Goal: Task Accomplishment & Management: Manage account settings

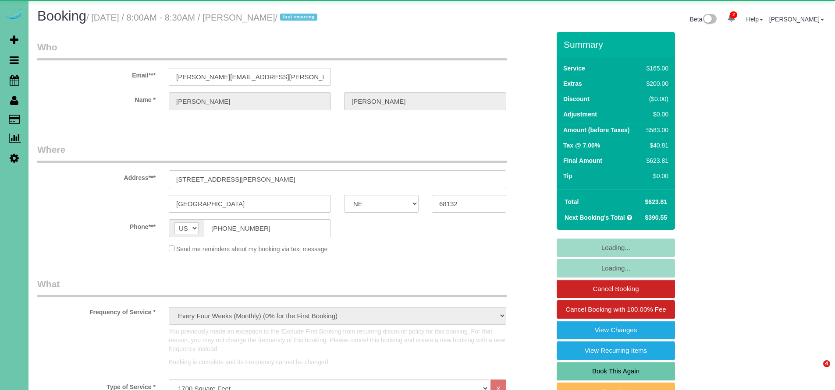
select select "NE"
select select "object:956"
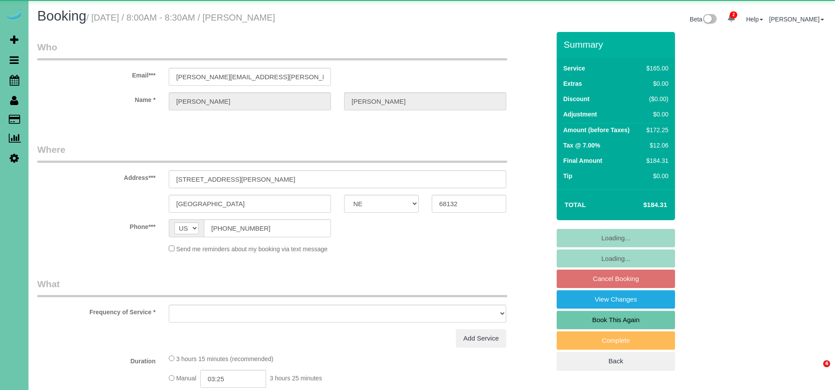
select select "NE"
select select "object:635"
select select "string:fspay-4a8bd888-1e29-4606-98d6-72e3c0470543"
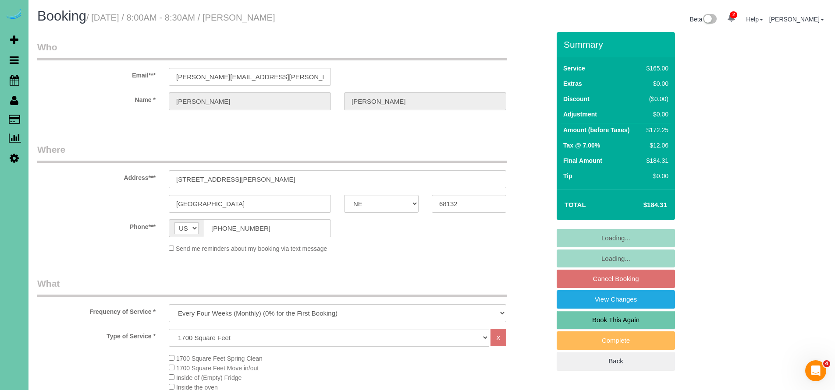
select select "object:668"
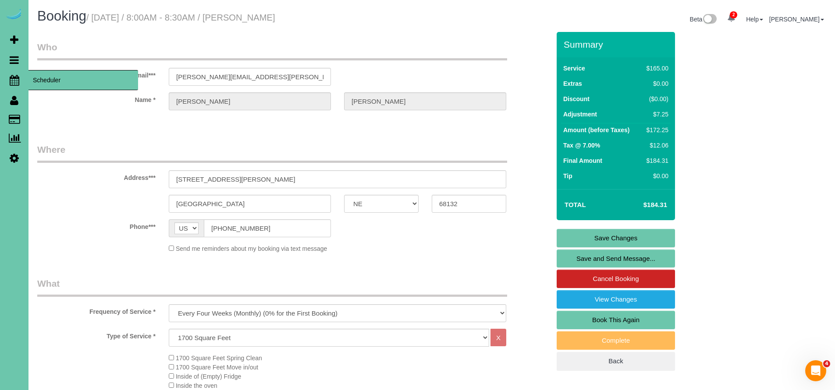
click at [17, 85] on icon at bounding box center [15, 80] width 10 height 11
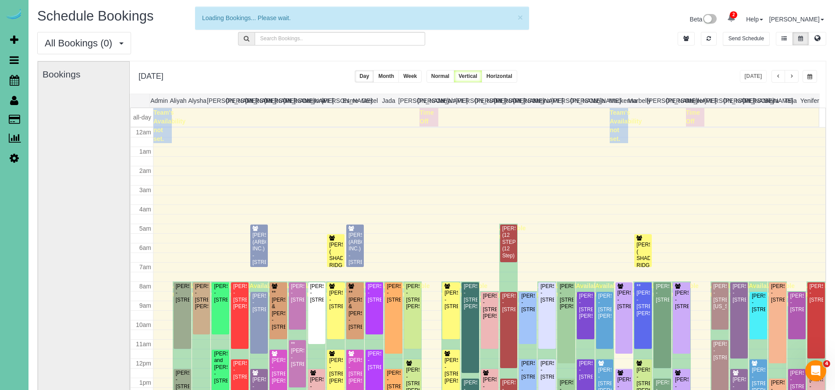
scroll to position [116, 0]
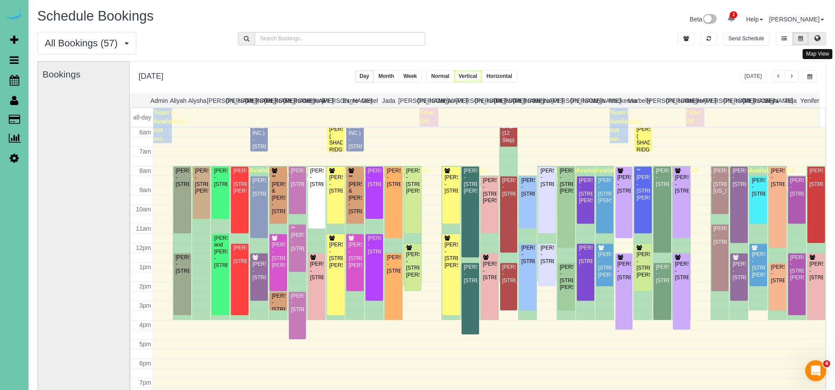
click at [812, 41] on button at bounding box center [817, 39] width 18 height 14
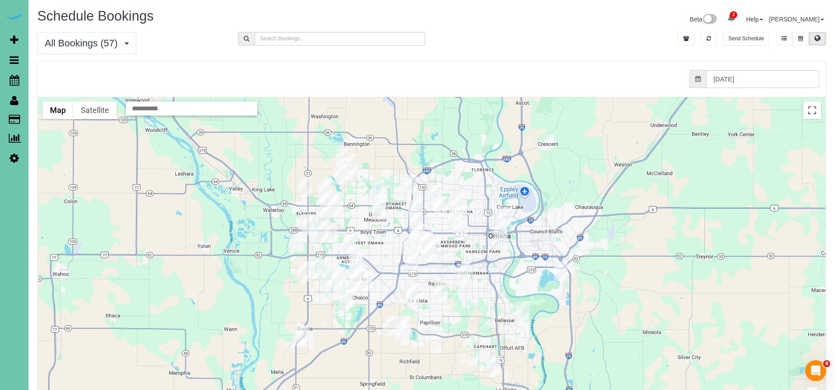
click at [799, 39] on icon at bounding box center [800, 38] width 5 height 5
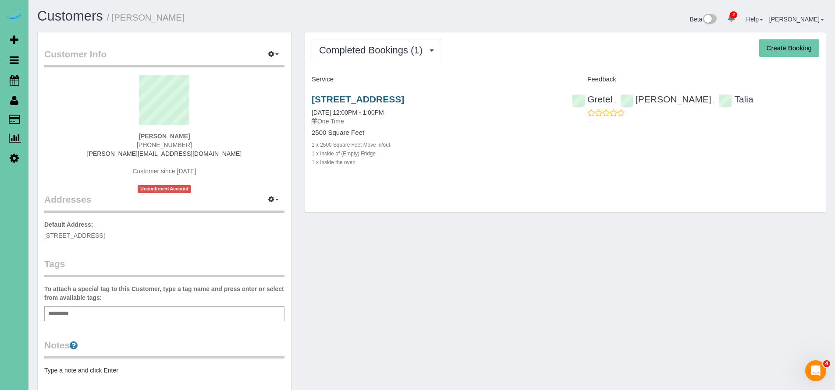
click at [390, 100] on link "[STREET_ADDRESS]" at bounding box center [358, 99] width 92 height 10
click at [259, 22] on h1 "Customers / [PERSON_NAME]" at bounding box center [231, 16] width 388 height 15
click at [15, 78] on icon at bounding box center [15, 80] width 10 height 11
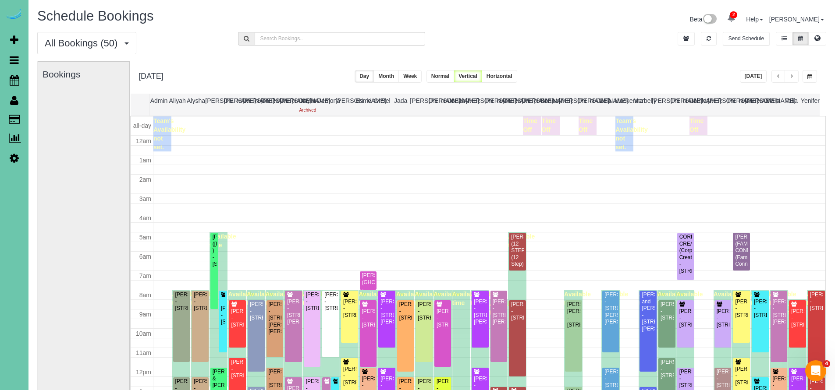
scroll to position [116, 0]
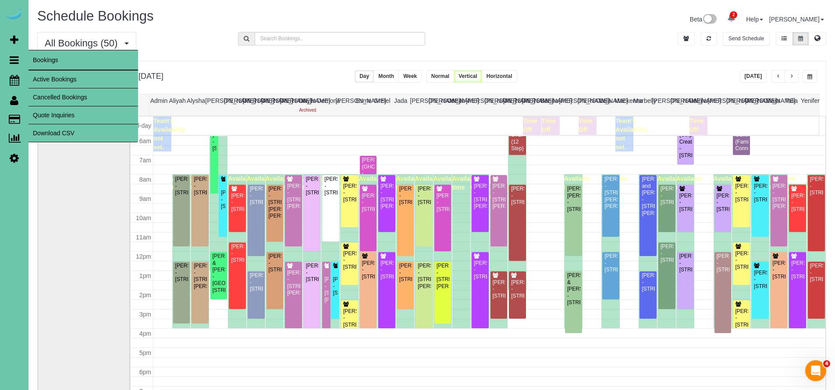
click at [45, 74] on link "Active Bookings" at bounding box center [83, 80] width 110 height 18
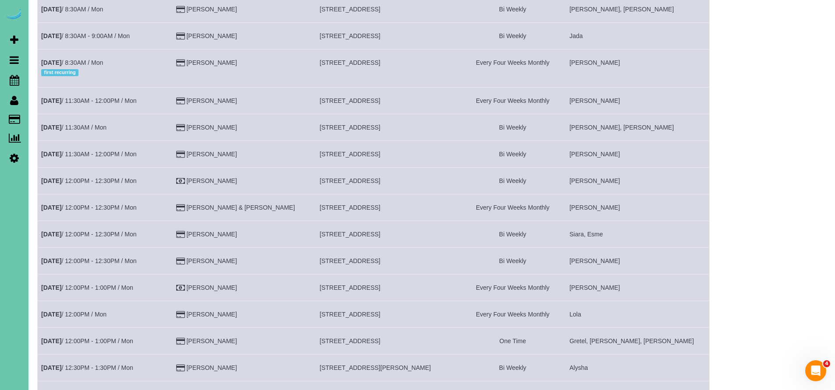
scroll to position [585, 0]
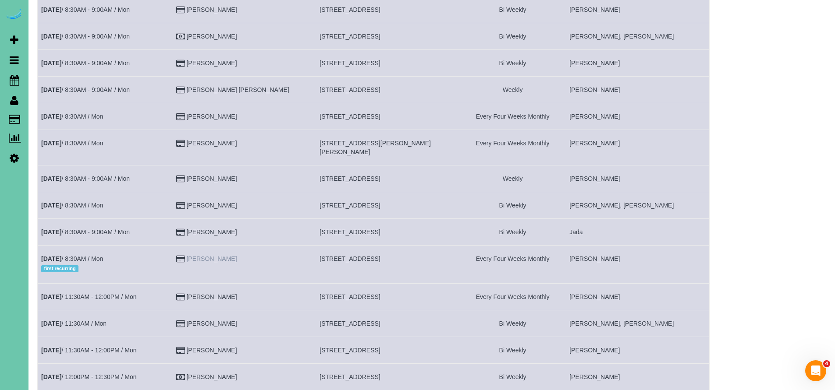
click at [229, 255] on link "Karen Johnson" at bounding box center [211, 258] width 50 height 7
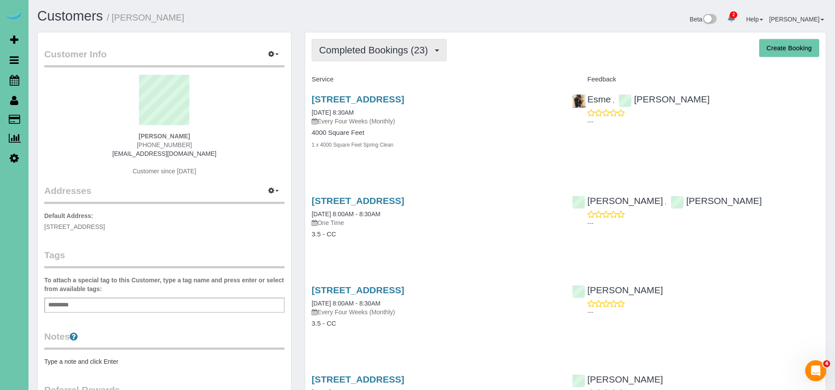
click at [355, 53] on span "Completed Bookings (23)" at bounding box center [375, 50] width 113 height 11
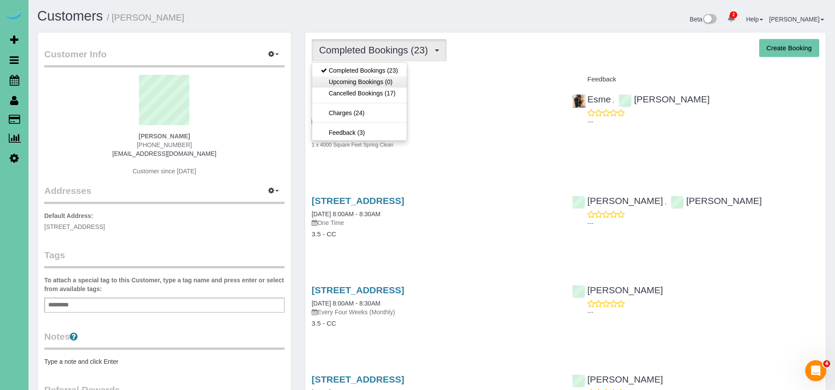
click at [353, 82] on link "Upcoming Bookings (0)" at bounding box center [359, 81] width 95 height 11
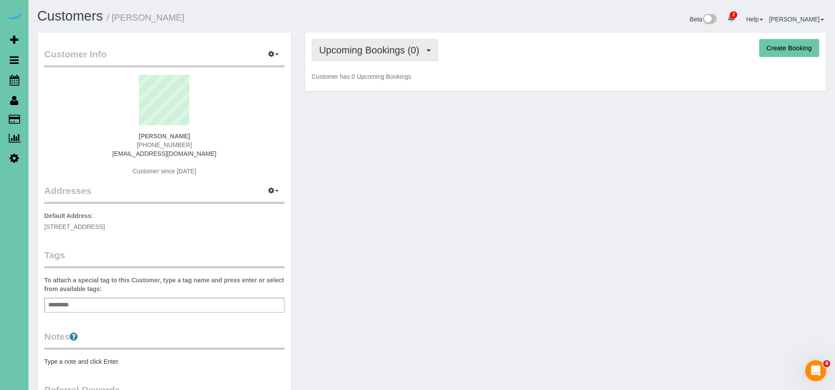
click at [354, 51] on span "Upcoming Bookings (0)" at bounding box center [371, 50] width 105 height 11
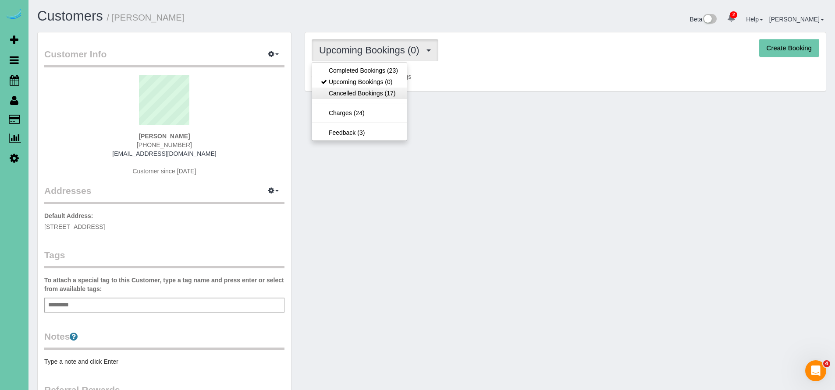
click at [356, 92] on link "Cancelled Bookings (17)" at bounding box center [359, 93] width 95 height 11
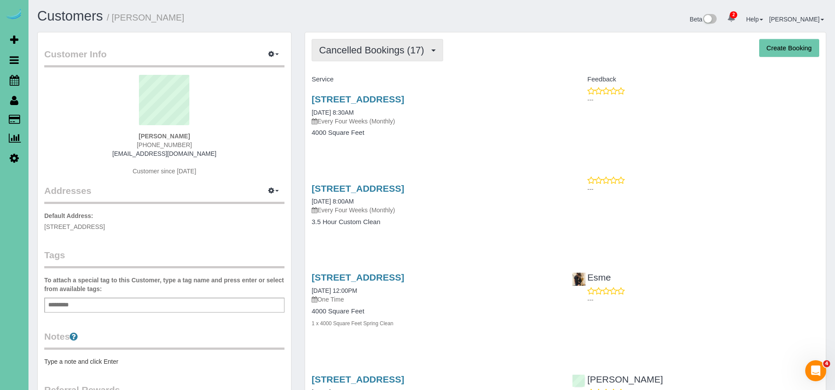
click at [375, 51] on span "Cancelled Bookings (17)" at bounding box center [374, 50] width 110 height 11
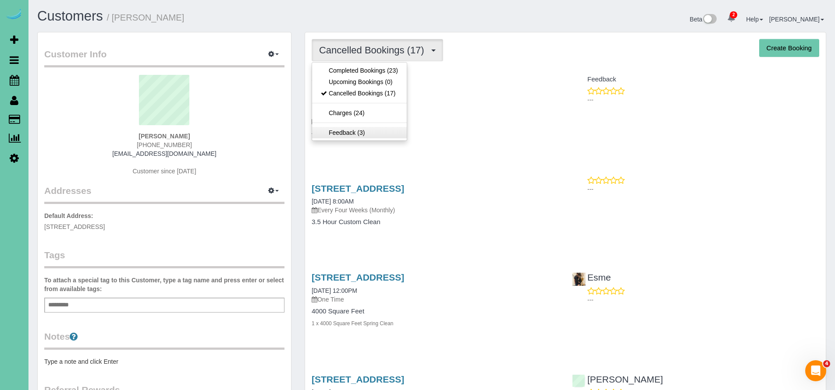
click at [362, 131] on link "Feedback (3)" at bounding box center [359, 132] width 95 height 11
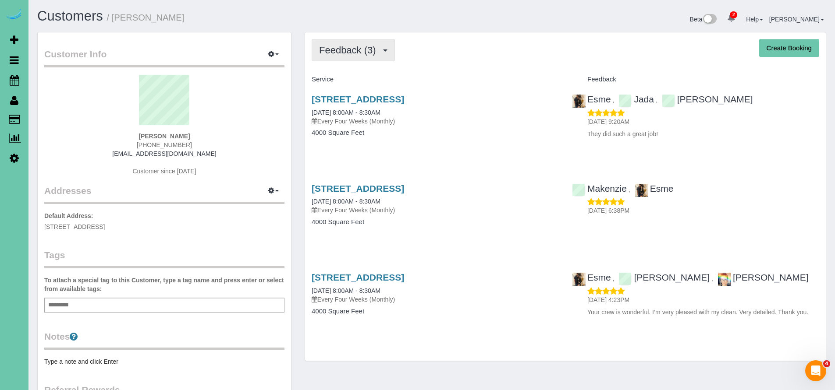
click at [329, 52] on span "Feedback (3)" at bounding box center [349, 50] width 61 height 11
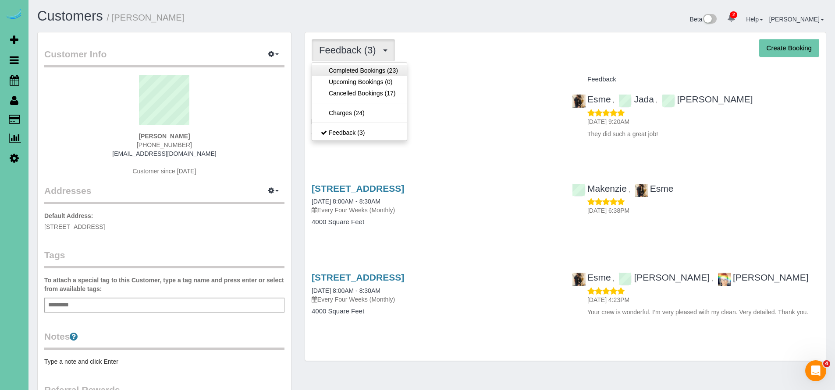
click at [341, 69] on link "Completed Bookings (23)" at bounding box center [359, 70] width 95 height 11
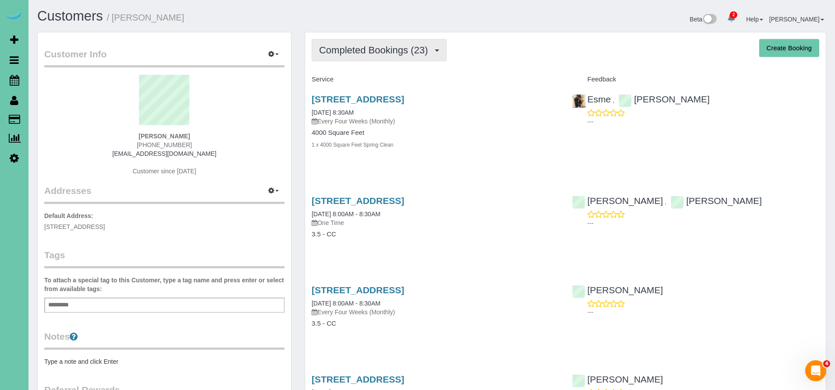
click at [344, 51] on span "Completed Bookings (23)" at bounding box center [375, 50] width 113 height 11
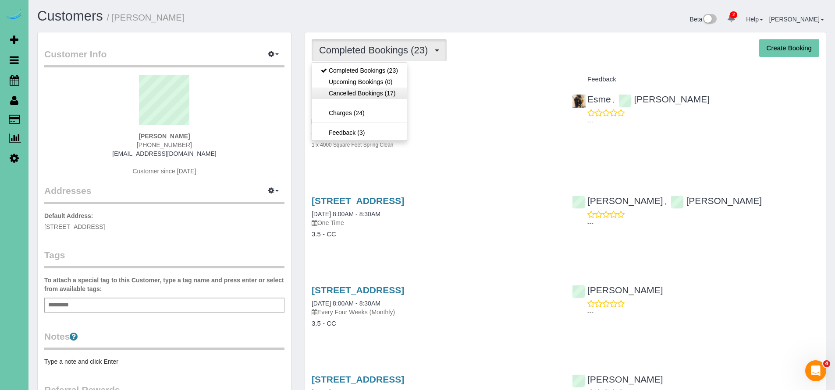
click at [360, 90] on link "Cancelled Bookings (17)" at bounding box center [359, 93] width 95 height 11
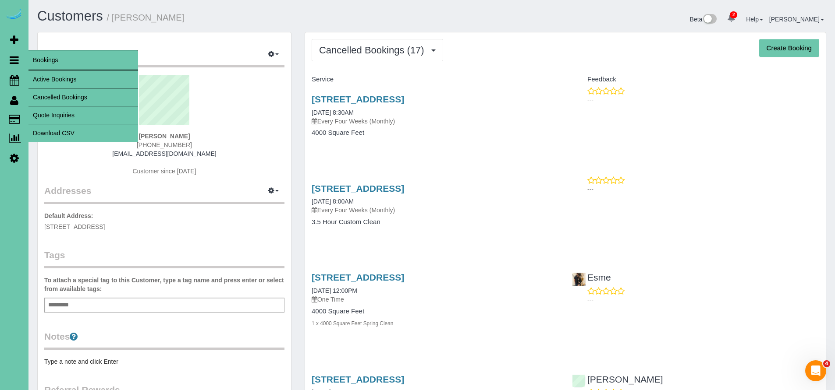
click at [57, 96] on link "Cancelled Bookings" at bounding box center [83, 98] width 110 height 18
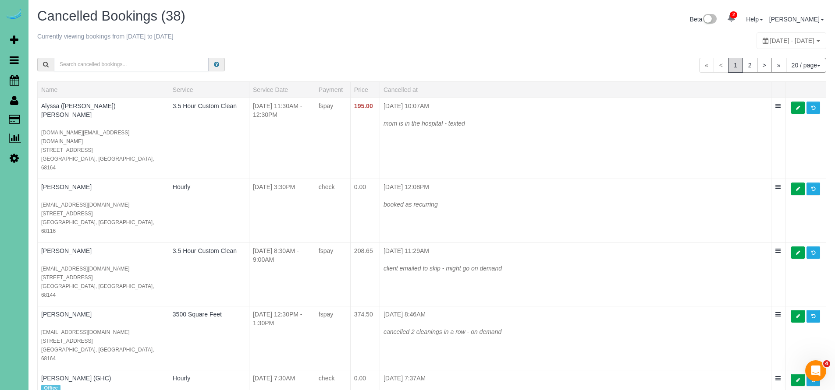
click at [96, 64] on input "text" at bounding box center [131, 65] width 155 height 14
type input "karen"
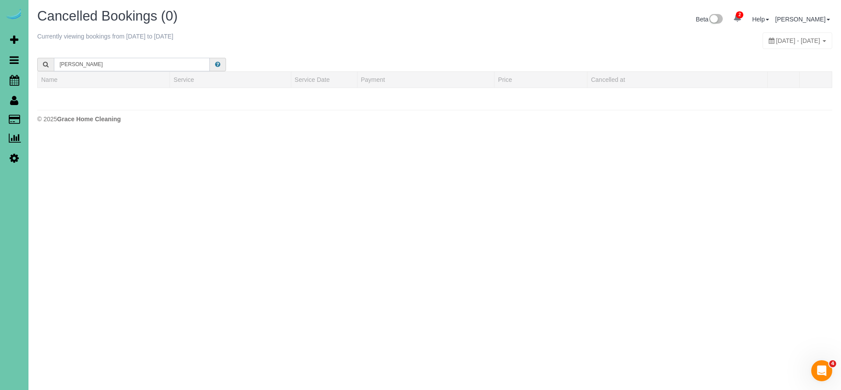
drag, startPoint x: 73, startPoint y: 69, endPoint x: 33, endPoint y: 67, distance: 39.9
click at [33, 67] on div "karen" at bounding box center [132, 60] width 202 height 22
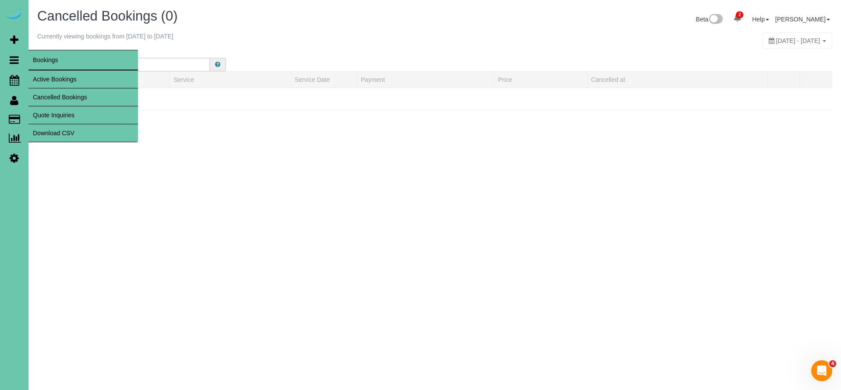
click at [60, 77] on link "Active Bookings" at bounding box center [83, 80] width 110 height 18
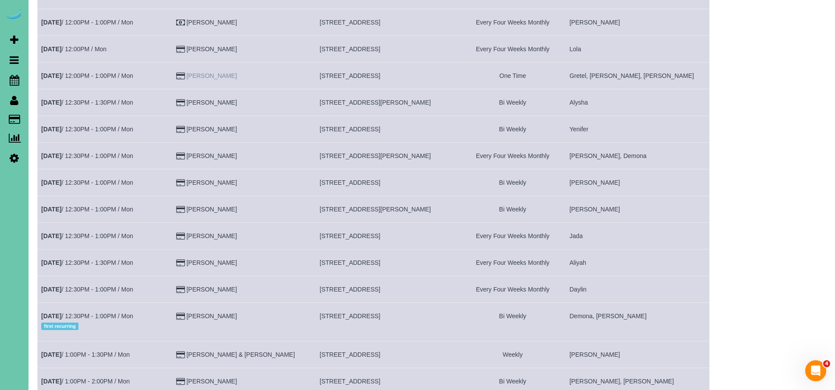
scroll to position [1124, 0]
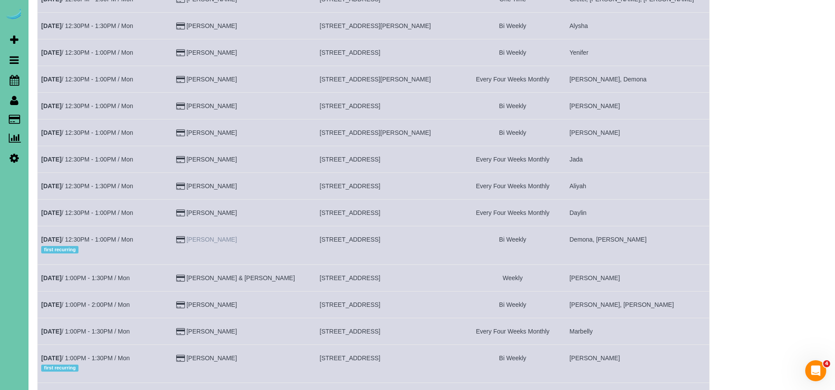
click at [237, 236] on link "Dallas Lemmers" at bounding box center [211, 239] width 50 height 7
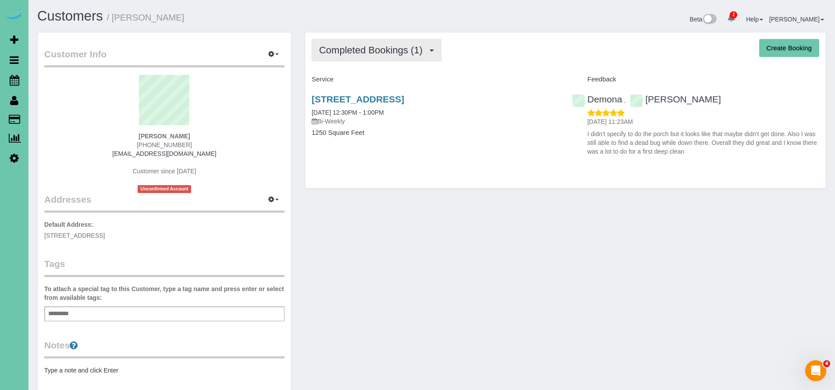
click at [354, 51] on span "Completed Bookings (1)" at bounding box center [373, 50] width 108 height 11
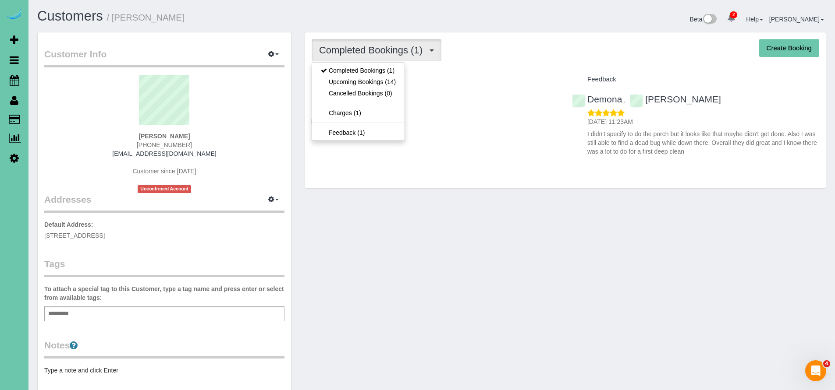
click at [198, 8] on div "Customers / Dallas Lemmers Beta 2 Your Notifications You have 0 alerts × You ha…" at bounding box center [431, 286] width 806 height 573
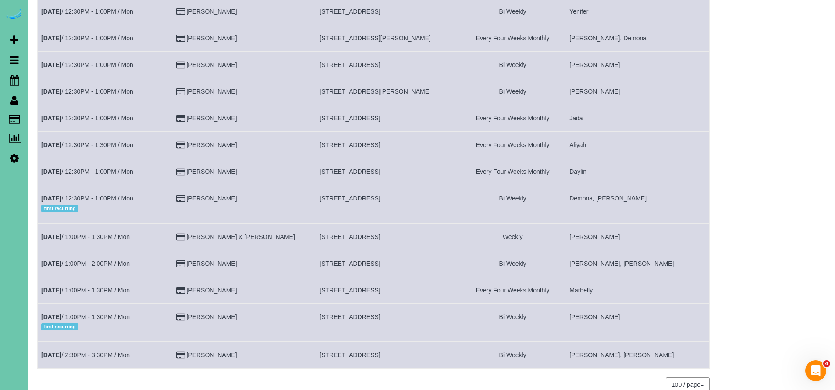
scroll to position [1179, 0]
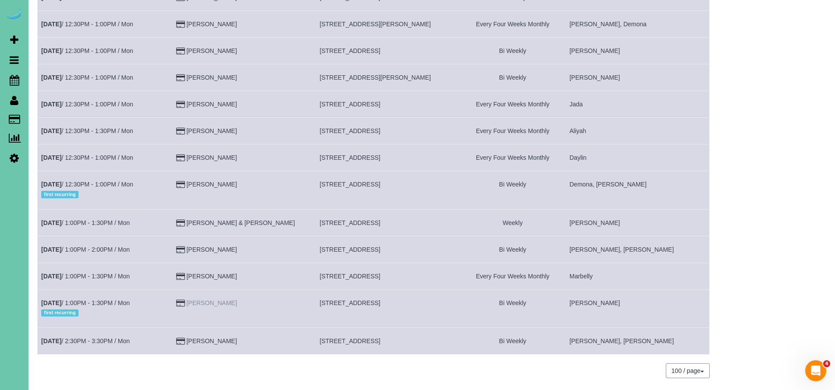
click at [215, 300] on link "Briana Lynch" at bounding box center [211, 303] width 50 height 7
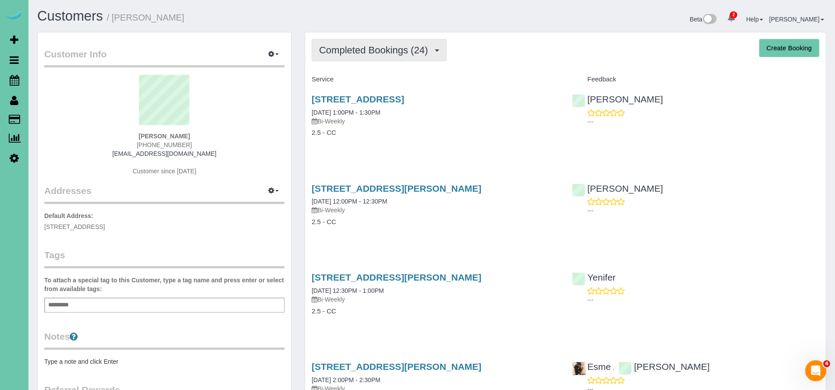
click at [366, 48] on span "Completed Bookings (24)" at bounding box center [375, 50] width 113 height 11
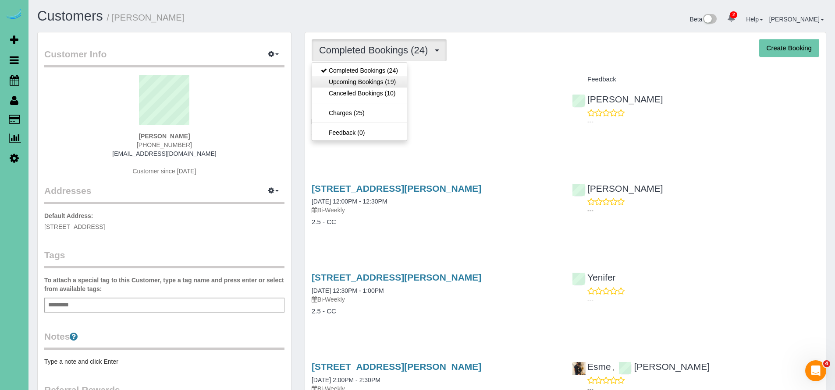
click at [368, 85] on link "Upcoming Bookings (19)" at bounding box center [359, 81] width 95 height 11
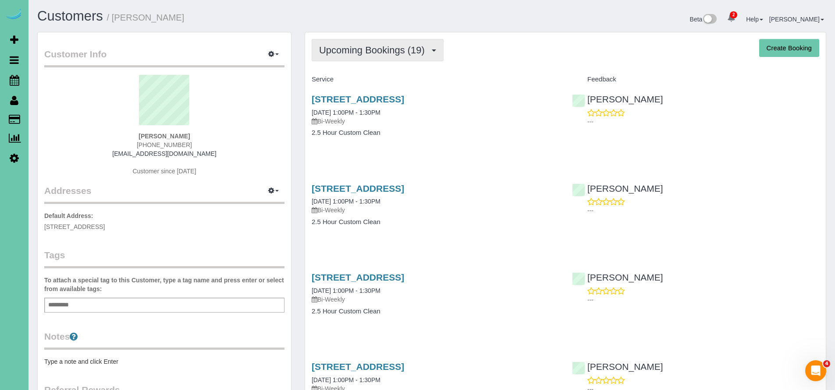
click at [346, 41] on button "Upcoming Bookings (19)" at bounding box center [378, 50] width 132 height 22
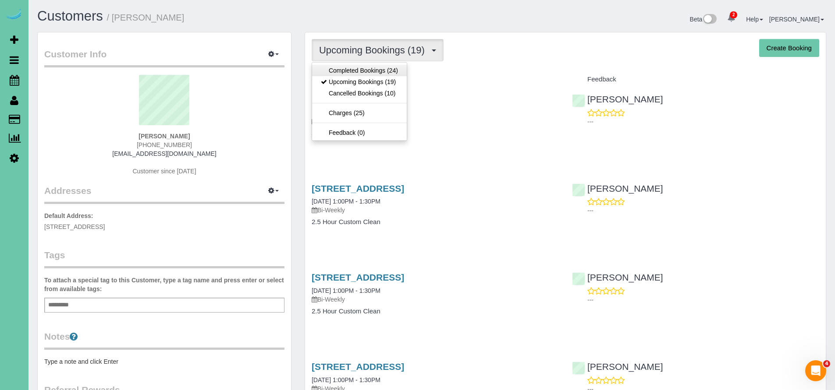
click at [344, 74] on link "Completed Bookings (24)" at bounding box center [359, 70] width 95 height 11
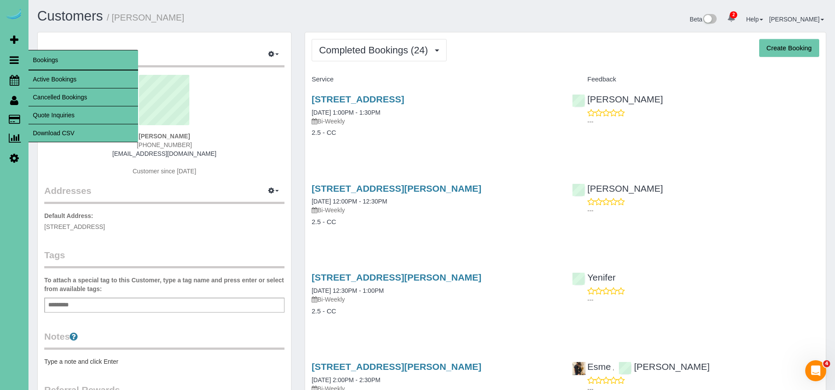
click at [61, 74] on link "Active Bookings" at bounding box center [83, 80] width 110 height 18
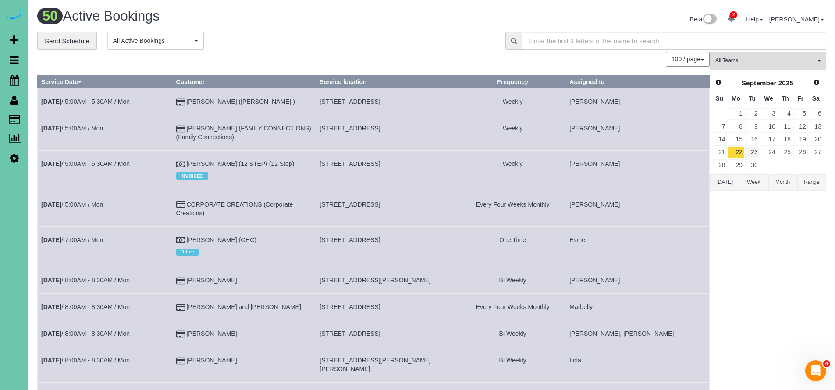
click at [751, 150] on link "23" at bounding box center [752, 153] width 14 height 12
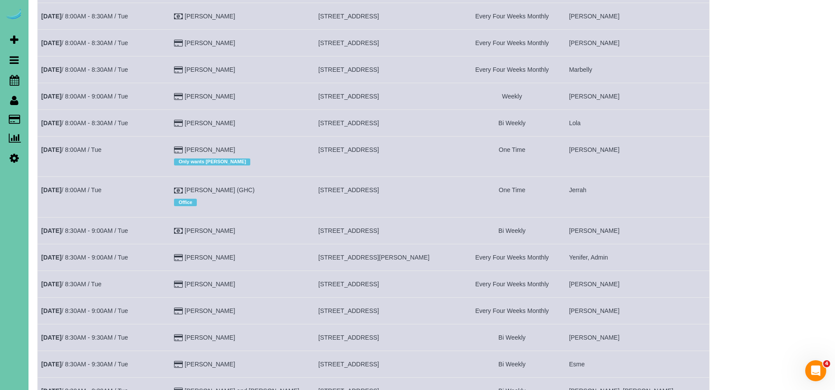
scroll to position [442, 0]
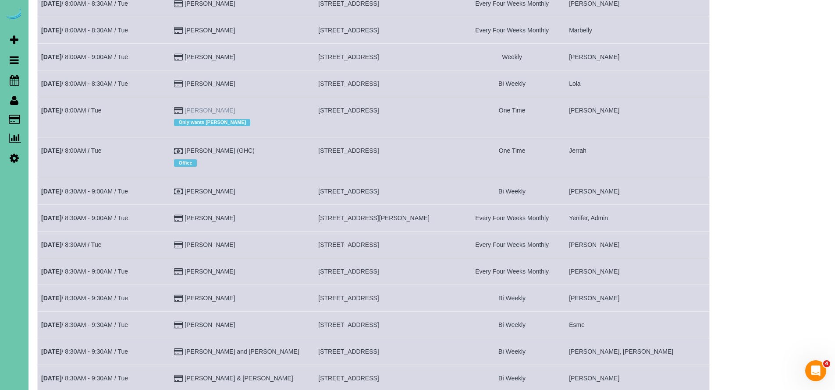
click at [232, 111] on link "Rebecca Folks" at bounding box center [209, 110] width 50 height 7
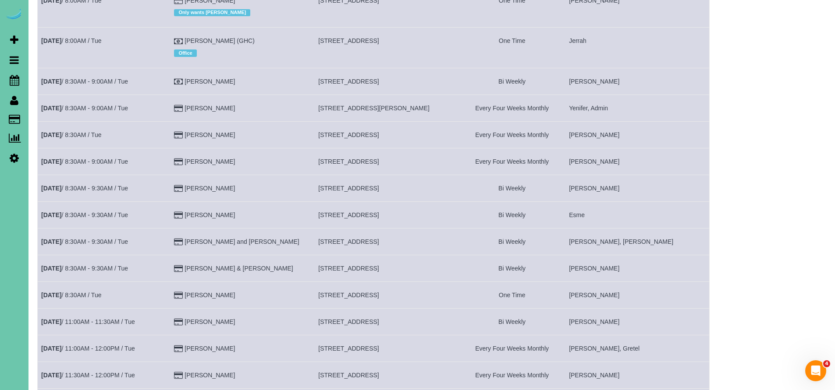
scroll to position [622, 0]
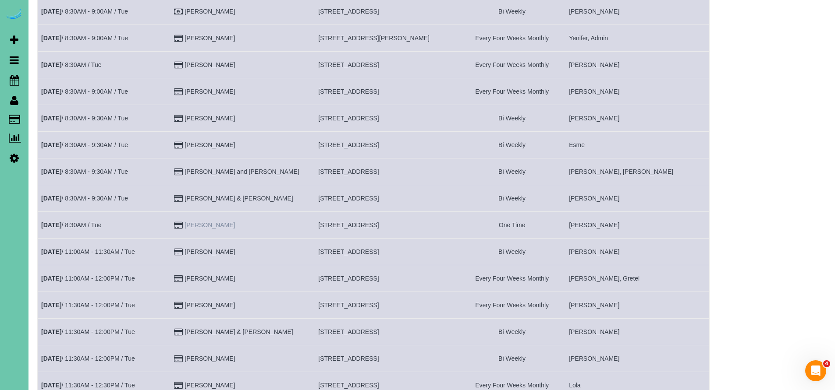
click at [235, 225] on link "Taylor Bock" at bounding box center [209, 225] width 50 height 7
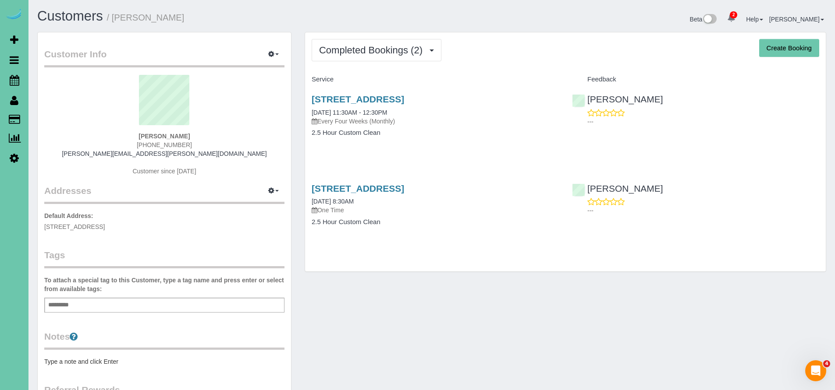
click at [361, 36] on div "Completed Bookings (2) Completed Bookings (2) Upcoming Bookings (14) Cancelled …" at bounding box center [565, 152] width 521 height 240
click at [361, 52] on span "Completed Bookings (2)" at bounding box center [373, 50] width 108 height 11
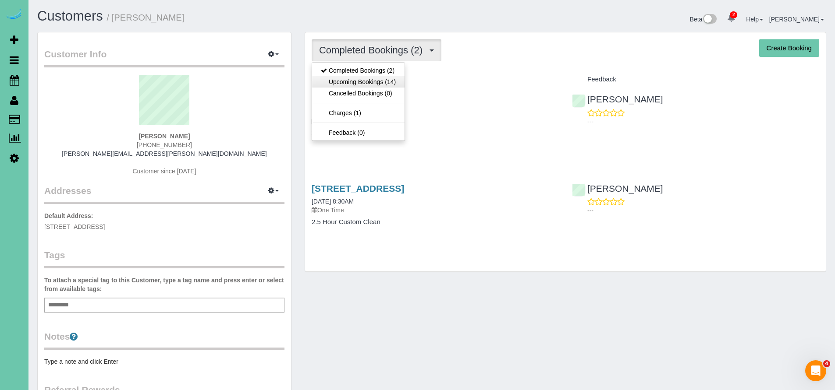
click at [361, 81] on link "Upcoming Bookings (14)" at bounding box center [358, 81] width 92 height 11
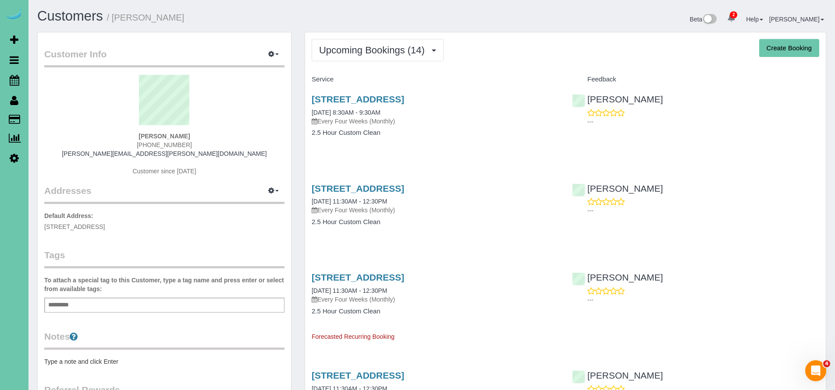
drag, startPoint x: 140, startPoint y: 145, endPoint x: 190, endPoint y: 147, distance: 50.0
click at [190, 147] on div "Taylor Bock (708) 218-5226 taylor.bock@outlook.com Customer since 2024" at bounding box center [164, 130] width 240 height 110
copy span "(708) 218-5226"
click at [14, 62] on icon at bounding box center [14, 60] width 9 height 11
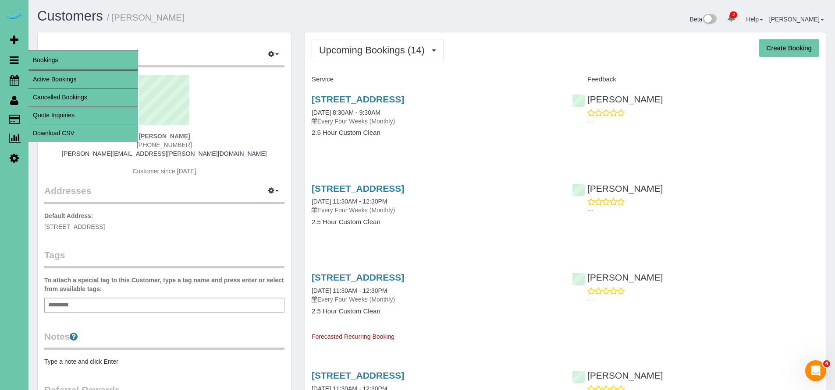
click at [51, 80] on link "Active Bookings" at bounding box center [83, 80] width 110 height 18
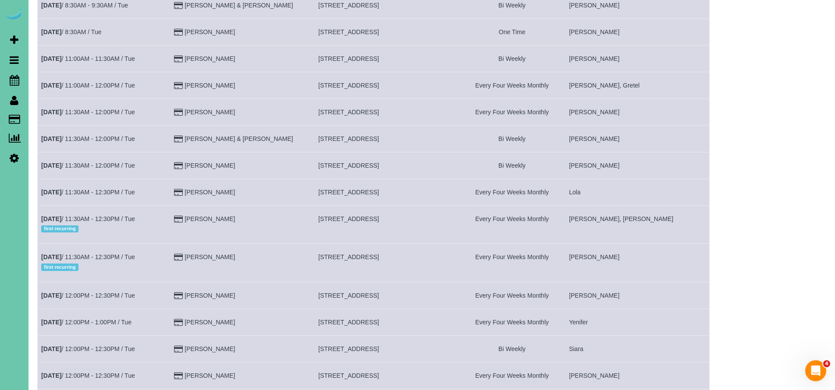
scroll to position [825, 0]
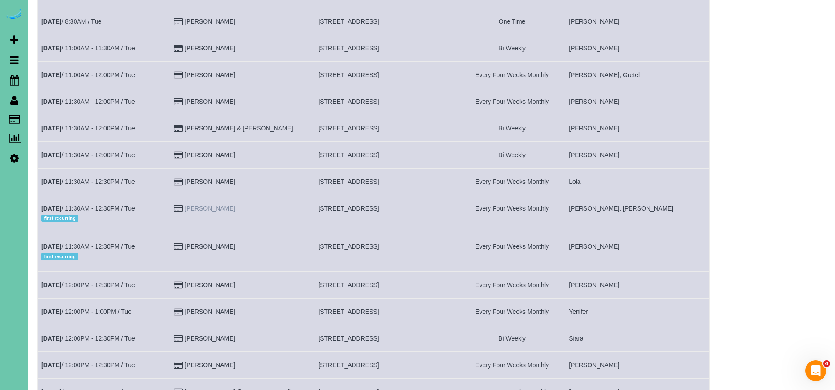
click at [235, 207] on link "Joe Menousek" at bounding box center [209, 208] width 50 height 7
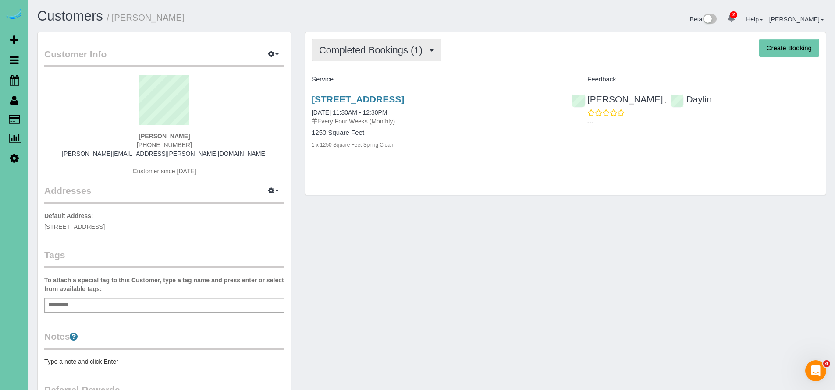
click at [373, 50] on span "Completed Bookings (1)" at bounding box center [373, 50] width 108 height 11
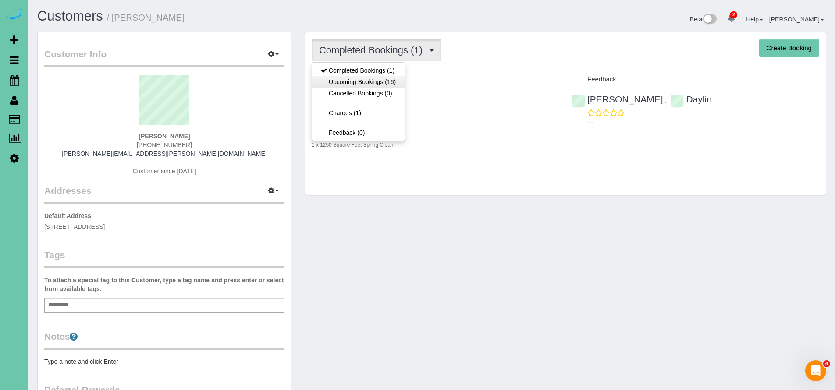
click at [374, 83] on link "Upcoming Bookings (16)" at bounding box center [358, 81] width 92 height 11
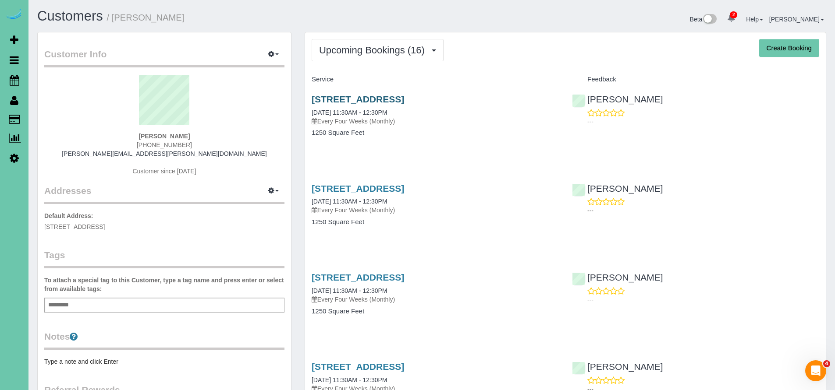
click at [404, 99] on link "3315 S 70th St #559, Omaha, NE 68106" at bounding box center [358, 99] width 92 height 10
click at [372, 57] on button "Upcoming Bookings (16)" at bounding box center [378, 50] width 132 height 22
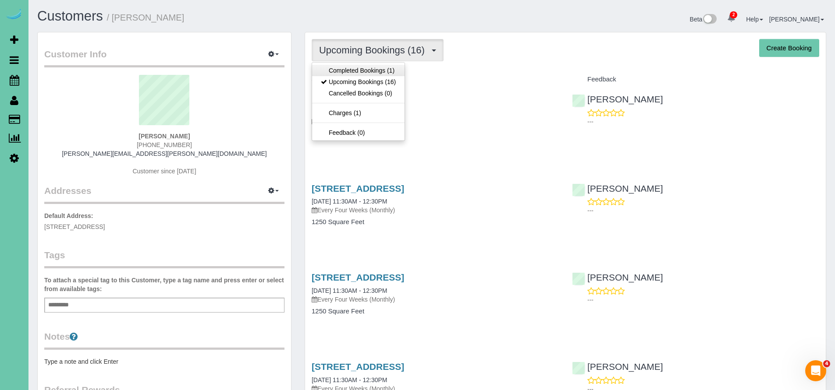
click at [365, 71] on link "Completed Bookings (1)" at bounding box center [358, 70] width 92 height 11
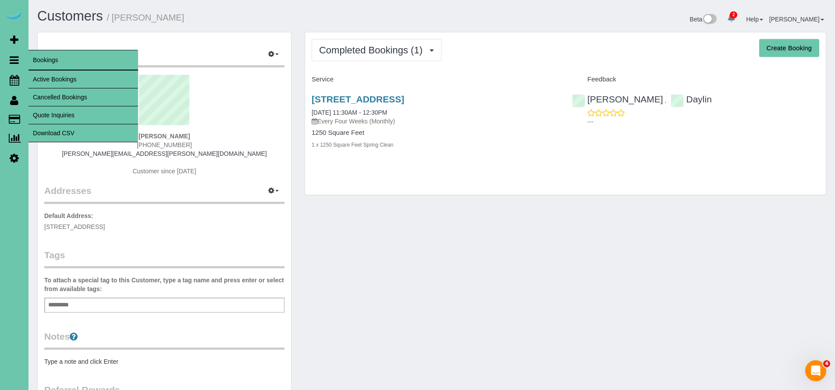
click at [45, 83] on link "Active Bookings" at bounding box center [83, 80] width 110 height 18
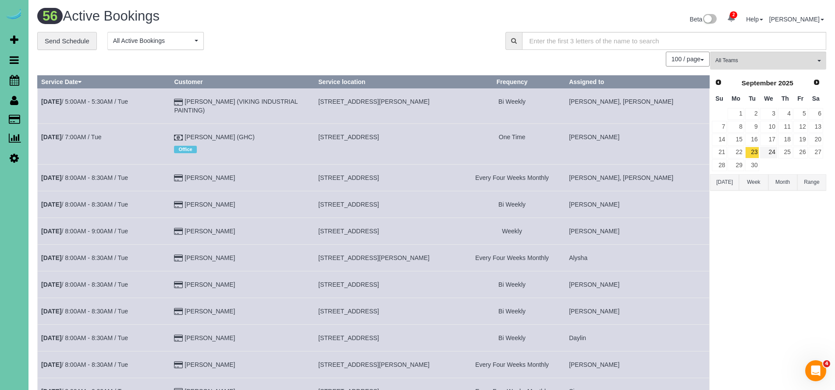
click at [765, 151] on link "24" at bounding box center [768, 153] width 17 height 12
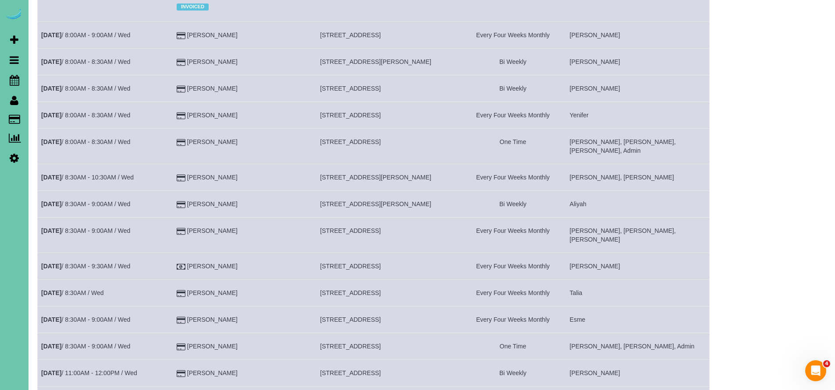
scroll to position [466, 0]
click at [210, 140] on link "Gail Robertson" at bounding box center [212, 143] width 50 height 7
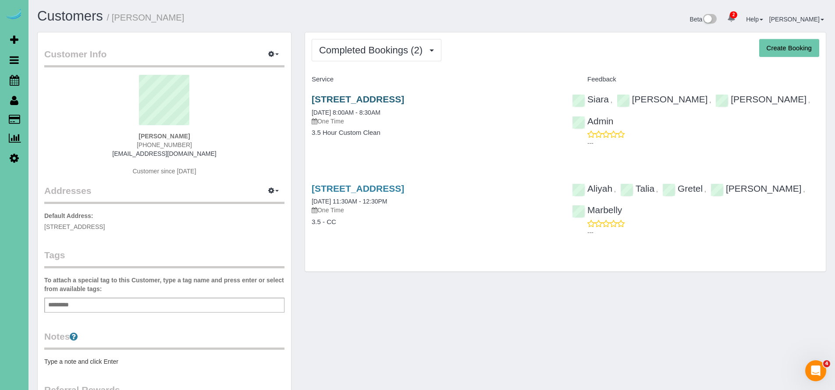
click at [380, 100] on link "1215 N 136th St, Omaha, NE 68154" at bounding box center [358, 99] width 92 height 10
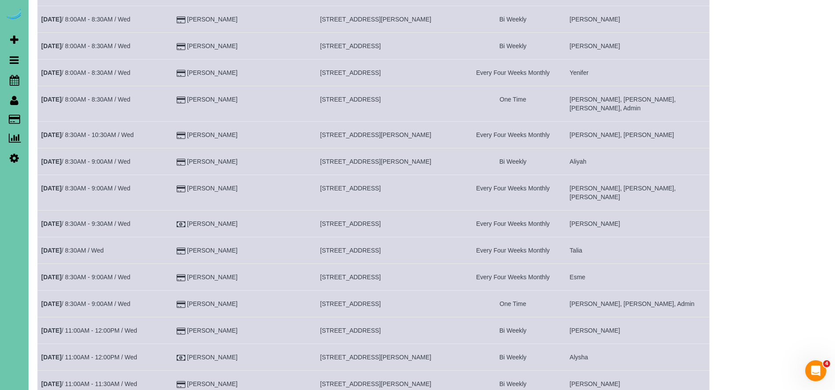
scroll to position [512, 0]
click at [231, 299] on link "Margaret Andreasen" at bounding box center [212, 302] width 50 height 7
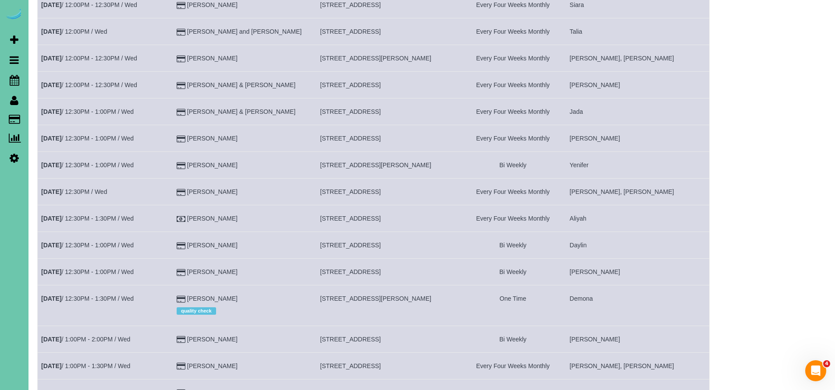
scroll to position [1117, 0]
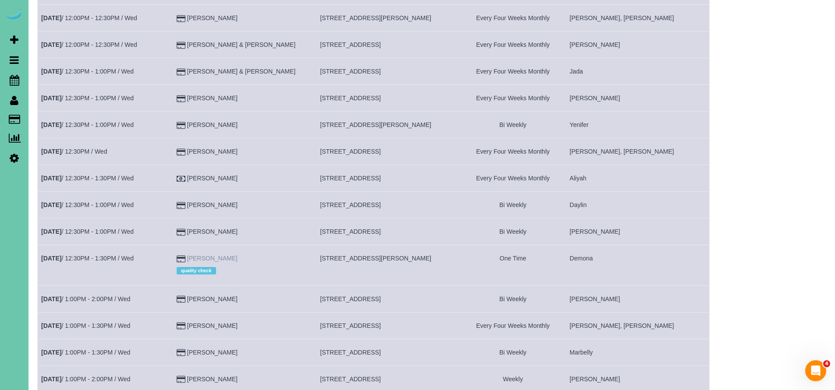
click at [234, 255] on link "Carol Williamson" at bounding box center [212, 258] width 50 height 7
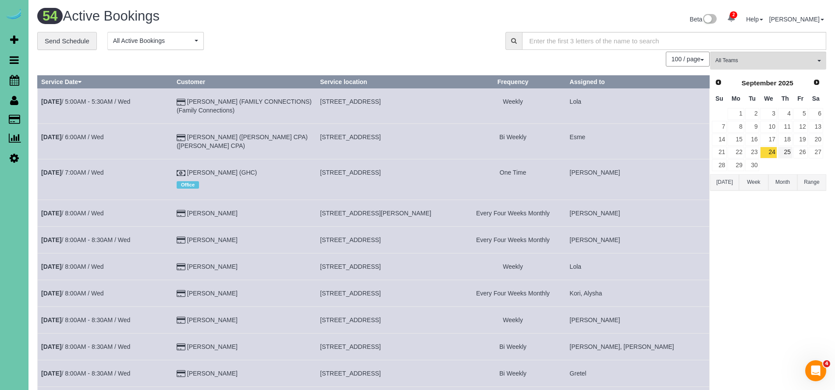
click at [787, 149] on link "25" at bounding box center [785, 153] width 14 height 12
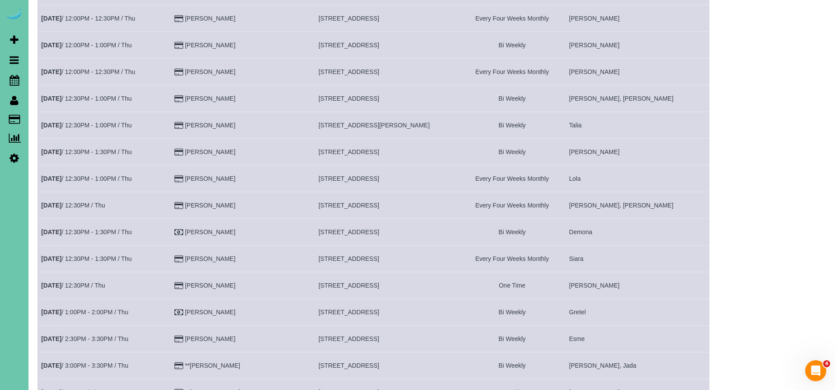
scroll to position [1185, 0]
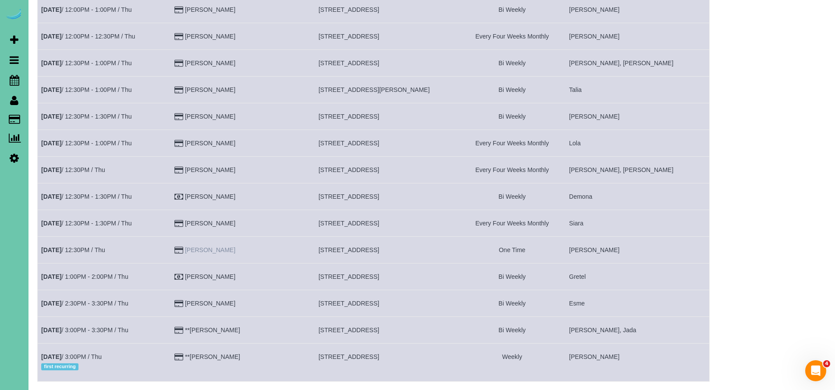
click at [226, 247] on link "Grace Dudley" at bounding box center [210, 250] width 50 height 7
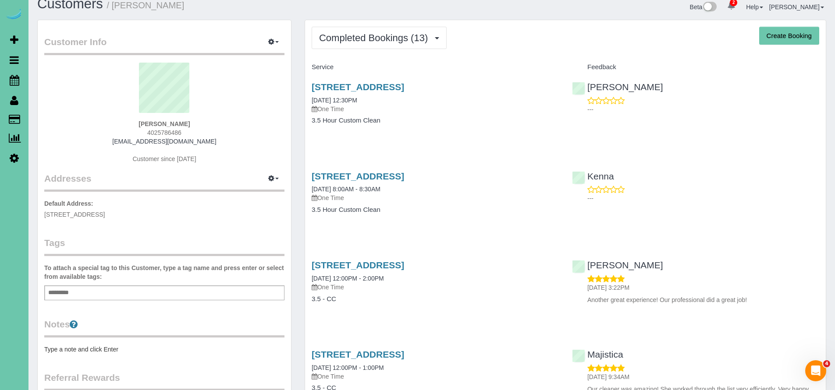
scroll to position [11, 0]
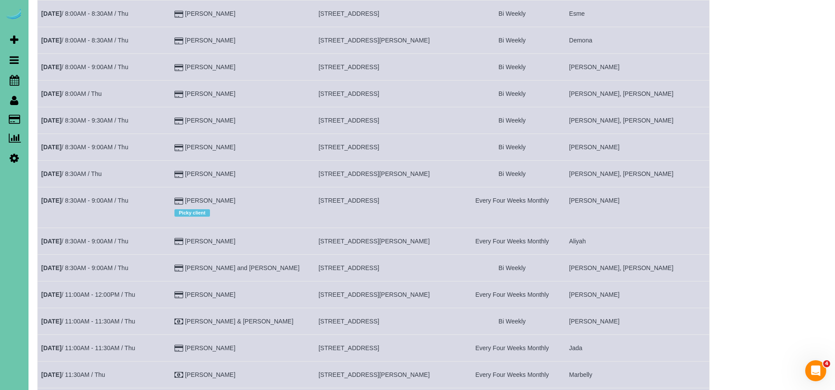
scroll to position [125, 0]
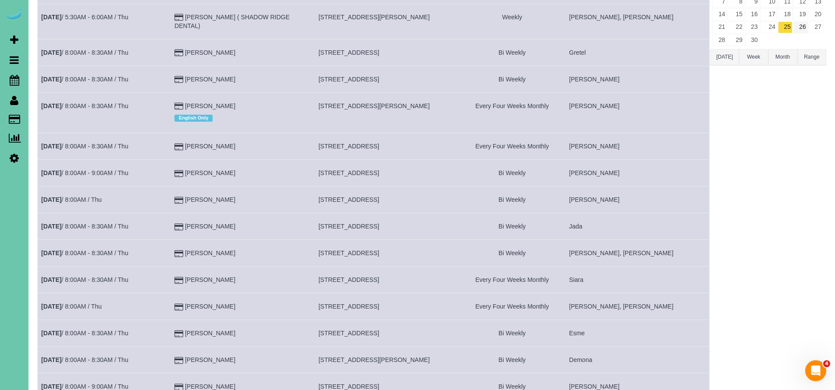
click at [797, 26] on link "26" at bounding box center [800, 27] width 14 height 12
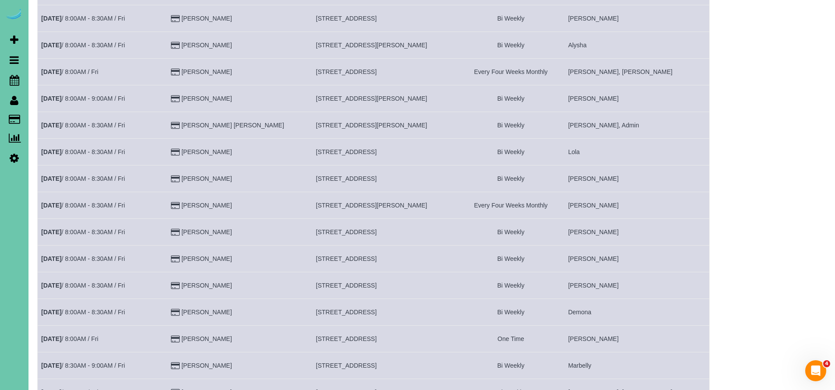
scroll to position [277, 0]
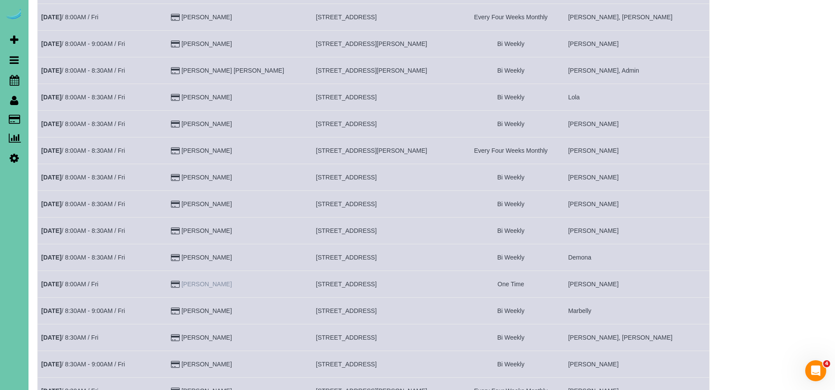
click at [227, 281] on link "Zoey Smith" at bounding box center [206, 284] width 50 height 7
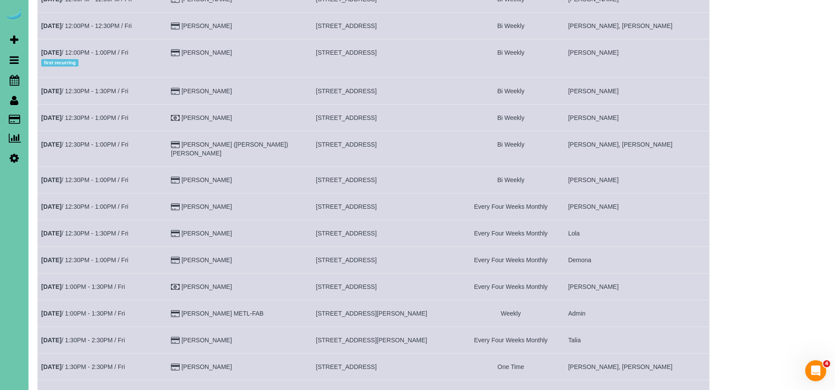
scroll to position [881, 0]
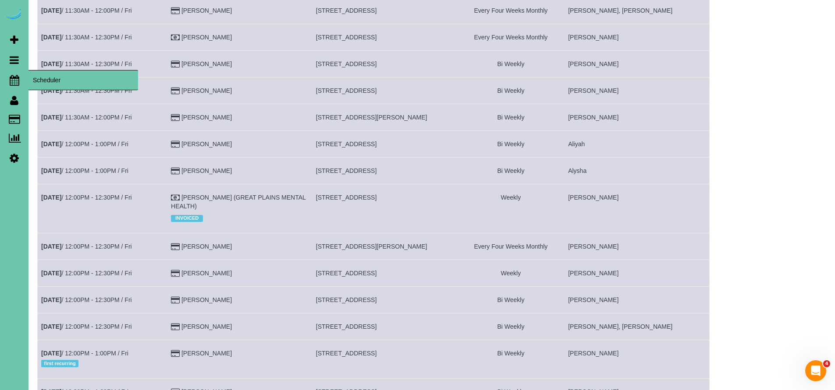
click at [75, 79] on span "Scheduler" at bounding box center [83, 80] width 110 height 20
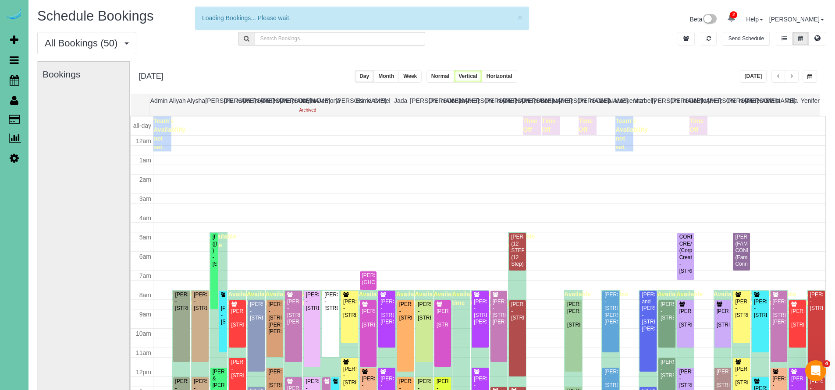
scroll to position [116, 0]
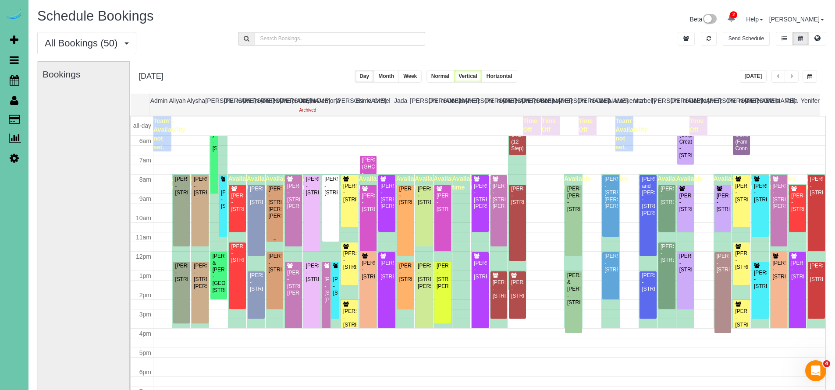
click at [277, 217] on div "Taylor Hanson - 310 N Allen St, Bennington, NE 68007" at bounding box center [275, 203] width 14 height 34
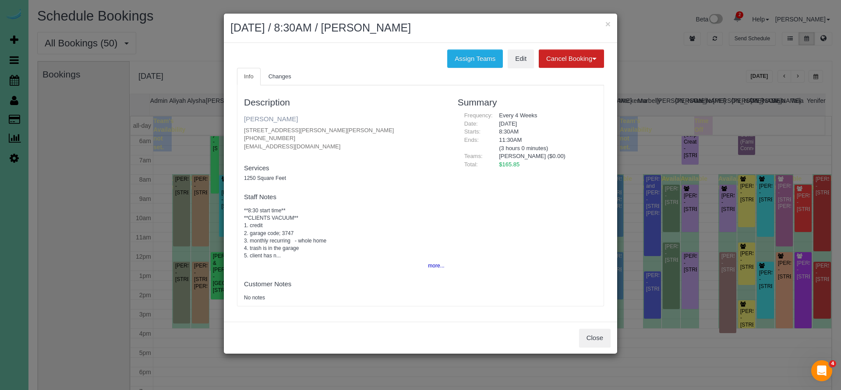
click at [264, 117] on link "Taylor Hanson" at bounding box center [271, 118] width 54 height 7
click at [601, 338] on button "Close" at bounding box center [595, 338] width 32 height 18
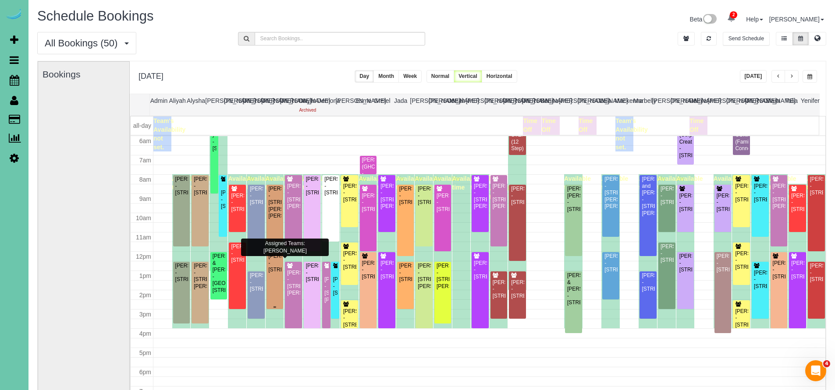
click at [270, 269] on div "Peter Vuchetich - 6330 N 142nd Ave, Omaha, NE 68164" at bounding box center [275, 263] width 14 height 20
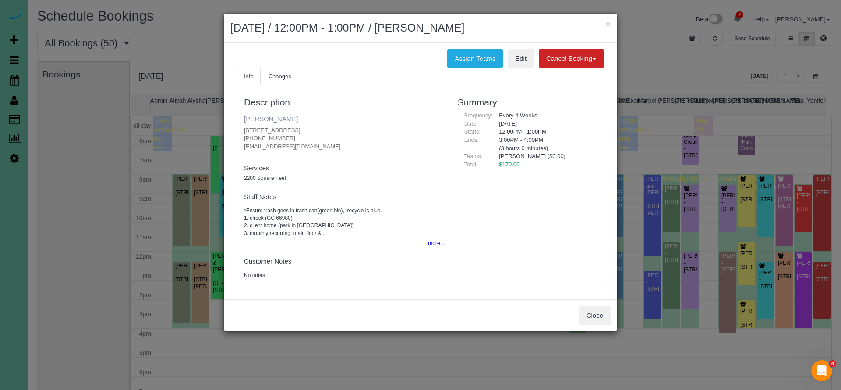
click at [269, 119] on link "Peter Vuchetich" at bounding box center [271, 118] width 54 height 7
click at [601, 316] on button "Close" at bounding box center [595, 316] width 32 height 18
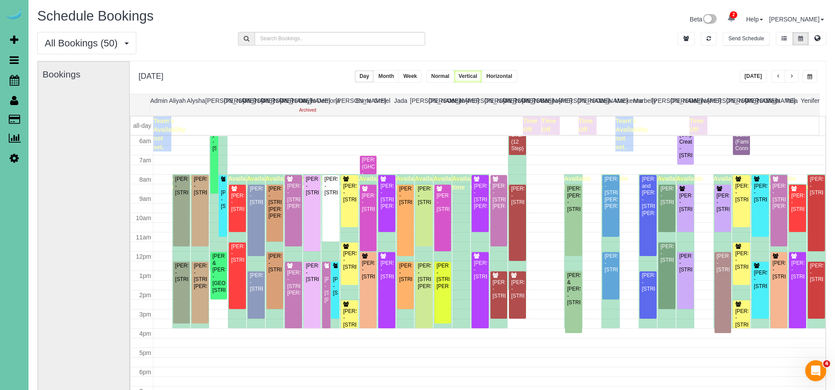
click at [796, 79] on button "button" at bounding box center [791, 76] width 14 height 13
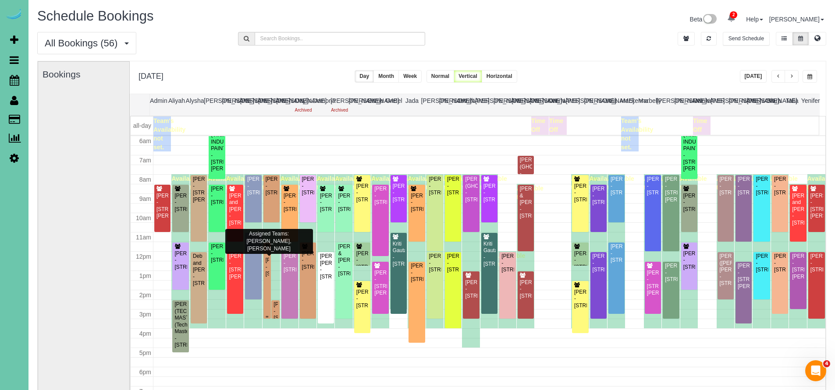
click at [266, 272] on div "Joe Menousek - 3315 S 70th St #559, Omaha, NE 68106" at bounding box center [267, 267] width 4 height 20
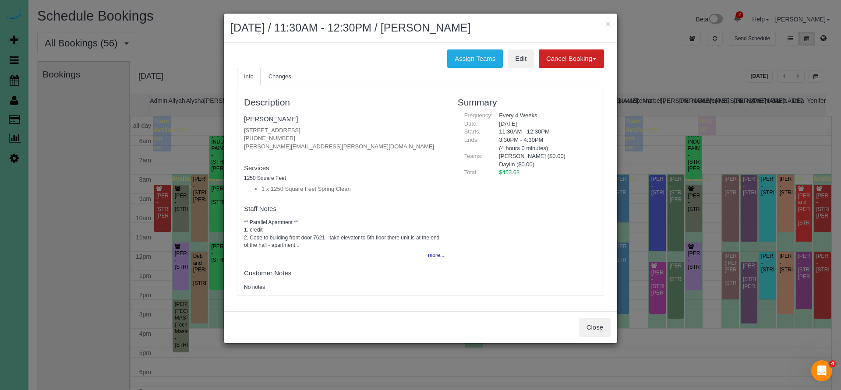
click at [411, 176] on h5 "1250 Square Feet" at bounding box center [344, 179] width 201 height 6
click at [597, 323] on button "Close" at bounding box center [595, 328] width 32 height 18
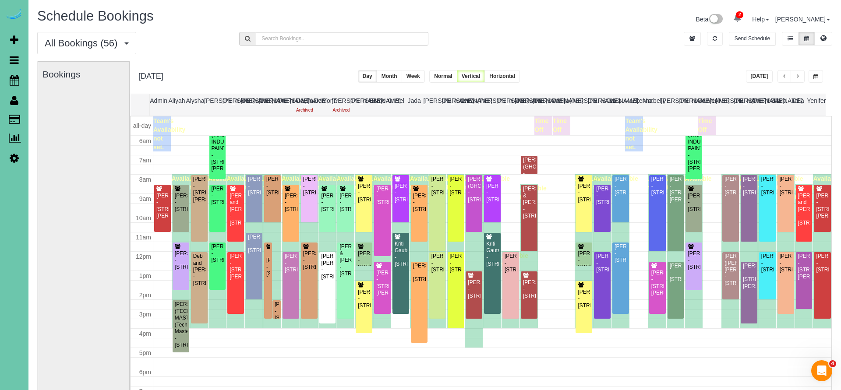
click at [597, 323] on div "× September 23, 2025 / 11:30AM - 12:30PM / Joe Menousek Assign Teams Edit Cance…" at bounding box center [420, 195] width 841 height 390
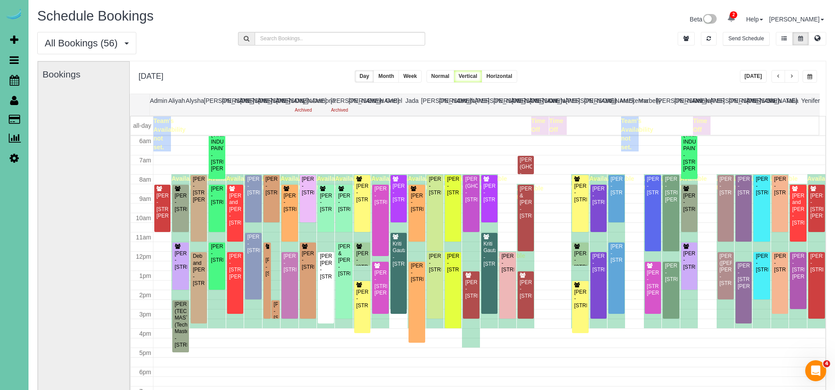
click at [753, 73] on button "Today" at bounding box center [753, 76] width 27 height 13
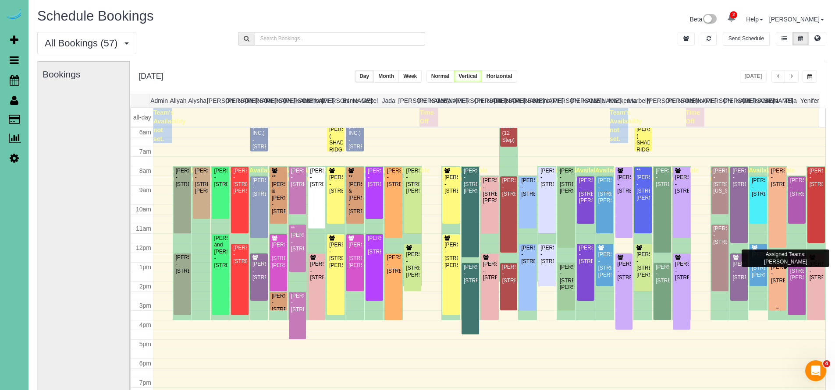
click at [773, 275] on div "Cassie Kohl - 2601 S 99th Ave, Omaha, NE 68124" at bounding box center [777, 274] width 14 height 20
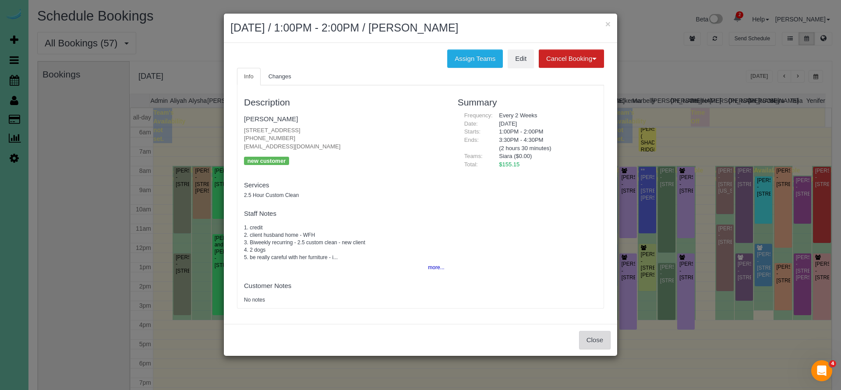
click at [592, 337] on button "Close" at bounding box center [595, 340] width 32 height 18
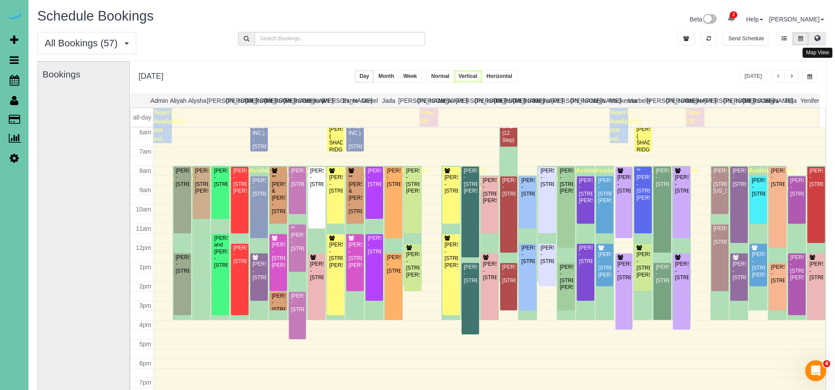
click at [815, 40] on icon at bounding box center [817, 37] width 6 height 5
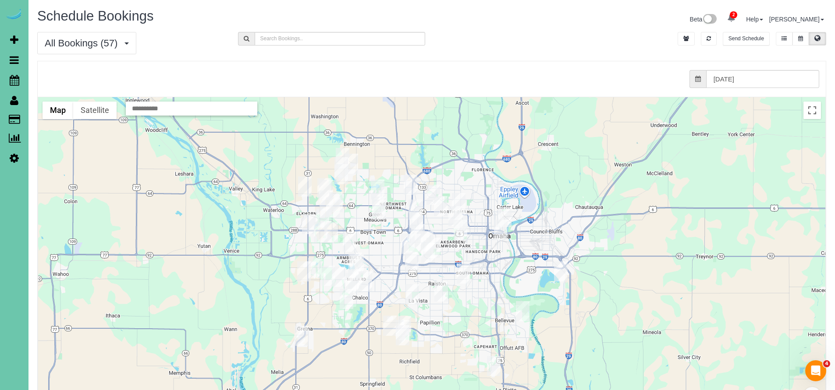
click at [419, 243] on img "10/02/2025 1:00PM - Cassie Kohl - 2601 S 99th Ave, Omaha, NE 68124" at bounding box center [414, 244] width 14 height 20
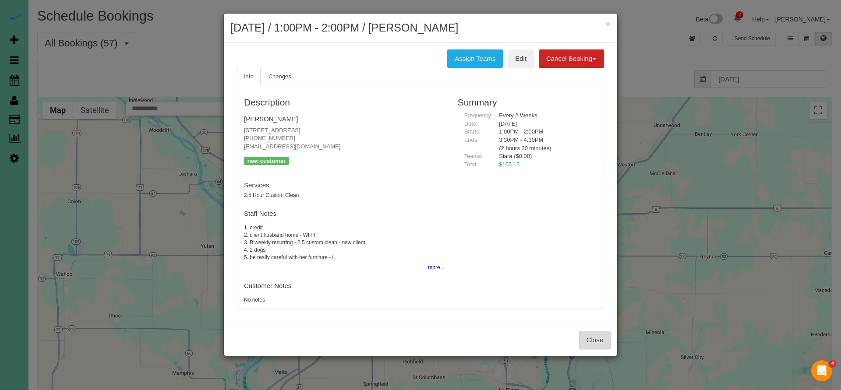
click at [610, 342] on button "Close" at bounding box center [595, 340] width 32 height 18
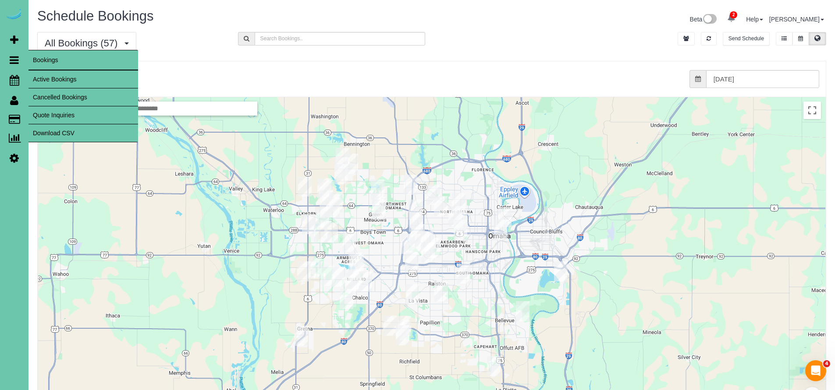
click at [49, 74] on link "Active Bookings" at bounding box center [83, 80] width 110 height 18
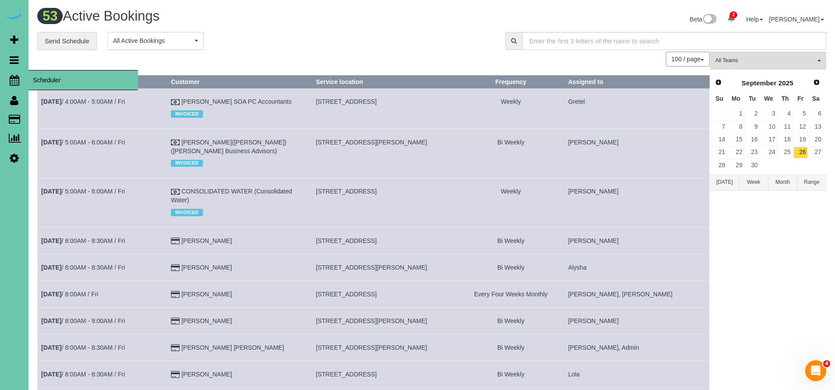
click at [45, 78] on span "Scheduler" at bounding box center [83, 80] width 110 height 20
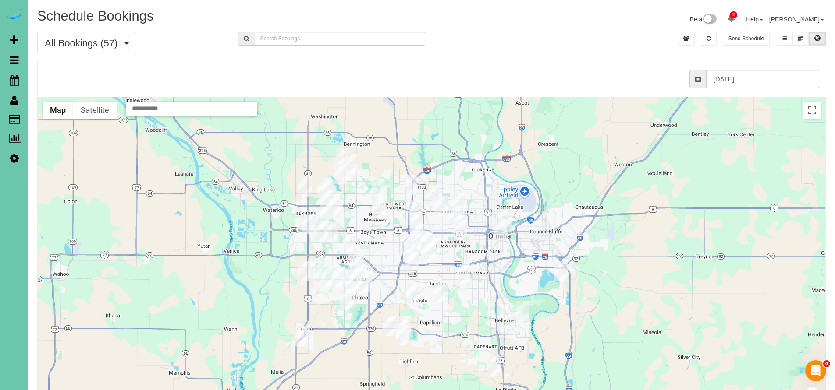
click at [801, 42] on button at bounding box center [800, 39] width 16 height 14
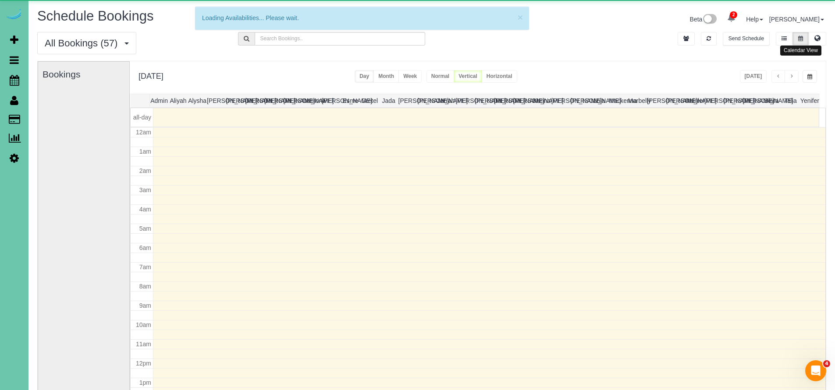
drag, startPoint x: 789, startPoint y: 2, endPoint x: 801, endPoint y: 42, distance: 42.1
click at [801, 42] on button at bounding box center [800, 39] width 16 height 14
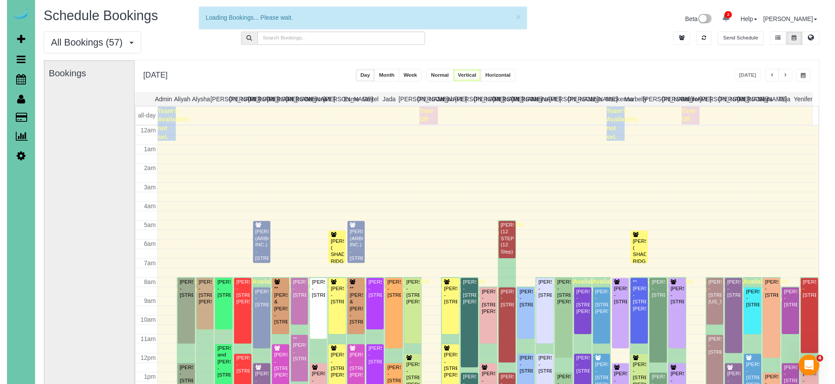
scroll to position [116, 0]
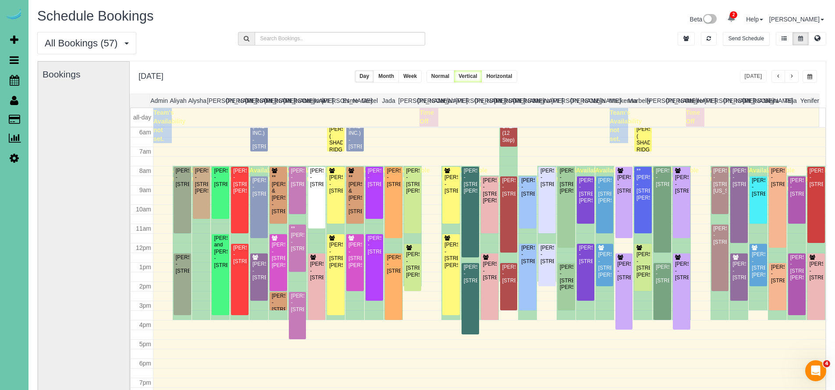
click at [806, 77] on button "button" at bounding box center [809, 76] width 14 height 13
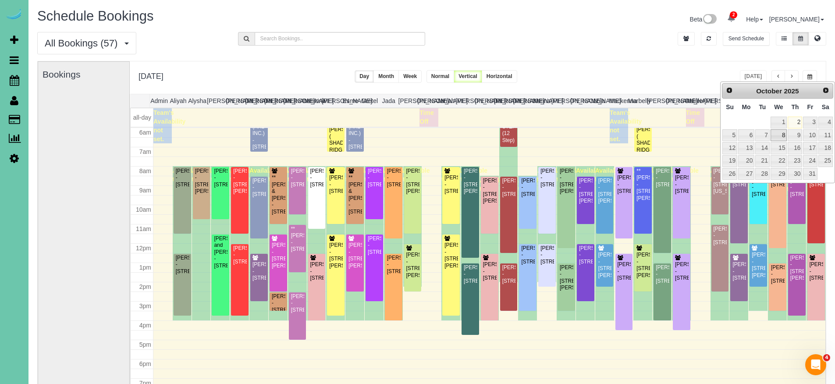
click at [783, 136] on link "8" at bounding box center [778, 135] width 17 height 12
type input "**********"
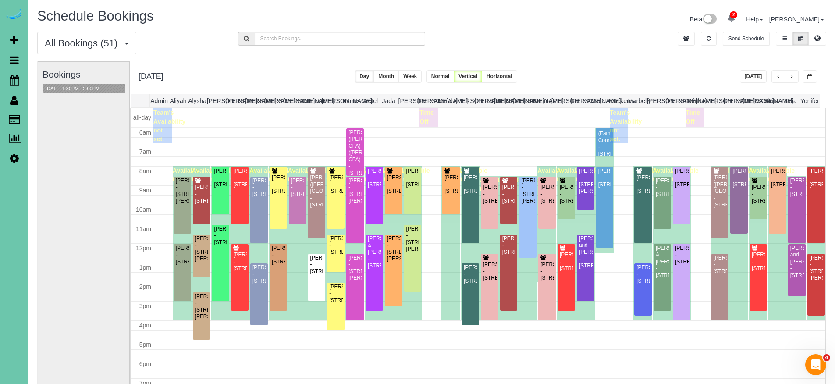
click at [85, 90] on button "10/08/2025 1:30PM - 2:00PM" at bounding box center [72, 88] width 59 height 9
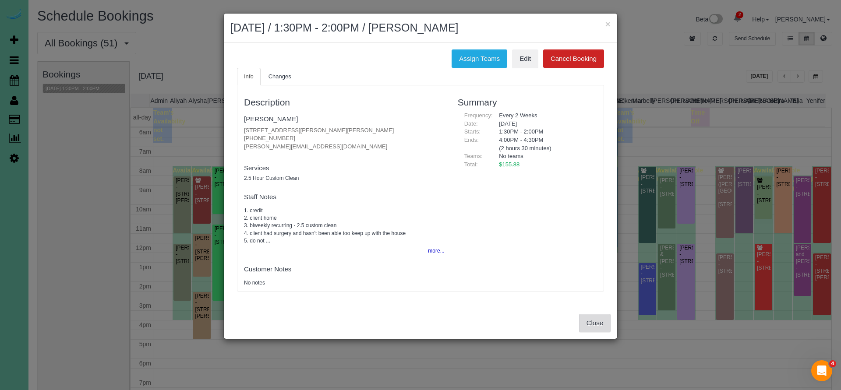
click at [591, 315] on button "Close" at bounding box center [595, 323] width 32 height 18
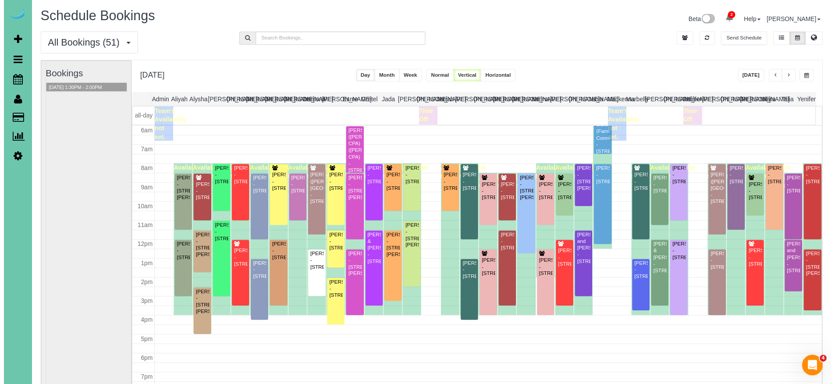
scroll to position [21, 0]
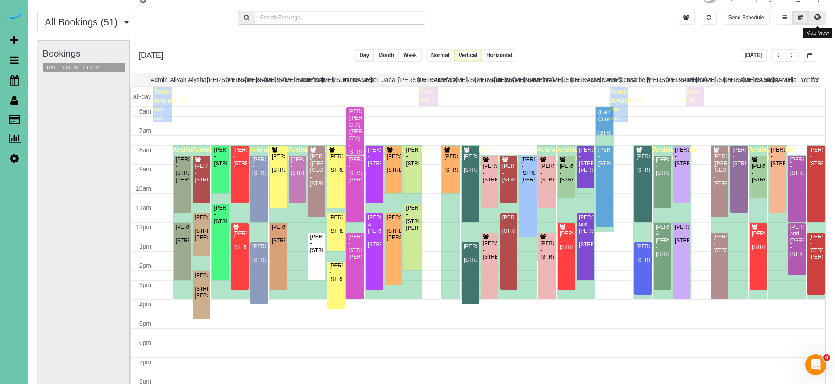
click at [817, 20] on icon at bounding box center [817, 16] width 6 height 5
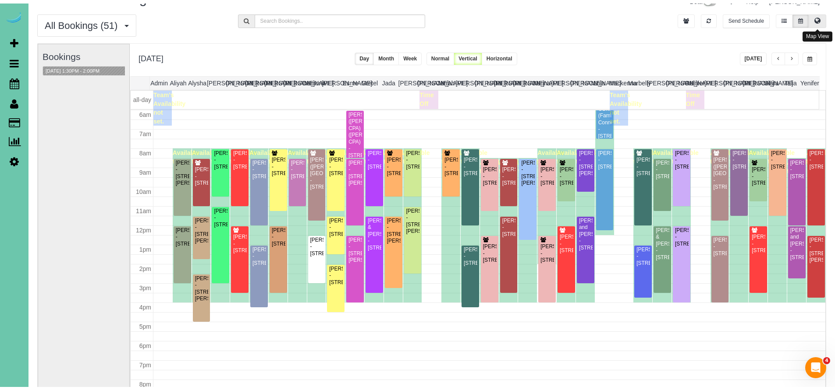
scroll to position [0, 0]
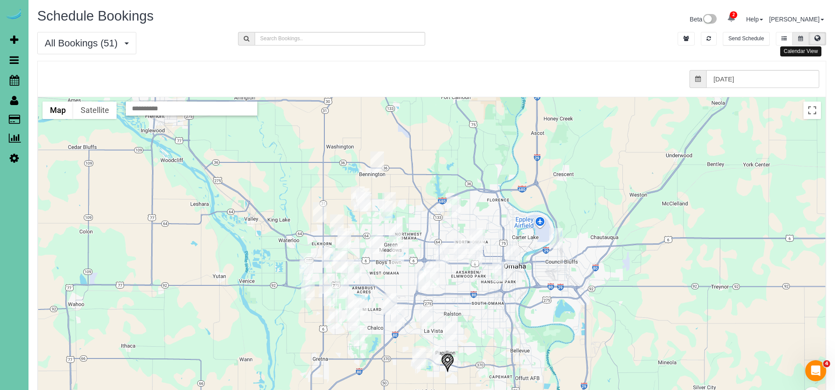
click at [801, 41] on button at bounding box center [800, 39] width 16 height 14
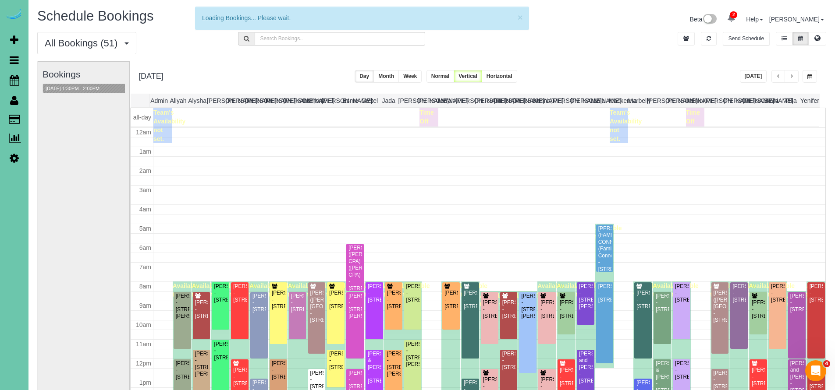
scroll to position [116, 0]
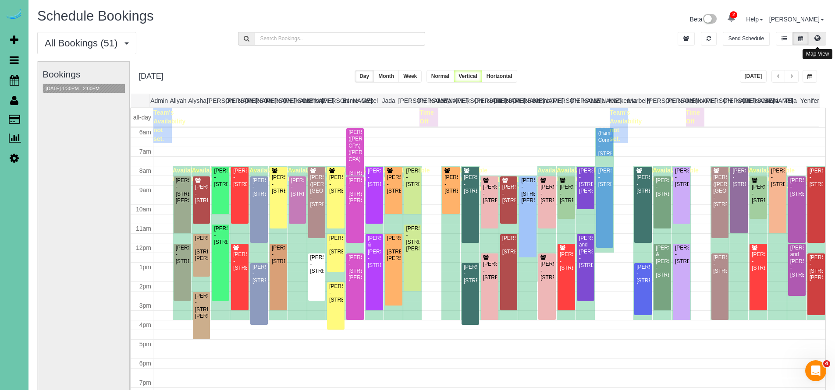
click at [818, 41] on icon at bounding box center [817, 37] width 6 height 5
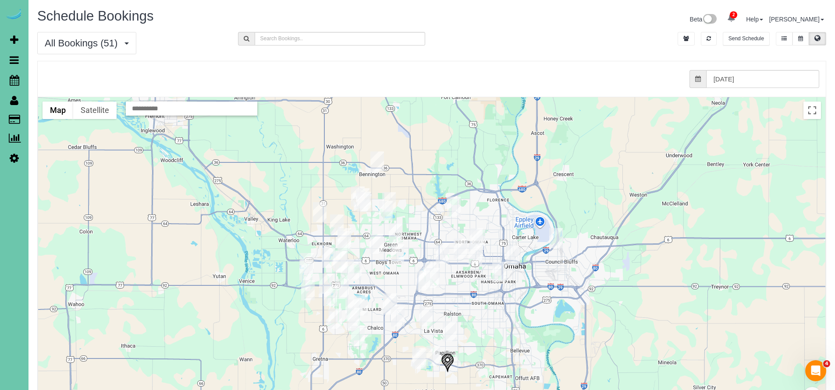
click at [418, 360] on img "10/08/2025 8:00AM - Sarah Bowes - 11718 S 109th Street, Papillion, NE 68046" at bounding box center [420, 359] width 14 height 20
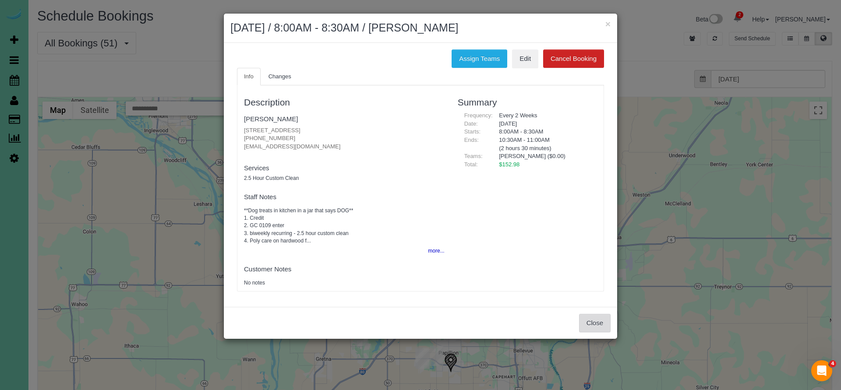
click at [583, 322] on button "Close" at bounding box center [595, 323] width 32 height 18
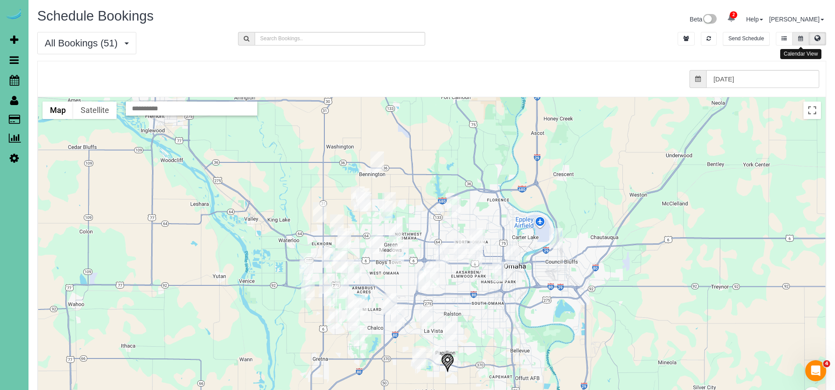
click at [804, 32] on button at bounding box center [800, 39] width 16 height 14
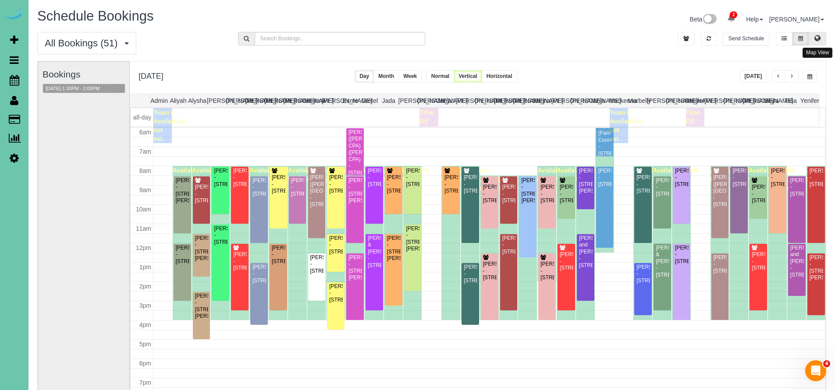
click at [820, 39] on icon at bounding box center [817, 37] width 6 height 5
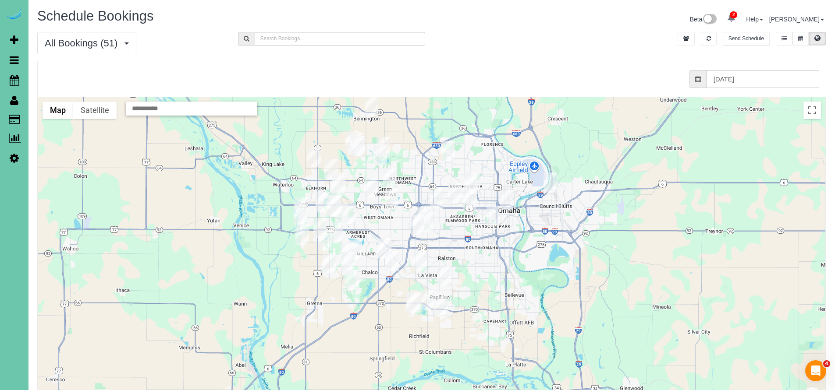
drag, startPoint x: 492, startPoint y: 343, endPoint x: 485, endPoint y: 283, distance: 60.0
click at [485, 283] on div at bounding box center [431, 272] width 787 height 350
click at [799, 36] on icon at bounding box center [800, 38] width 5 height 5
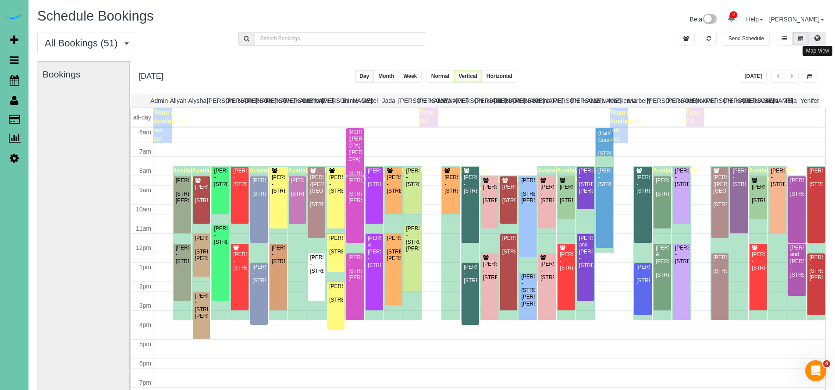
click at [816, 39] on icon at bounding box center [817, 37] width 6 height 5
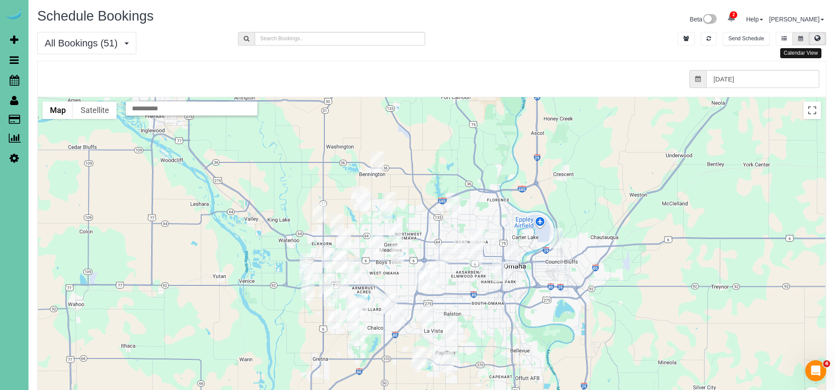
click at [797, 35] on button at bounding box center [800, 39] width 16 height 14
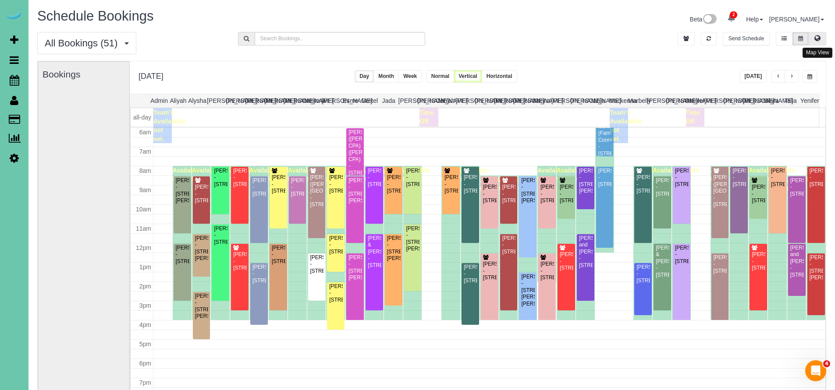
click at [822, 44] on button at bounding box center [817, 39] width 18 height 14
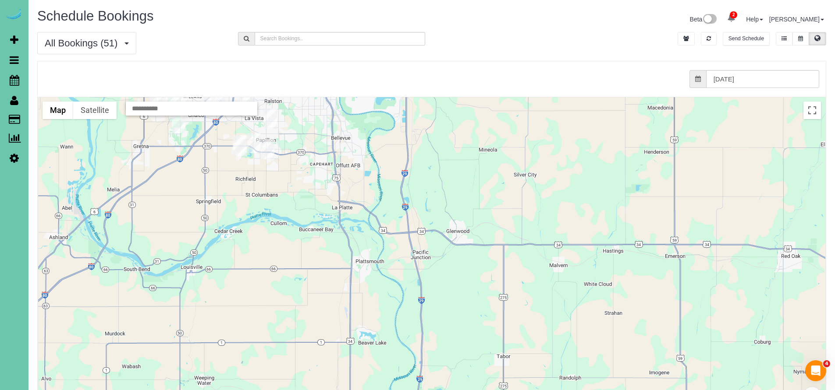
drag, startPoint x: 612, startPoint y: 312, endPoint x: 433, endPoint y: 97, distance: 279.3
click at [433, 97] on div at bounding box center [431, 272] width 787 height 350
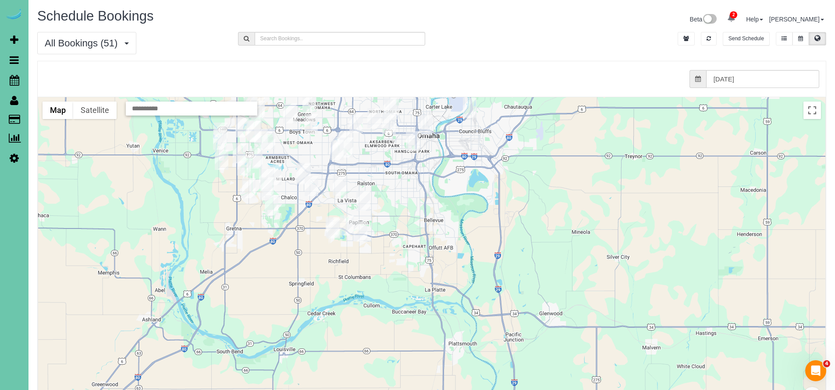
drag, startPoint x: 474, startPoint y: 283, endPoint x: 567, endPoint y: 365, distance: 123.9
click at [567, 365] on div at bounding box center [431, 272] width 787 height 350
click at [361, 232] on img "10/08/2025 1:30PM - Barbara Stewart - 2007 Ann Marie Ct, Papillion, NE 68046" at bounding box center [361, 232] width 14 height 20
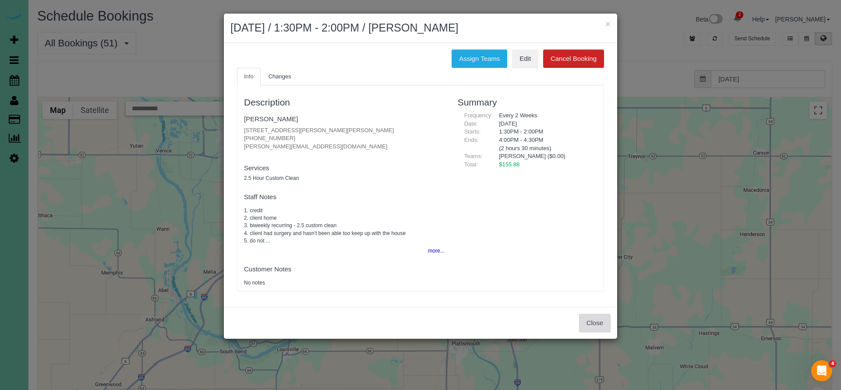
click at [603, 317] on button "Close" at bounding box center [595, 323] width 32 height 18
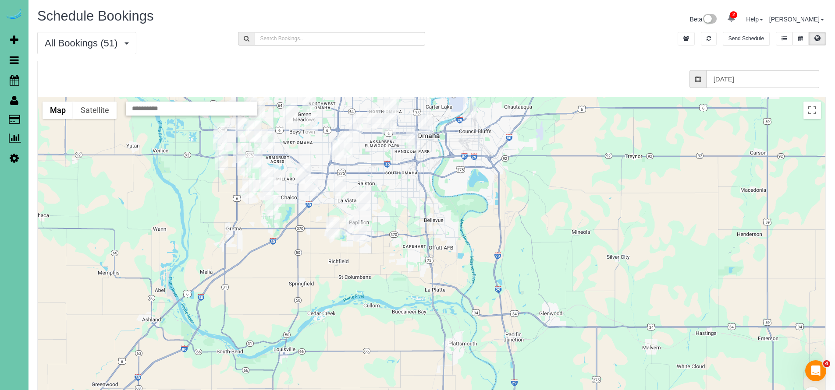
click at [390, 117] on img "10/08/2025 8:00AM - Joshua Borer - 110 S 52nd Street, Omaha, NE 68132" at bounding box center [389, 124] width 14 height 20
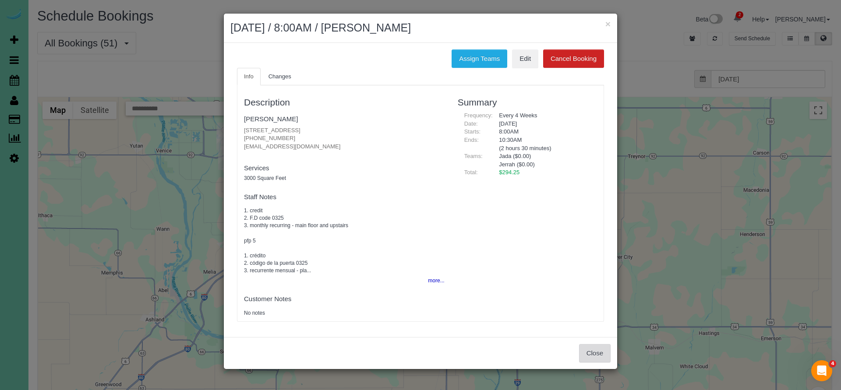
click at [597, 349] on button "Close" at bounding box center [595, 353] width 32 height 18
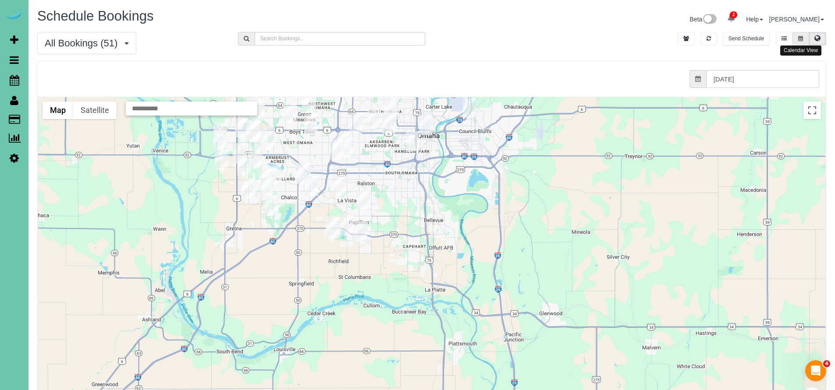
click at [801, 36] on icon at bounding box center [800, 38] width 5 height 5
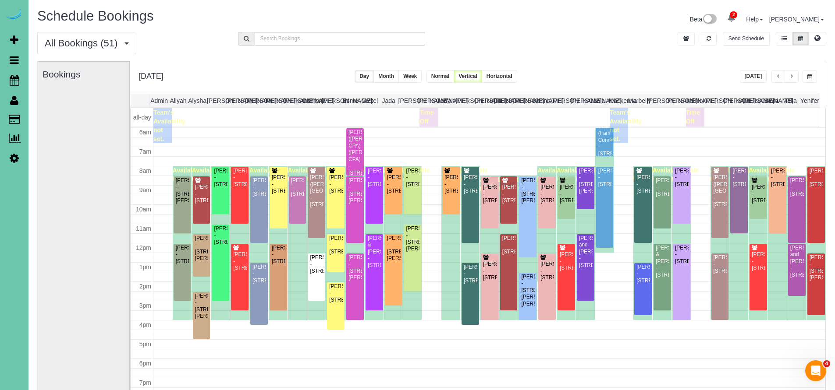
click at [776, 78] on span "button" at bounding box center [778, 76] width 4 height 5
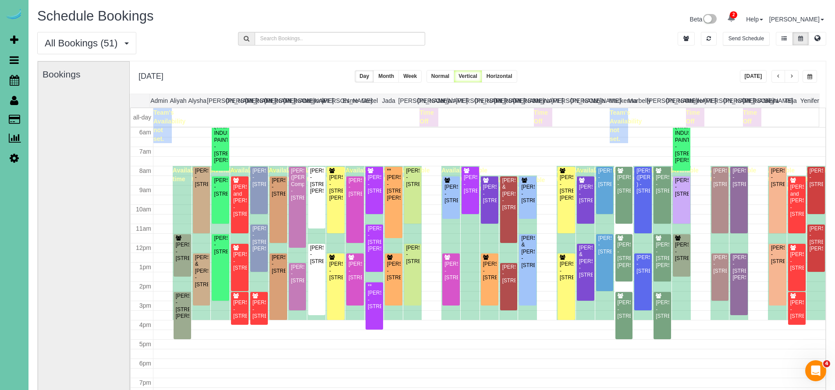
click at [808, 74] on span "button" at bounding box center [809, 76] width 5 height 5
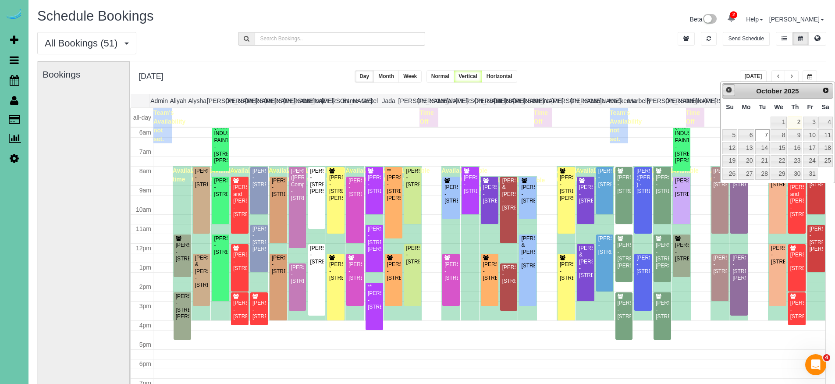
click at [730, 87] on span "Prev" at bounding box center [728, 89] width 7 height 7
click at [749, 160] on link "22" at bounding box center [746, 161] width 16 height 12
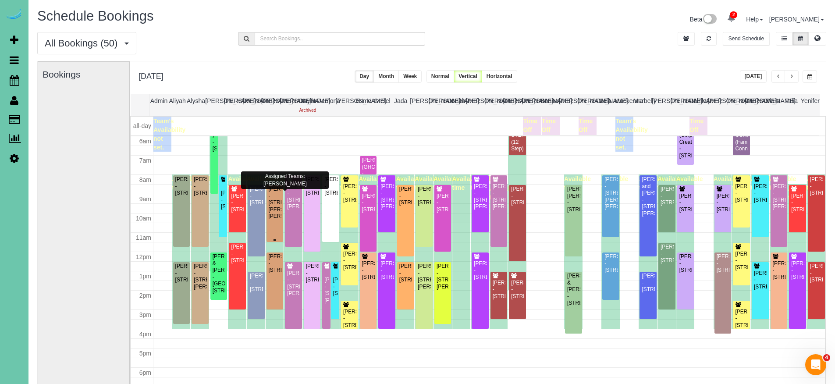
click at [272, 220] on div "Taylor Hanson - 310 N Allen St, Bennington, NE 68007" at bounding box center [275, 203] width 14 height 34
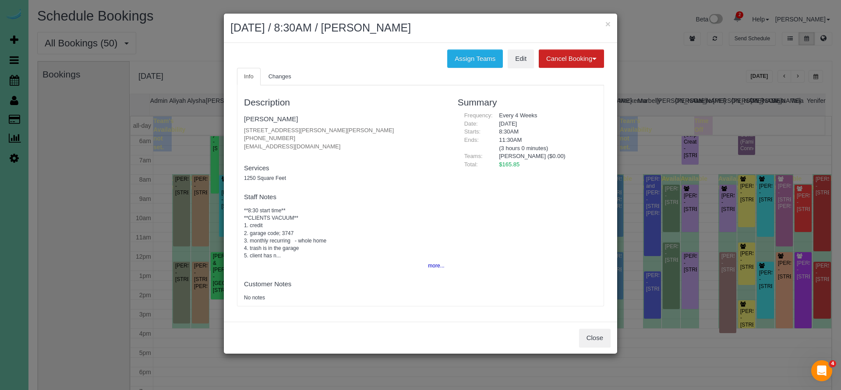
drag, startPoint x: 241, startPoint y: 136, endPoint x: 290, endPoint y: 136, distance: 48.6
click at [290, 136] on div "Description Taylor Hanson 310 N Allen St, Bennington, NE 68007 (402) 490-5460 t…" at bounding box center [344, 196] width 214 height 212
copy p "(402) 490-5460"
click at [595, 334] on button "Close" at bounding box center [595, 338] width 32 height 18
click at [595, 334] on div "× September 22, 2025 / 8:30AM / Taylor Hanson Assign Teams Edit Cancel Booking …" at bounding box center [420, 195] width 841 height 390
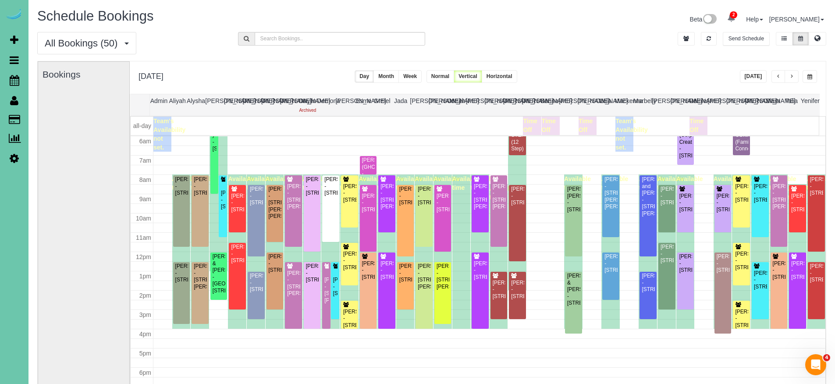
click at [790, 76] on span "button" at bounding box center [791, 76] width 4 height 5
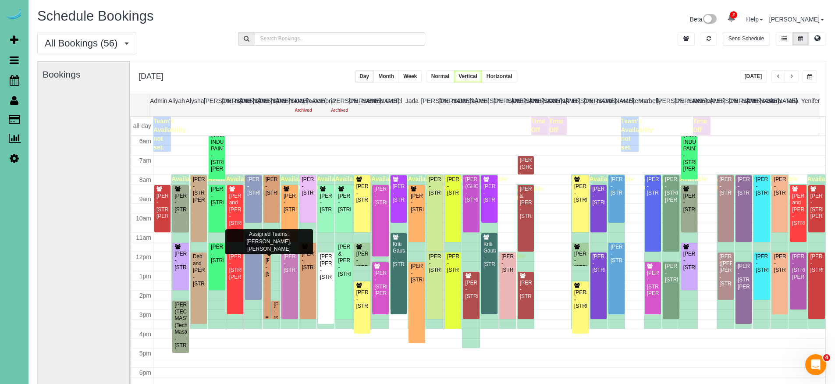
click at [266, 269] on div "Joe Menousek - 3315 S 70th St #559, Omaha, NE 68106" at bounding box center [267, 267] width 4 height 20
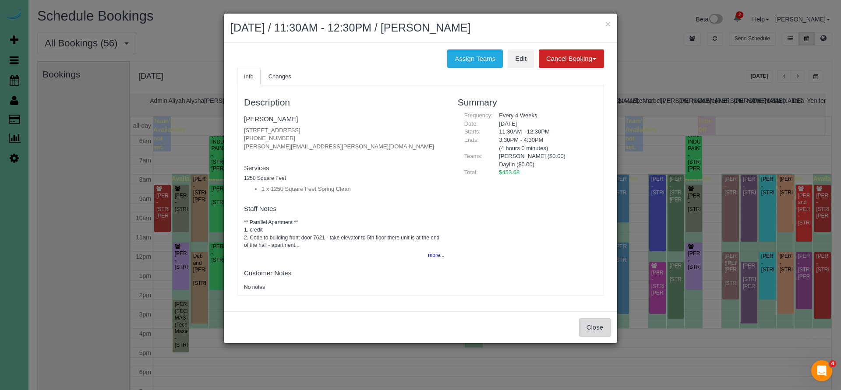
click at [592, 330] on button "Close" at bounding box center [595, 328] width 32 height 18
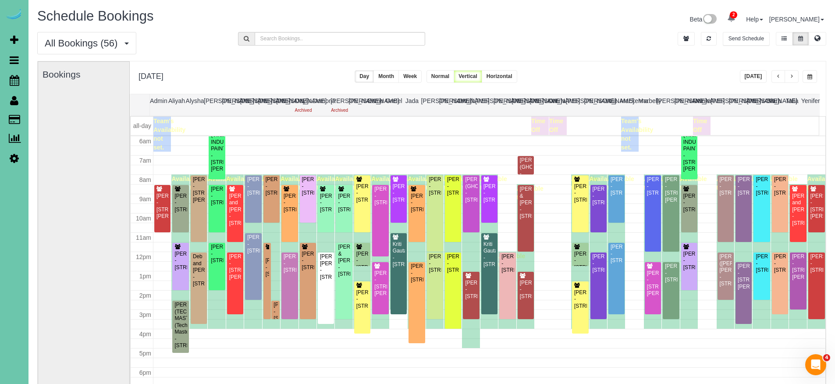
click at [790, 78] on span "button" at bounding box center [791, 76] width 4 height 5
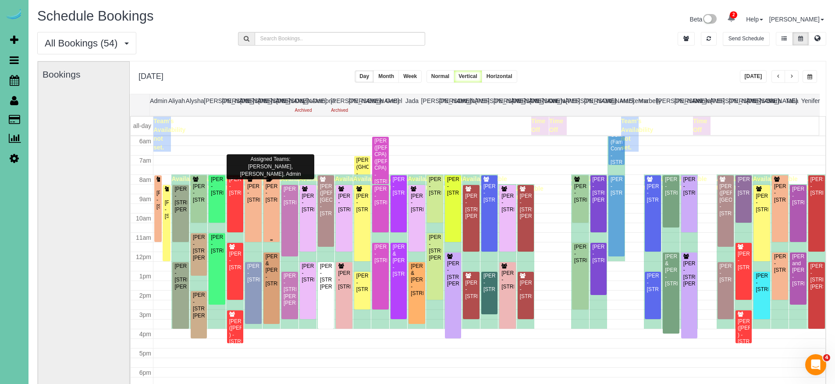
click at [271, 203] on div "Gail Robertson - 1215 N 136th St, Omaha, NE 68154" at bounding box center [271, 193] width 13 height 20
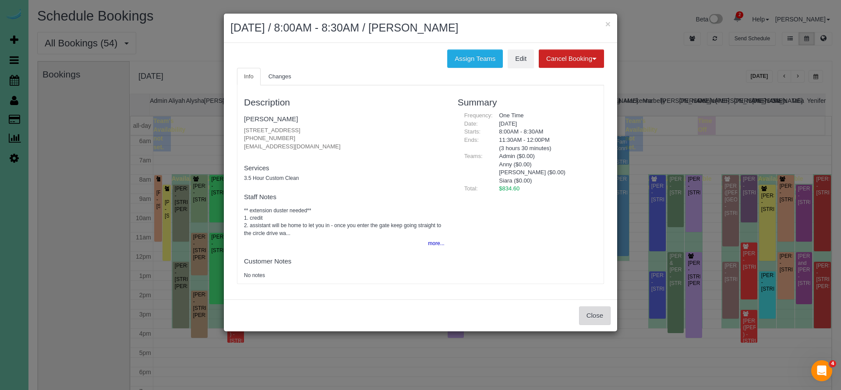
click at [607, 316] on button "Close" at bounding box center [595, 316] width 32 height 18
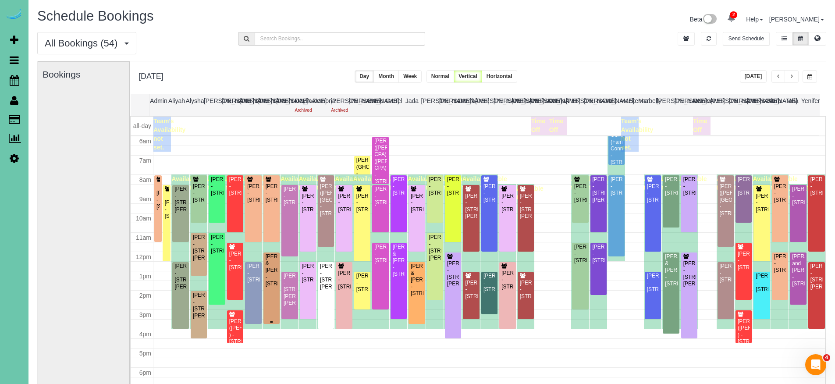
click at [268, 275] on div "Pam & Mike Smiricky - 1828 N 132nd Ave, Omaha, NE 68154" at bounding box center [271, 270] width 13 height 34
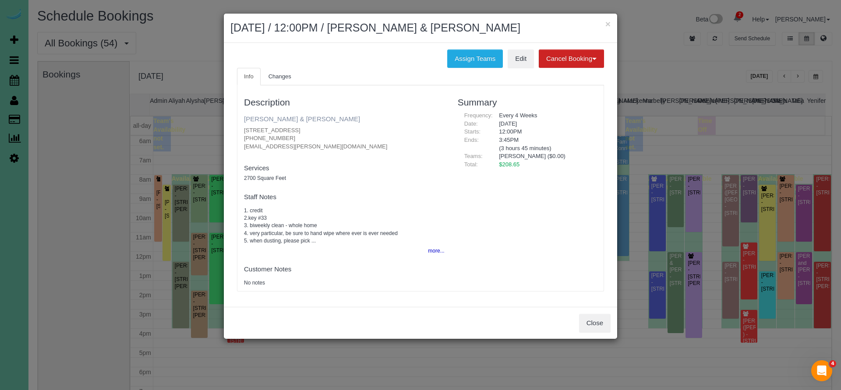
click at [278, 120] on link "Pam & Mike Smiricky" at bounding box center [302, 118] width 116 height 7
click at [592, 322] on button "Close" at bounding box center [595, 323] width 32 height 18
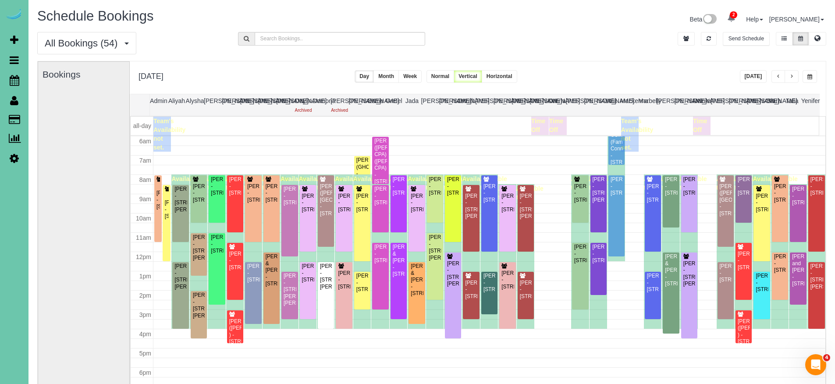
click at [793, 76] on span "button" at bounding box center [791, 76] width 4 height 5
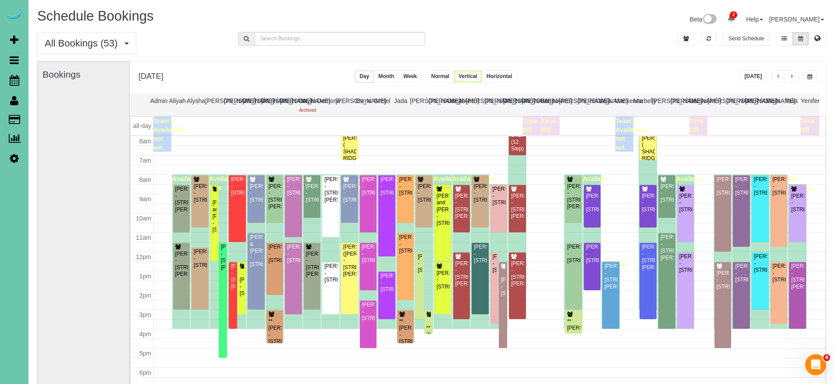
click at [270, 264] on div "Judy Wood - 4811 Magnolia Street, Omaha, NE 68137" at bounding box center [275, 254] width 14 height 20
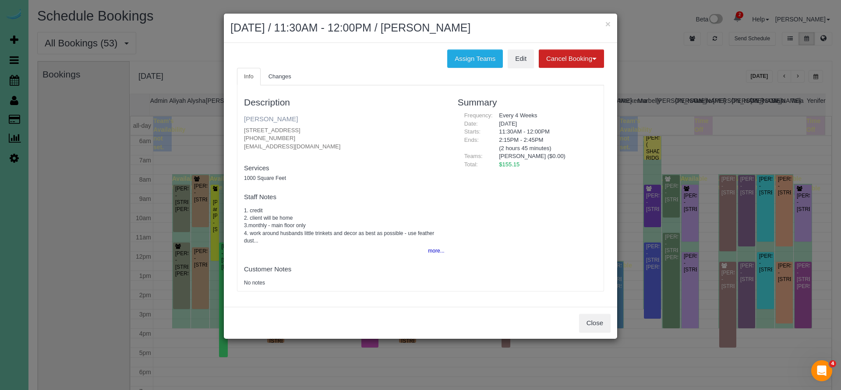
click at [262, 120] on link "Judy Wood" at bounding box center [271, 118] width 54 height 7
click at [268, 117] on link "Judy Wood" at bounding box center [271, 118] width 54 height 7
click at [606, 323] on button "Close" at bounding box center [595, 323] width 32 height 18
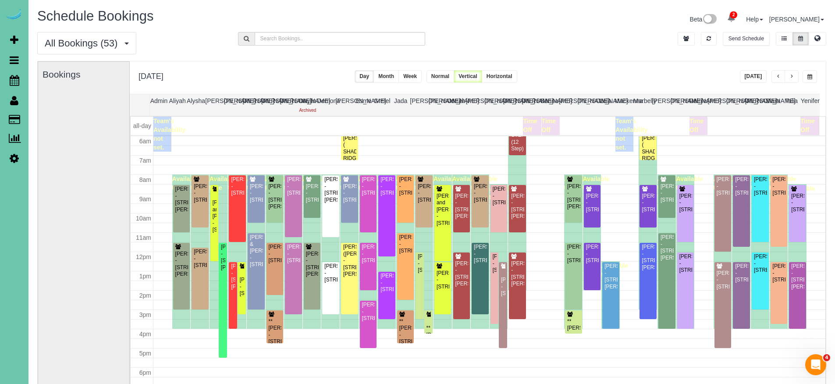
click at [789, 81] on button "button" at bounding box center [791, 76] width 14 height 13
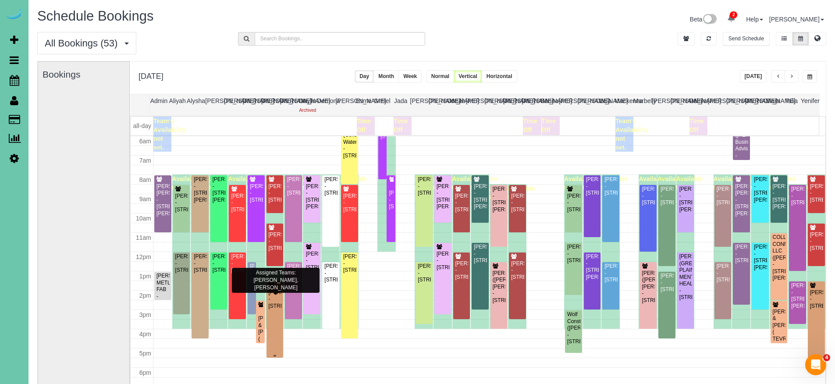
click at [274, 305] on div "Kay Emery - 8582 N 161st Plz, Bennington, NE 68007" at bounding box center [275, 299] width 14 height 20
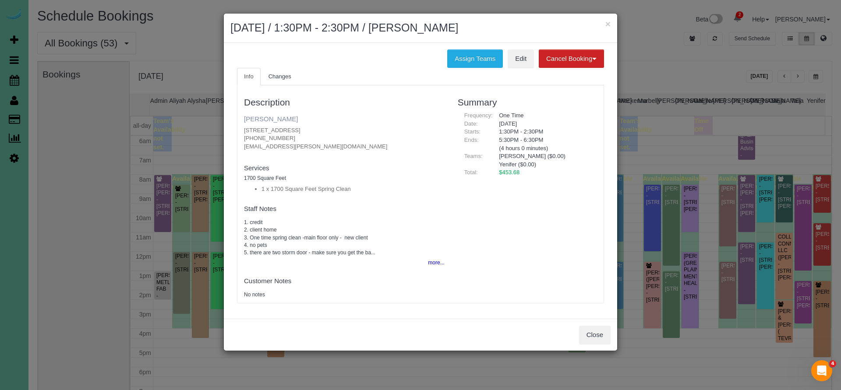
click at [262, 121] on link "Kay Emery" at bounding box center [271, 118] width 54 height 7
click at [592, 334] on button "Close" at bounding box center [595, 335] width 32 height 18
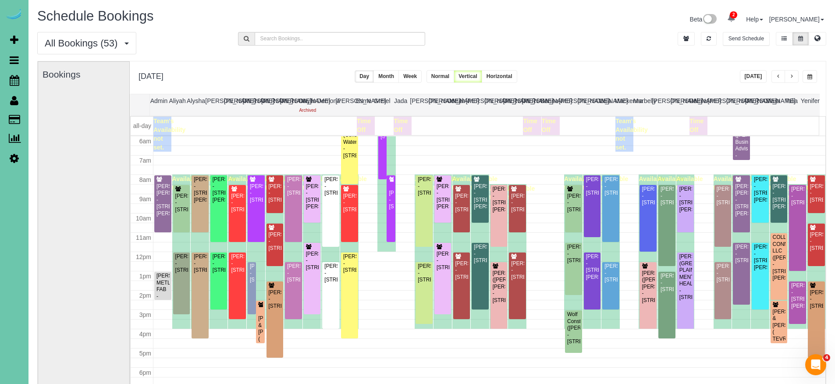
click at [792, 77] on span "button" at bounding box center [791, 76] width 4 height 5
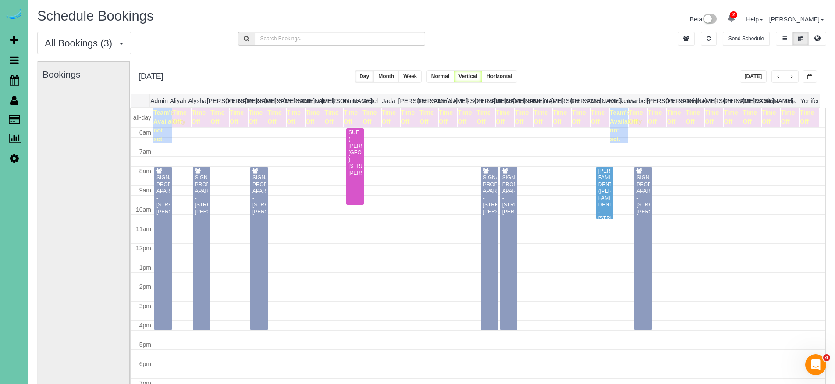
click at [810, 77] on span "button" at bounding box center [809, 76] width 5 height 5
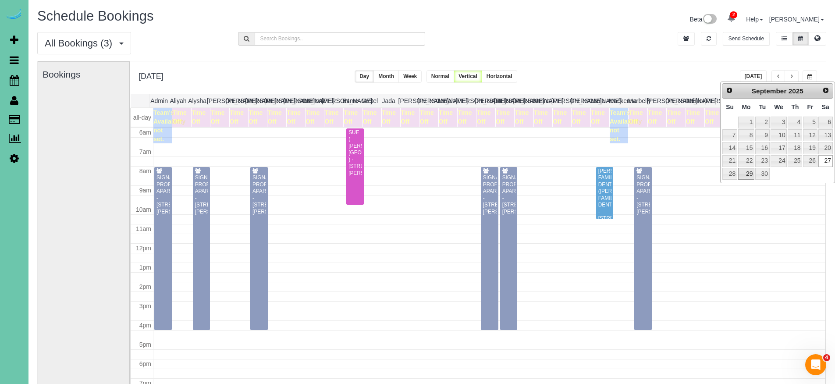
click at [746, 174] on link "29" at bounding box center [746, 174] width 16 height 12
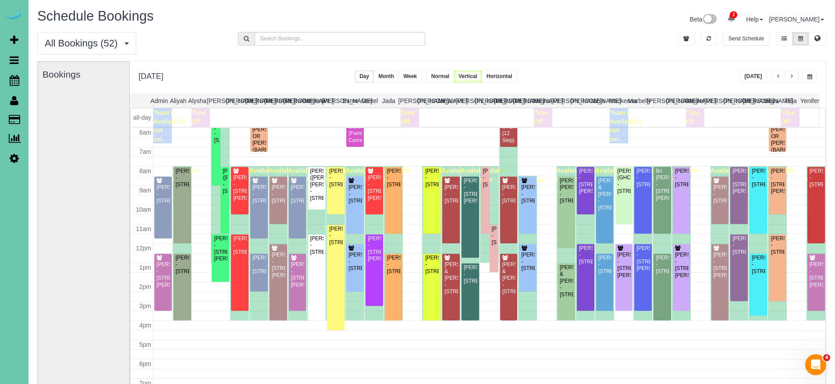
click at [807, 76] on span "button" at bounding box center [809, 76] width 5 height 5
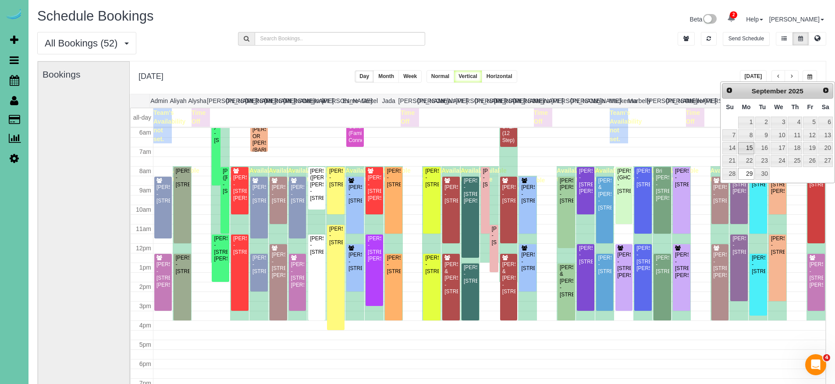
click at [744, 147] on link "15" at bounding box center [746, 148] width 16 height 12
type input "**********"
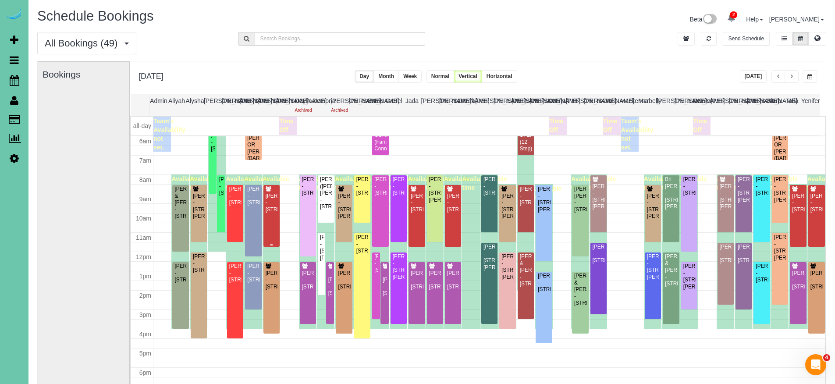
click at [274, 213] on div "Matt Churchill - 1909 S 214th St, Elkhorn, NE 68022" at bounding box center [271, 203] width 13 height 20
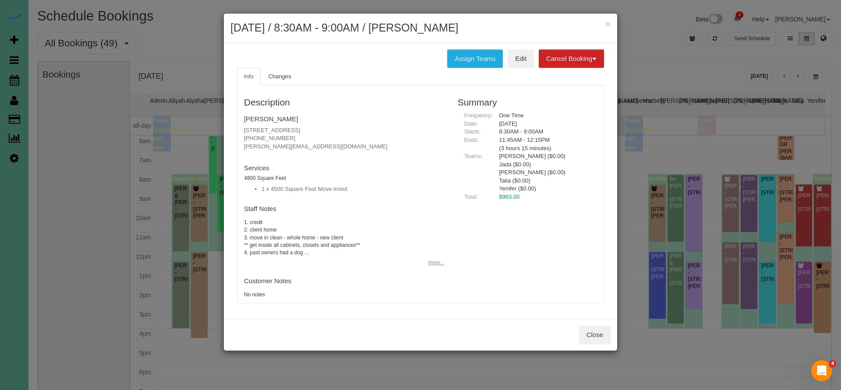
click at [434, 258] on button "more..." at bounding box center [433, 263] width 21 height 13
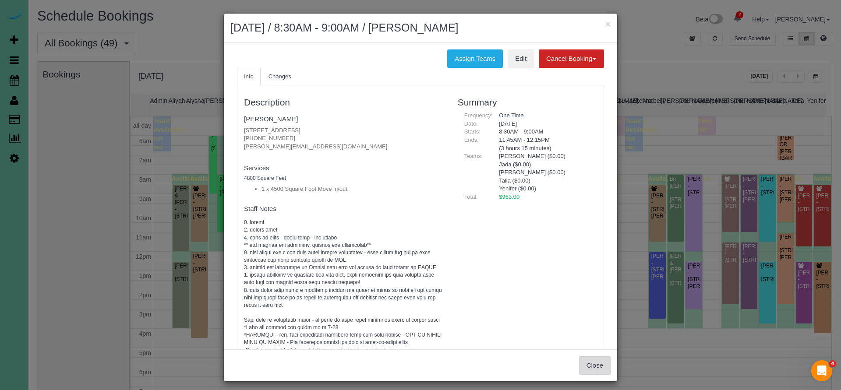
click at [593, 366] on button "Close" at bounding box center [595, 366] width 32 height 18
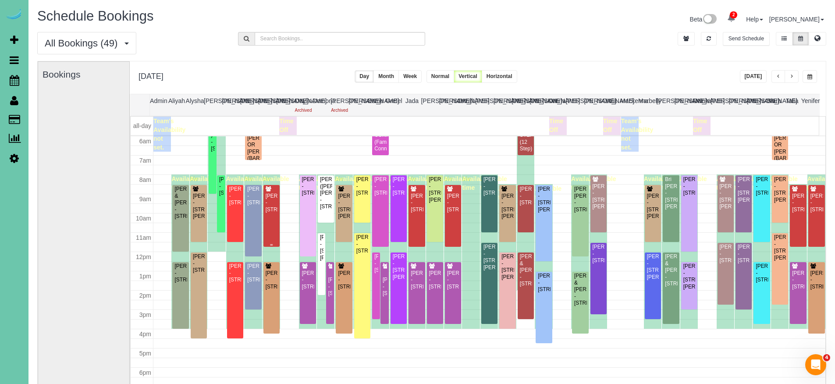
click at [273, 213] on div "Matt Churchill - 1909 S 214th St, Elkhorn, NE 68022" at bounding box center [271, 203] width 13 height 20
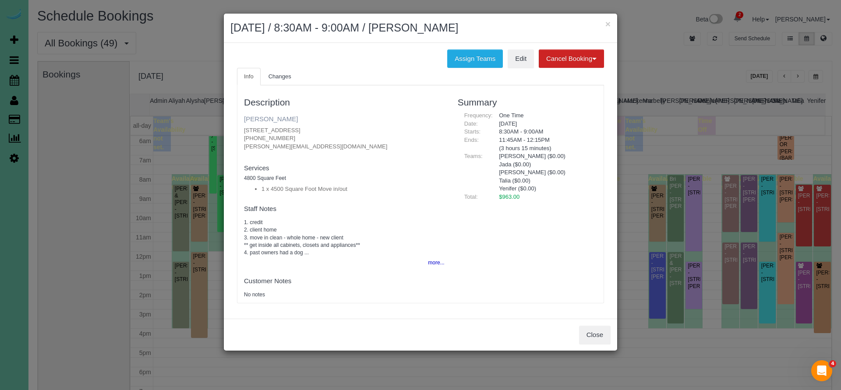
click at [263, 118] on link "Matt Churchill" at bounding box center [271, 118] width 54 height 7
click at [592, 329] on button "Close" at bounding box center [595, 335] width 32 height 18
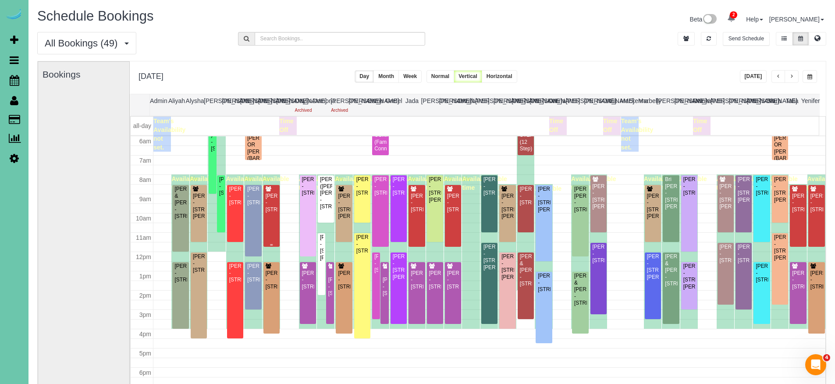
click at [269, 209] on div "Matt Churchill - 1909 S 214th St, Elkhorn, NE 68022" at bounding box center [271, 203] width 13 height 20
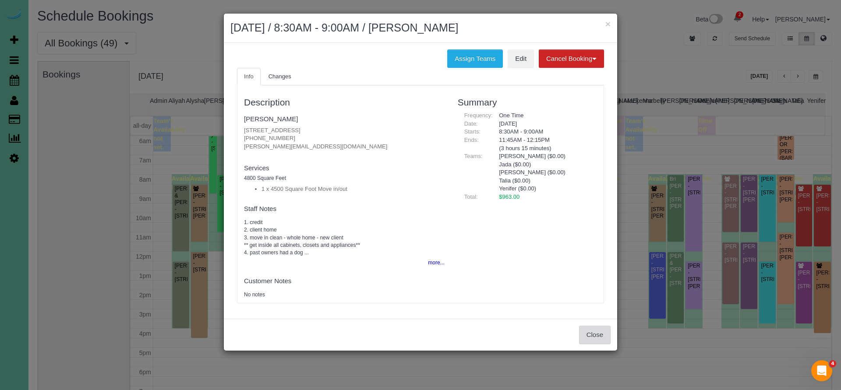
click at [595, 329] on button "Close" at bounding box center [595, 335] width 32 height 18
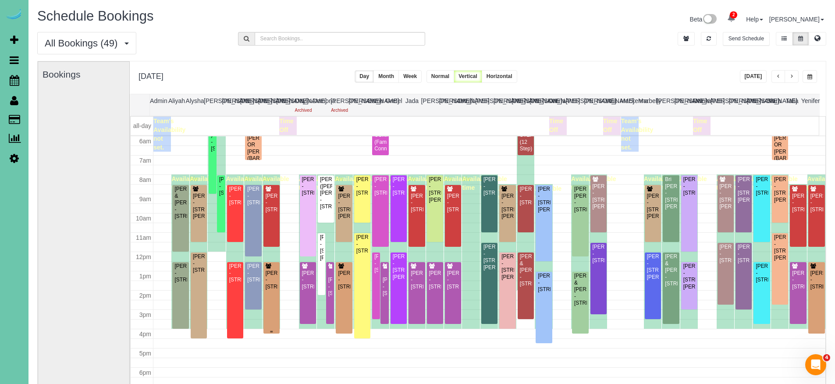
click at [267, 290] on div "Nicole Ray - 5403 N 134th Ave, Omaha, NE 68116" at bounding box center [271, 280] width 13 height 20
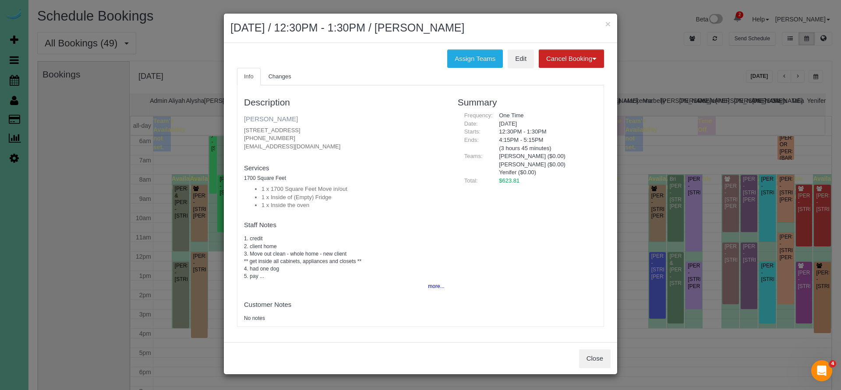
click at [260, 120] on link "Nicole Ray" at bounding box center [271, 118] width 54 height 7
click at [595, 356] on button "Close" at bounding box center [595, 359] width 32 height 18
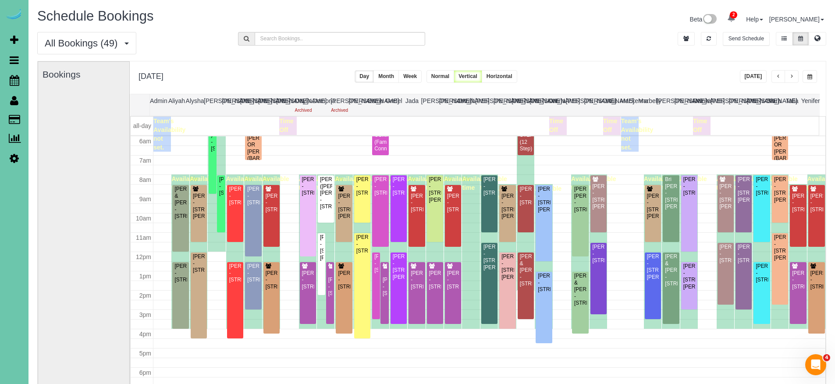
click at [796, 75] on button "button" at bounding box center [791, 76] width 14 height 13
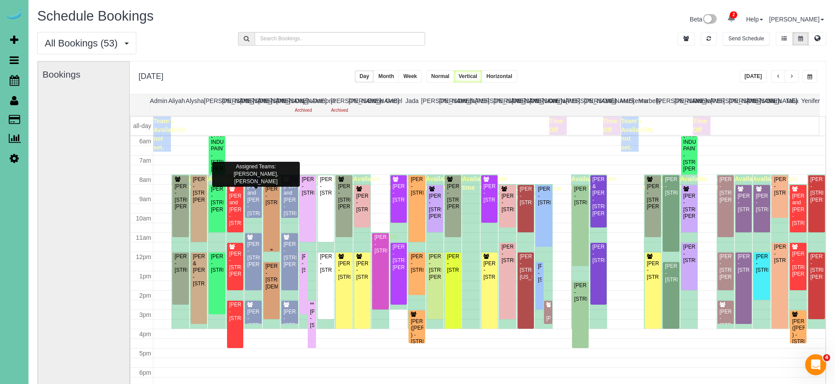
click at [272, 206] on div "Kelly Martinson - 10318 N 184th Cir, Bennington, NE 68007" at bounding box center [271, 196] width 13 height 20
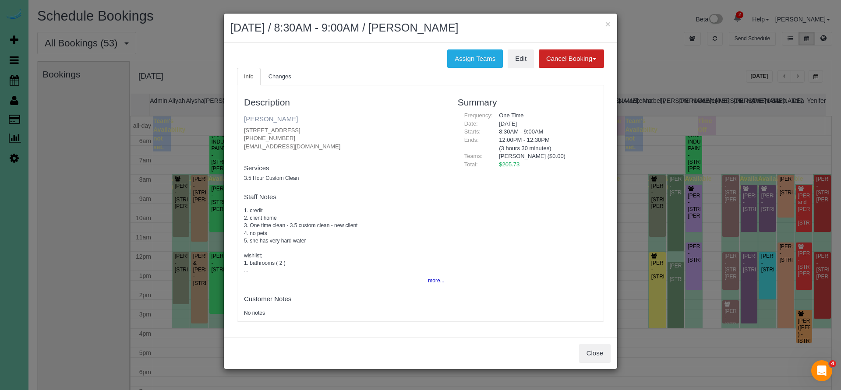
click at [267, 115] on link "Kelly Martinson" at bounding box center [271, 118] width 54 height 7
click at [603, 354] on button "Close" at bounding box center [595, 353] width 32 height 18
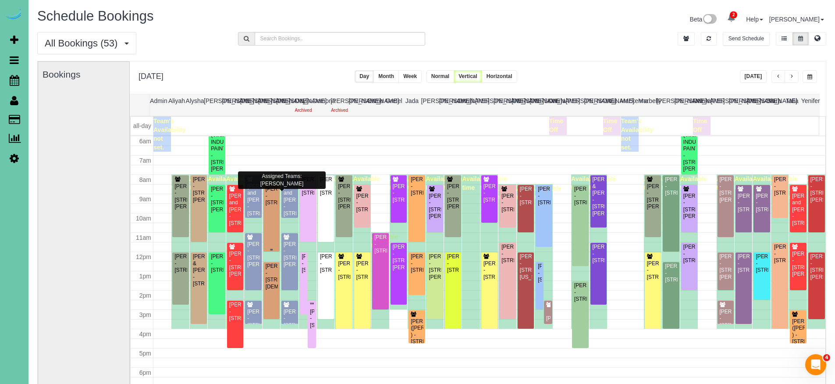
click at [270, 202] on div "Kelly Martinson - 10318 N 184th Cir, Bennington, NE 68007" at bounding box center [271, 196] width 13 height 20
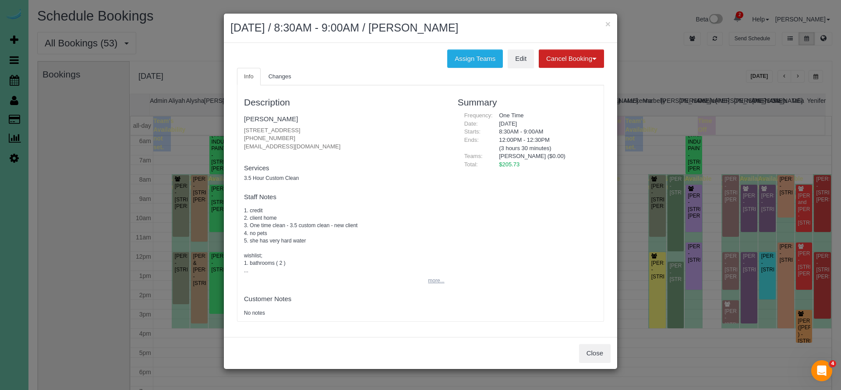
click at [441, 281] on button "more..." at bounding box center [433, 281] width 21 height 13
click at [271, 121] on link "Kelly Martinson" at bounding box center [271, 118] width 54 height 7
click at [595, 351] on button "Close" at bounding box center [595, 353] width 32 height 18
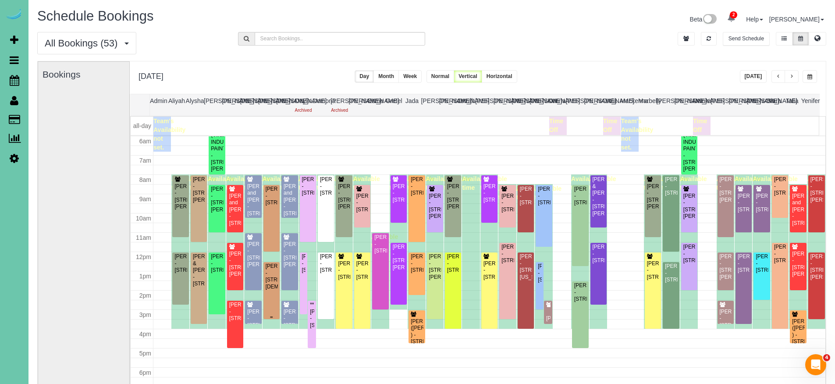
click at [267, 290] on div "Kim Morrow - 16208 Mormon Street, Bennington, NE 68007" at bounding box center [271, 276] width 13 height 27
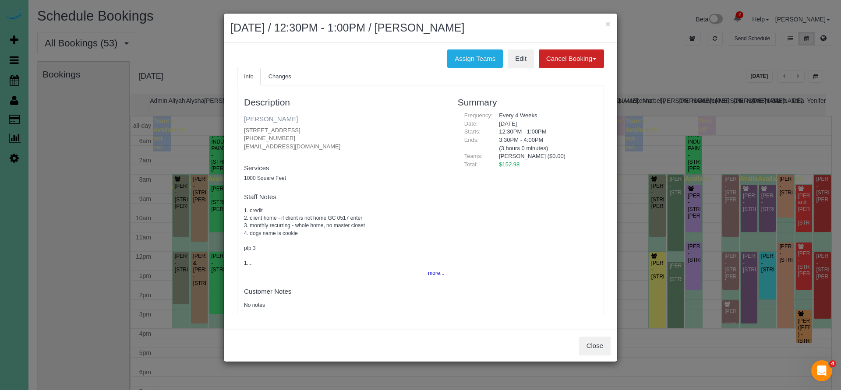
click at [269, 117] on link "Kim Morrow" at bounding box center [271, 118] width 54 height 7
click at [588, 347] on button "Close" at bounding box center [595, 346] width 32 height 18
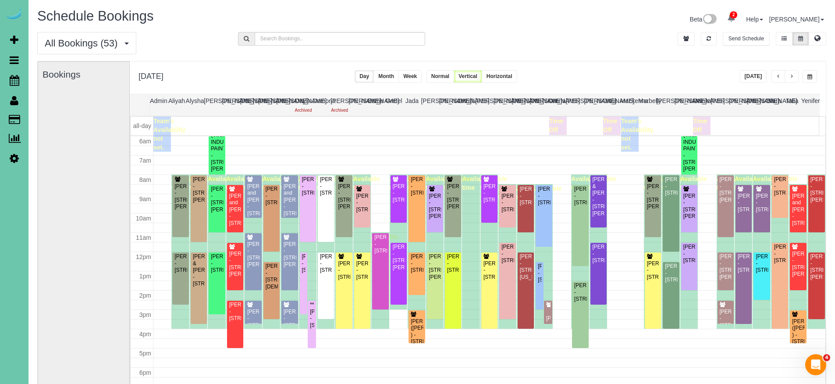
click at [797, 78] on button "button" at bounding box center [791, 76] width 14 height 13
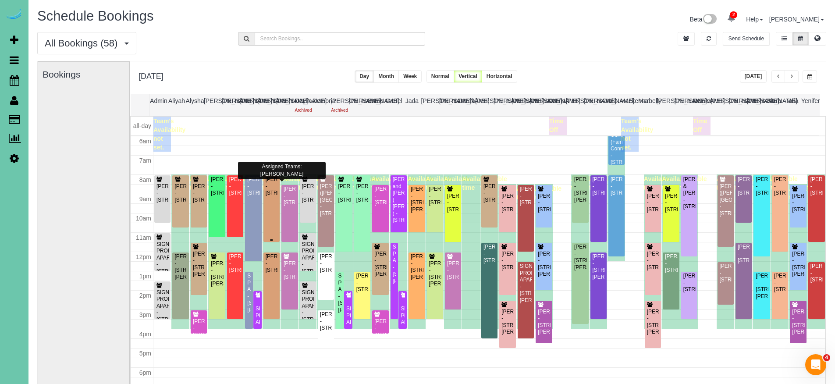
click at [272, 196] on div "Dawn Olijnek - 17005 Grant Street, Omaha, NE 68116" at bounding box center [271, 186] width 13 height 20
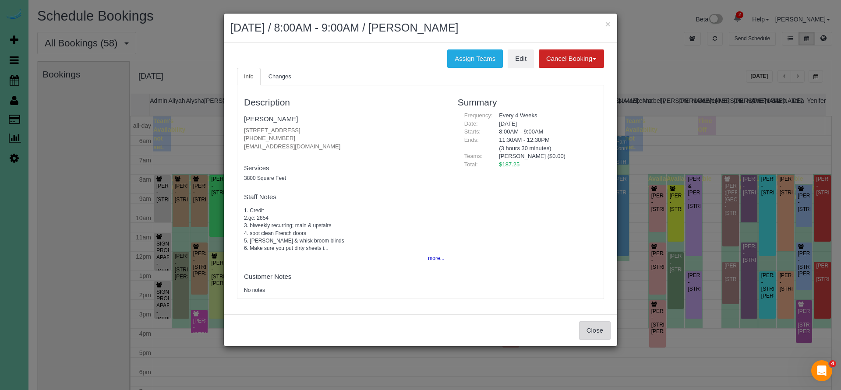
click at [594, 326] on button "Close" at bounding box center [595, 331] width 32 height 18
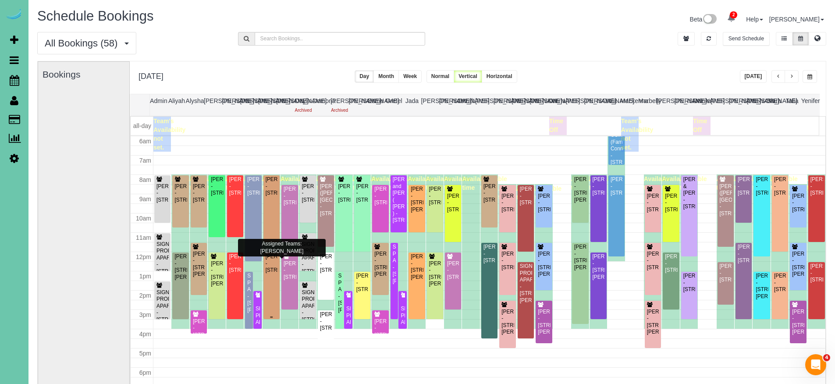
click at [267, 273] on div "Christina Blake - 10210 N 152nd Ave, Bennington, NE 68007" at bounding box center [271, 263] width 13 height 20
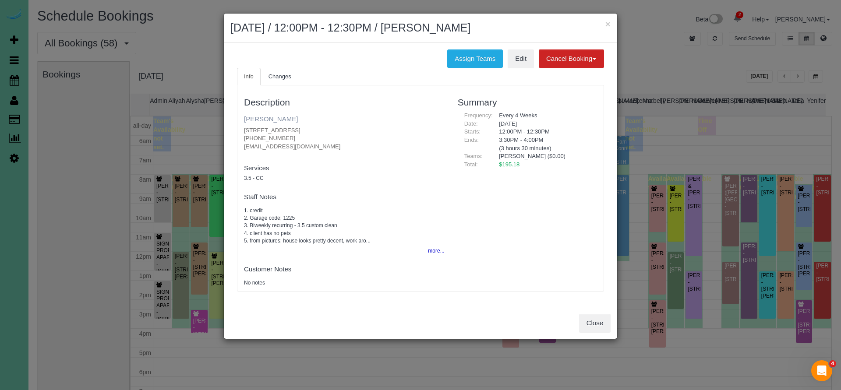
click at [270, 119] on link "[PERSON_NAME]" at bounding box center [271, 118] width 54 height 7
click at [601, 323] on button "Close" at bounding box center [595, 323] width 32 height 18
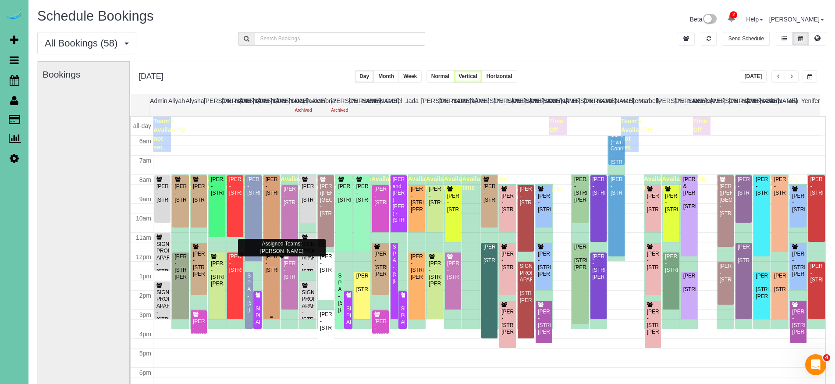
click at [275, 273] on div "Christina Blake - 10210 N 152nd Ave, Bennington, NE 68007" at bounding box center [271, 263] width 13 height 20
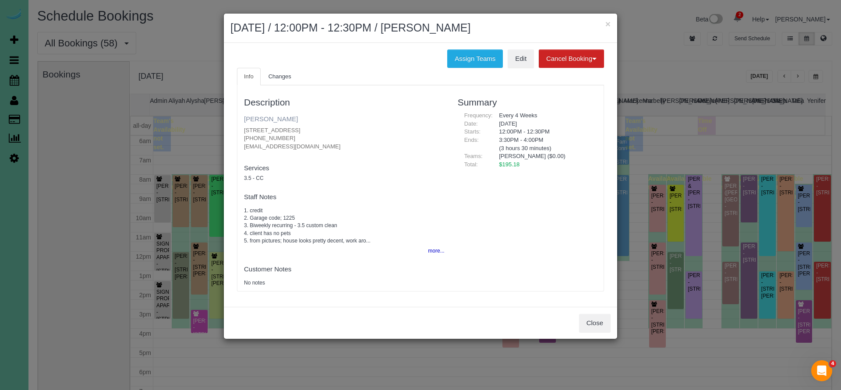
click at [282, 119] on link "[PERSON_NAME]" at bounding box center [271, 118] width 54 height 7
click at [284, 117] on link "[PERSON_NAME]" at bounding box center [271, 118] width 54 height 7
click at [524, 59] on link "Edit" at bounding box center [521, 59] width 26 height 18
click at [593, 323] on button "Close" at bounding box center [595, 323] width 32 height 18
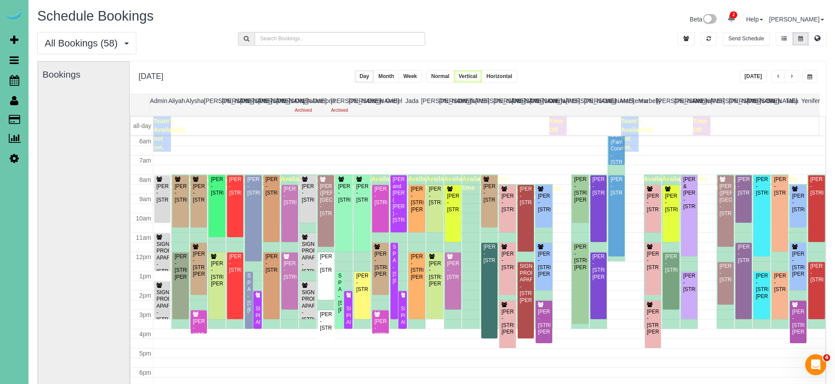
click at [760, 79] on button "Today" at bounding box center [753, 76] width 27 height 13
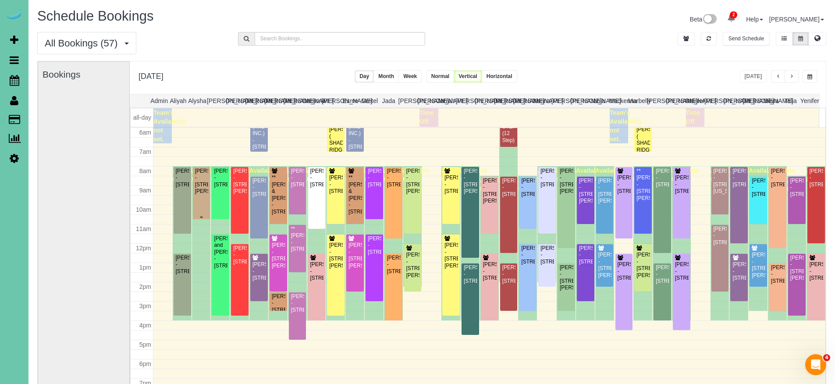
click at [203, 195] on div "Don Haney - 10254 Browne Street, Omaha, NE 68134" at bounding box center [202, 181] width 14 height 27
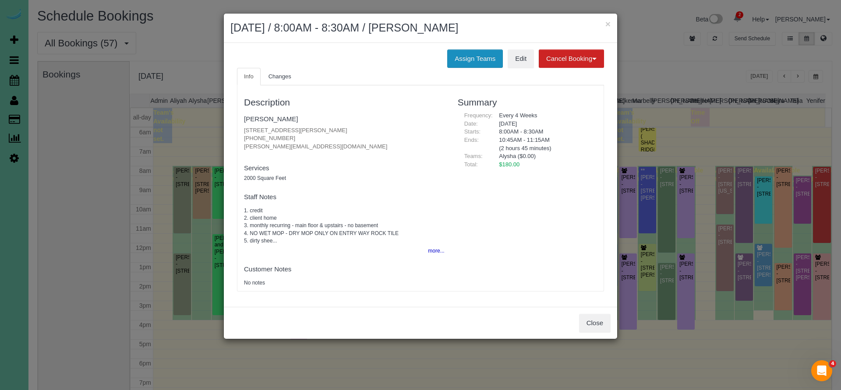
click at [477, 64] on button "Assign Teams" at bounding box center [475, 59] width 56 height 18
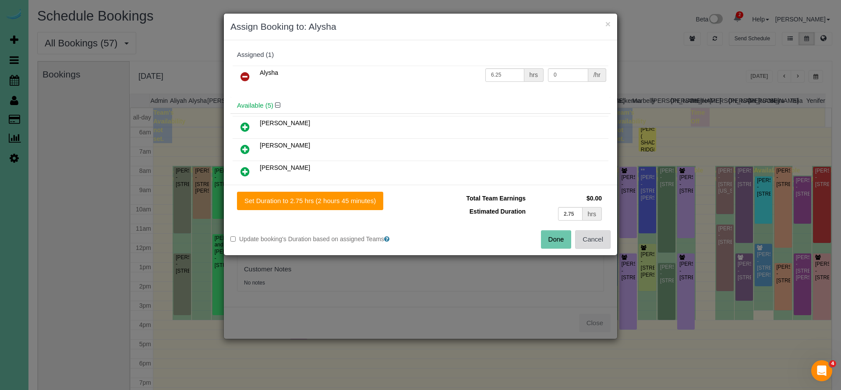
click at [602, 242] on button "Cancel" at bounding box center [592, 239] width 35 height 18
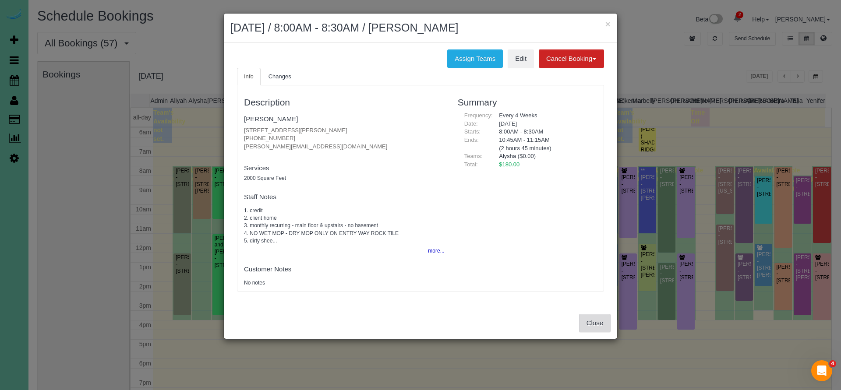
click at [595, 323] on button "Close" at bounding box center [595, 323] width 32 height 18
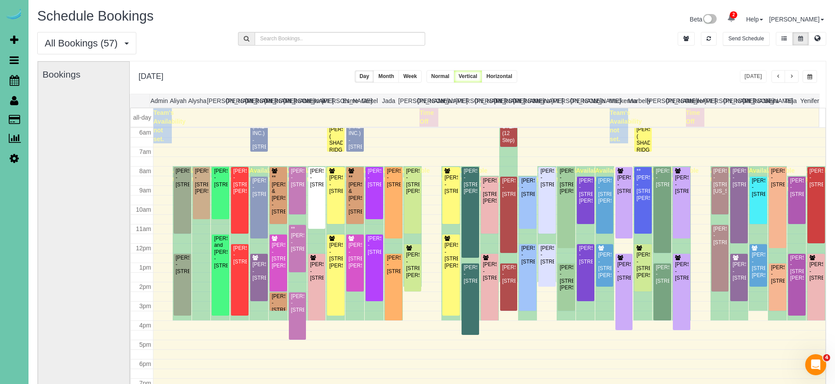
click at [609, 71] on div "**********" at bounding box center [478, 77] width 696 height 32
click at [593, 89] on div "**********" at bounding box center [478, 77] width 696 height 32
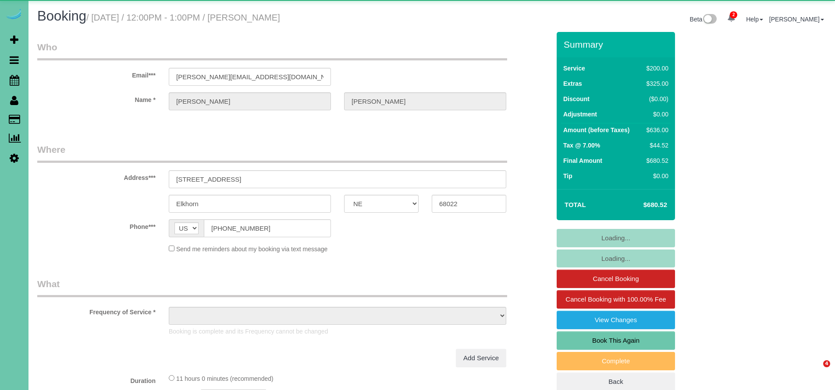
select select "NE"
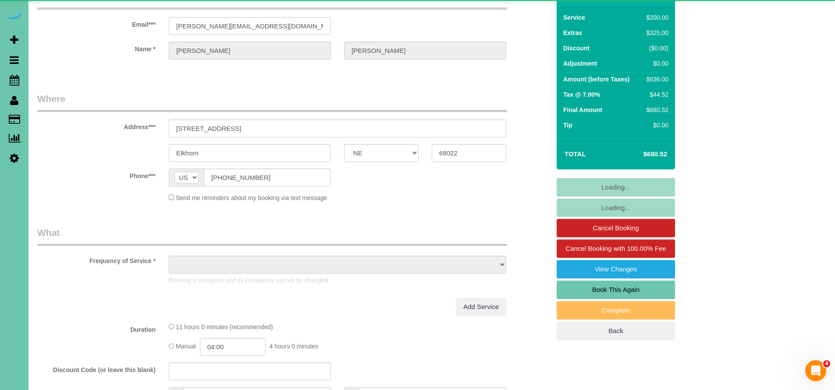
select select "object:739"
select select "string:fspay-ddb49eb4-e23f-4679-90b0-cab74beff4a1"
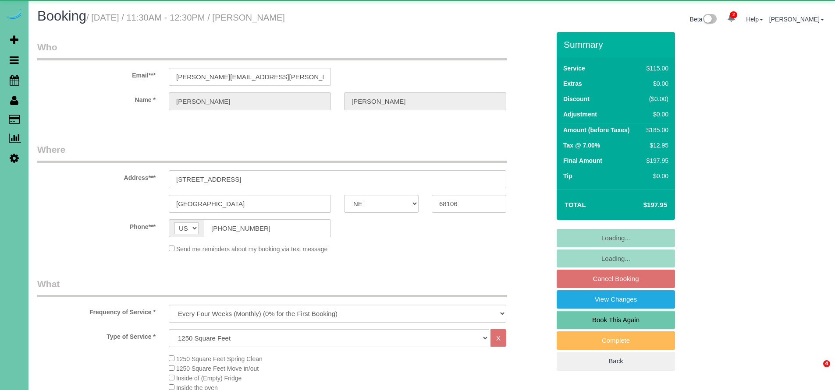
select select "NE"
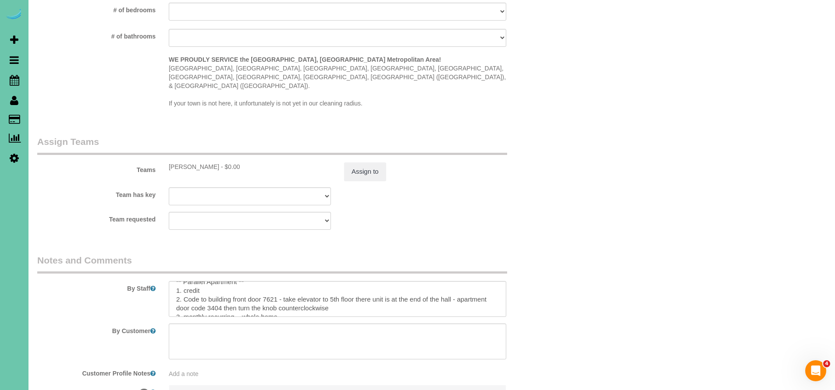
scroll to position [832, 0]
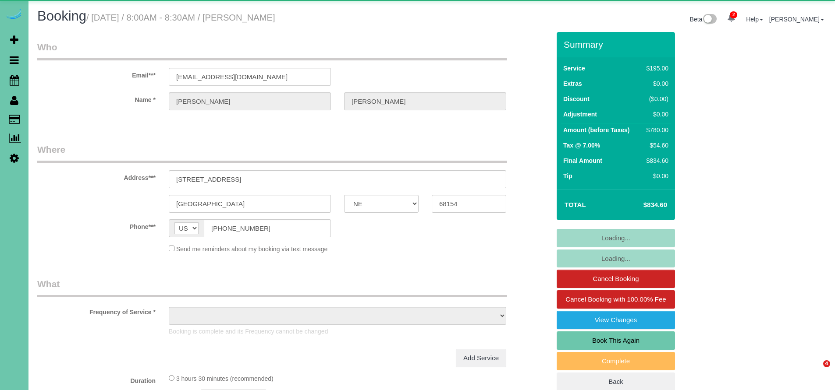
select select "NE"
select select "object:683"
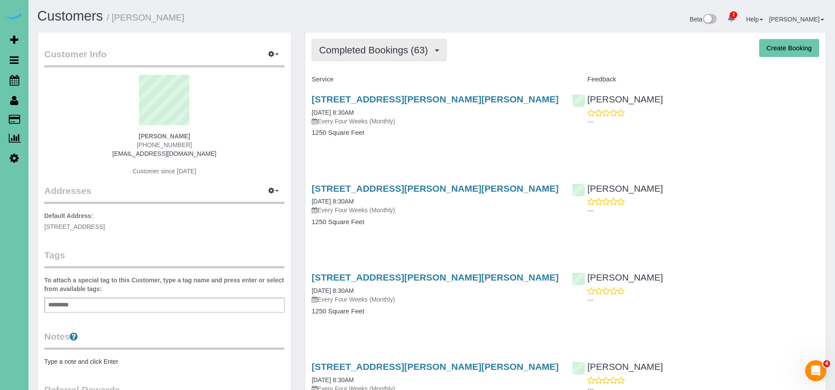
click at [389, 52] on span "Completed Bookings (63)" at bounding box center [375, 50] width 113 height 11
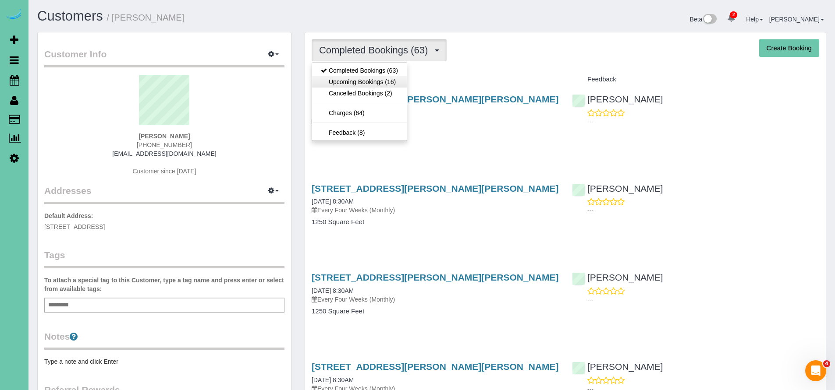
click at [379, 83] on link "Upcoming Bookings (16)" at bounding box center [359, 81] width 95 height 11
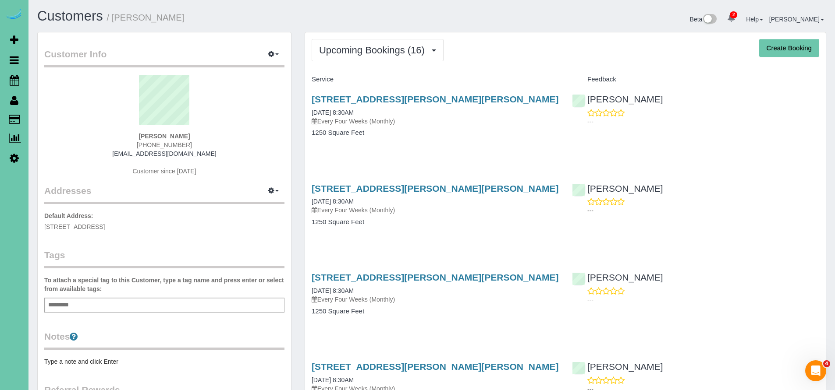
click at [375, 58] on button "Upcoming Bookings (16)" at bounding box center [378, 50] width 132 height 22
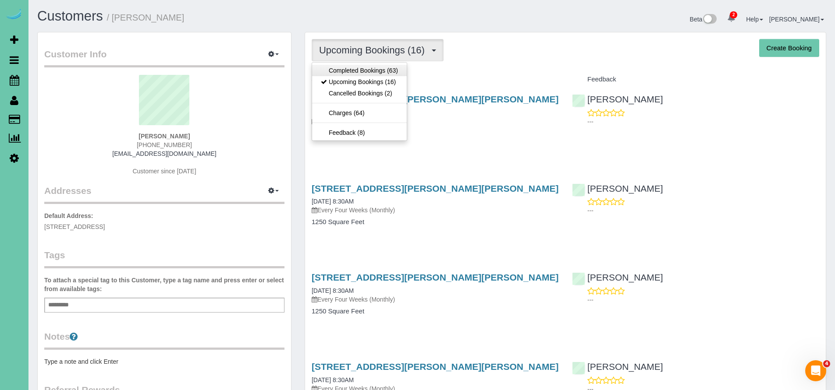
click at [374, 71] on link "Completed Bookings (63)" at bounding box center [359, 70] width 95 height 11
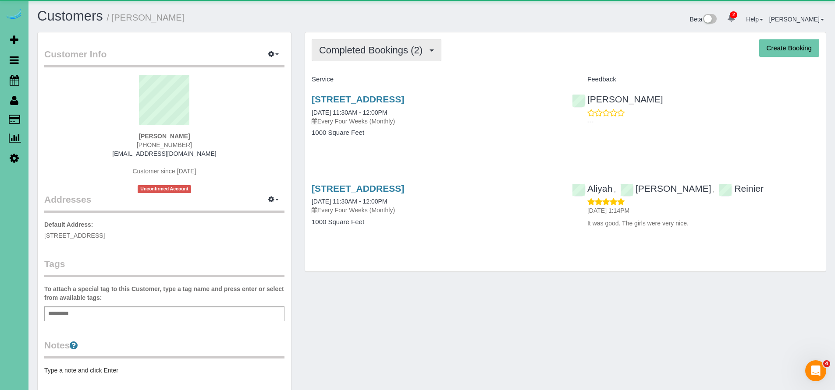
click at [393, 58] on button "Completed Bookings (2)" at bounding box center [377, 50] width 130 height 22
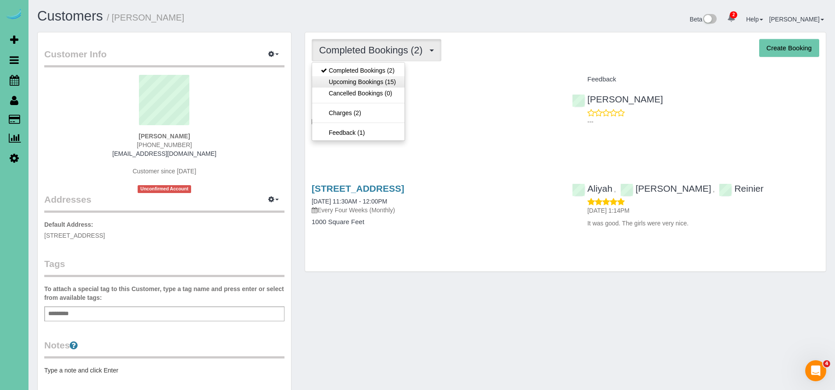
click at [387, 81] on link "Upcoming Bookings (15)" at bounding box center [358, 81] width 92 height 11
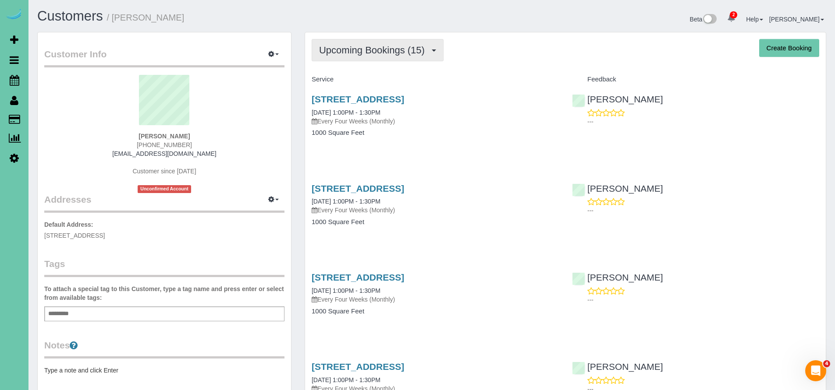
click at [389, 48] on span "Upcoming Bookings (15)" at bounding box center [374, 50] width 110 height 11
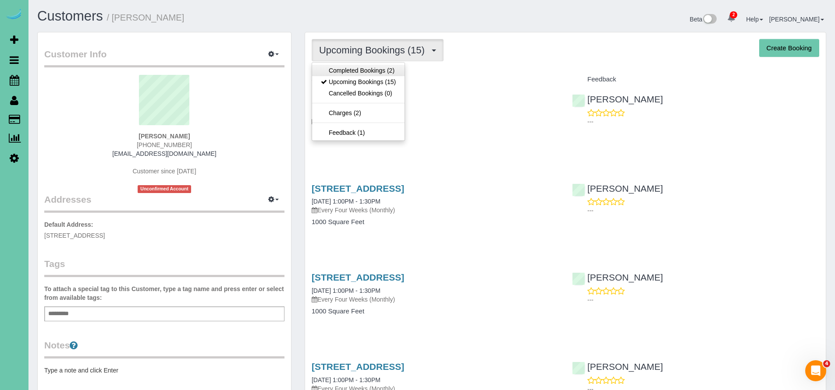
click at [369, 67] on link "Completed Bookings (2)" at bounding box center [358, 70] width 92 height 11
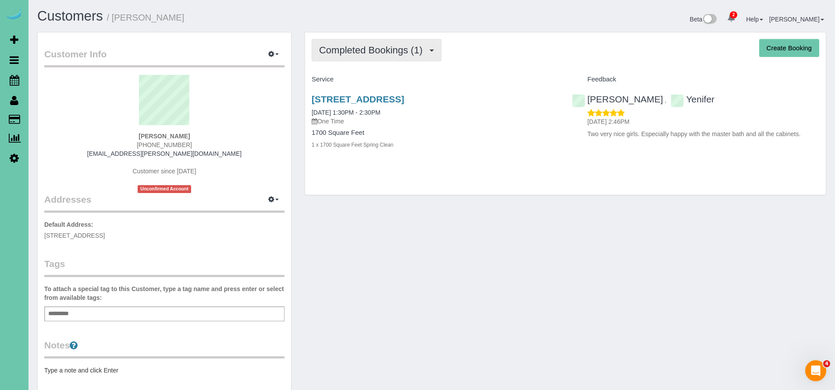
click at [386, 52] on span "Completed Bookings (1)" at bounding box center [373, 50] width 108 height 11
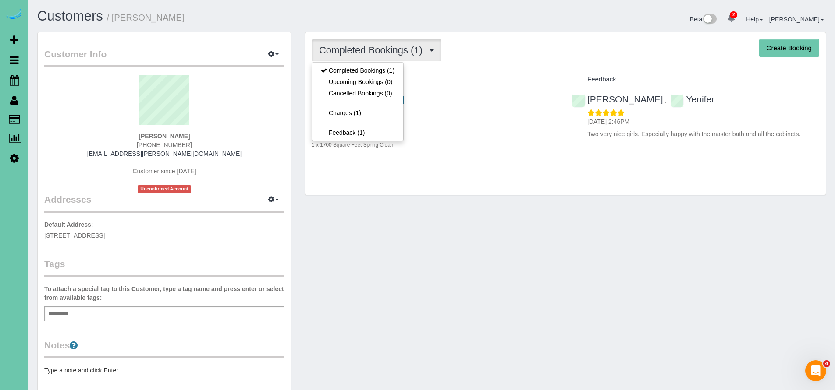
click at [494, 174] on div "Completed Bookings (1) Completed Bookings (1) Upcoming Bookings (0) Cancelled B…" at bounding box center [565, 113] width 521 height 163
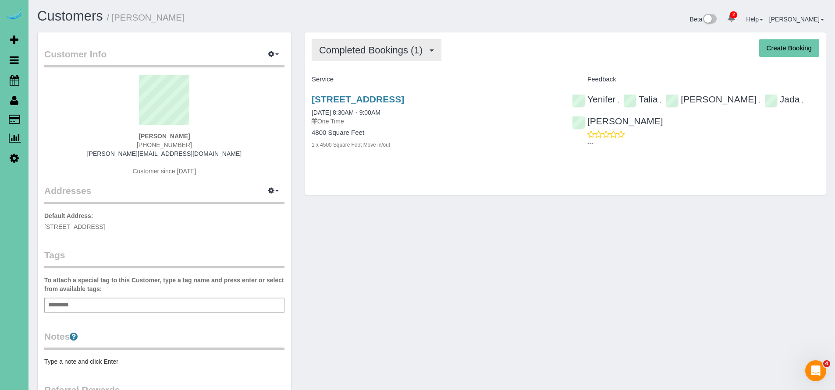
click at [394, 49] on span "Completed Bookings (1)" at bounding box center [373, 50] width 108 height 11
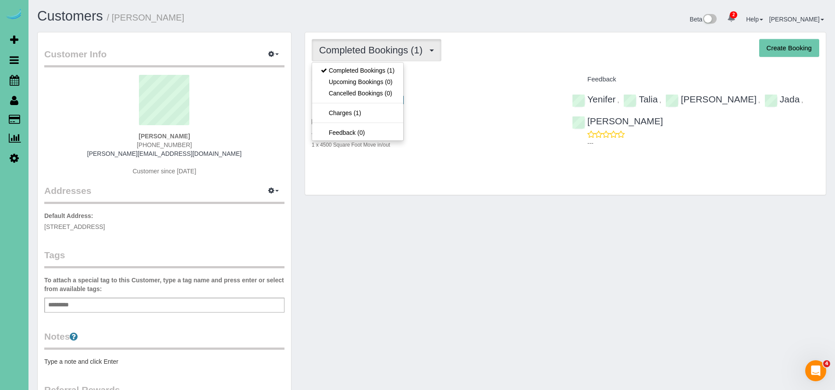
click at [514, 108] on div "1909 S 214th St, Elkhorn, NE 68022 09/15/2025 8:30AM - 9:00AM One Time" at bounding box center [435, 110] width 247 height 32
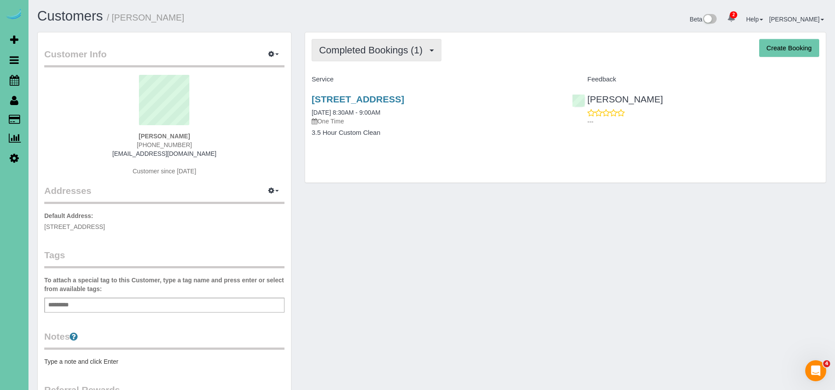
click at [367, 54] on span "Completed Bookings (1)" at bounding box center [373, 50] width 108 height 11
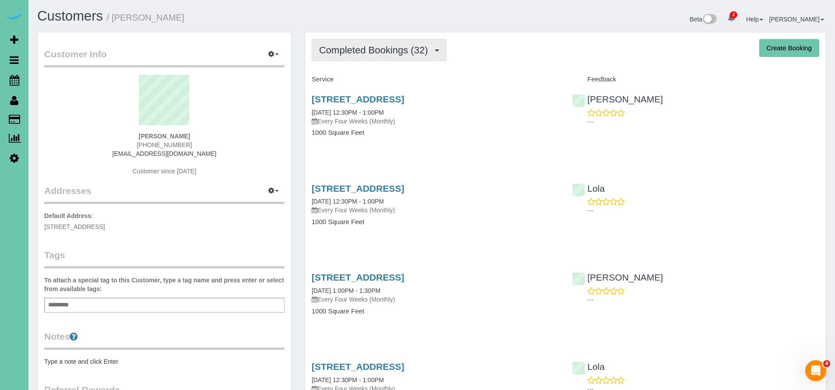
click at [395, 45] on span "Completed Bookings (32)" at bounding box center [375, 50] width 113 height 11
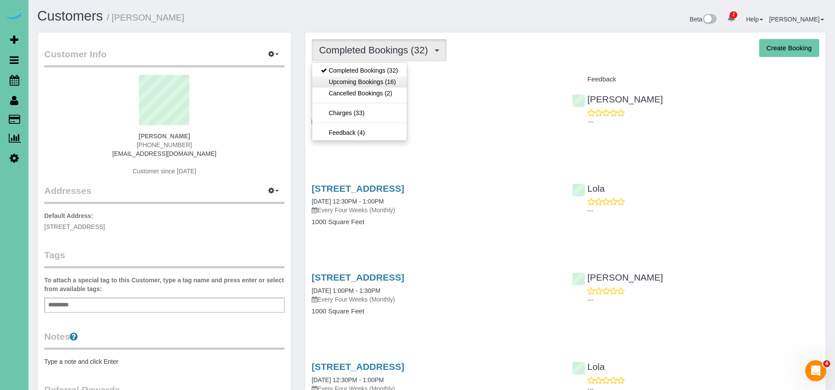
click at [372, 79] on link "Upcoming Bookings (16)" at bounding box center [359, 81] width 95 height 11
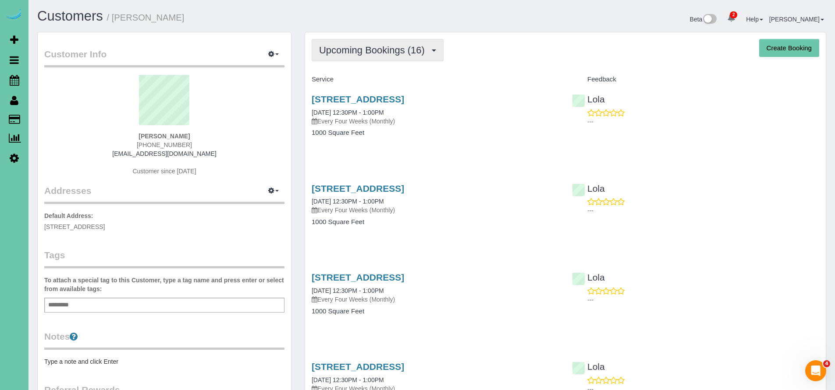
click at [370, 57] on button "Upcoming Bookings (16)" at bounding box center [378, 50] width 132 height 22
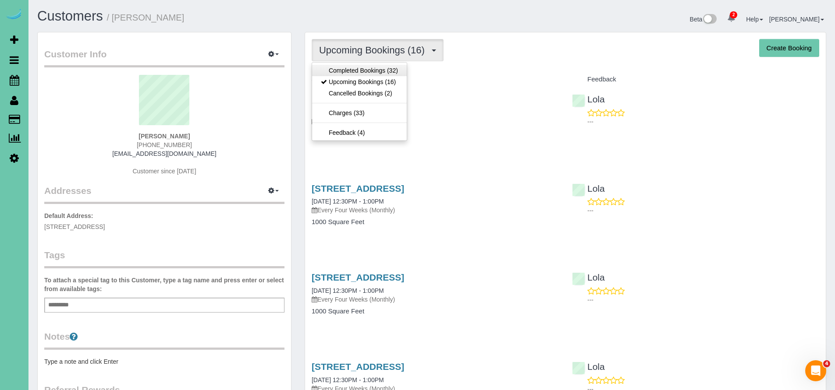
click at [367, 71] on link "Completed Bookings (32)" at bounding box center [359, 70] width 95 height 11
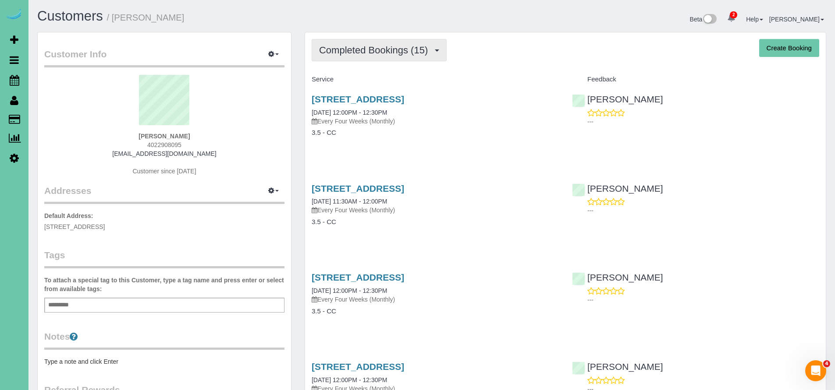
click at [347, 43] on button "Completed Bookings (15)" at bounding box center [379, 50] width 135 height 22
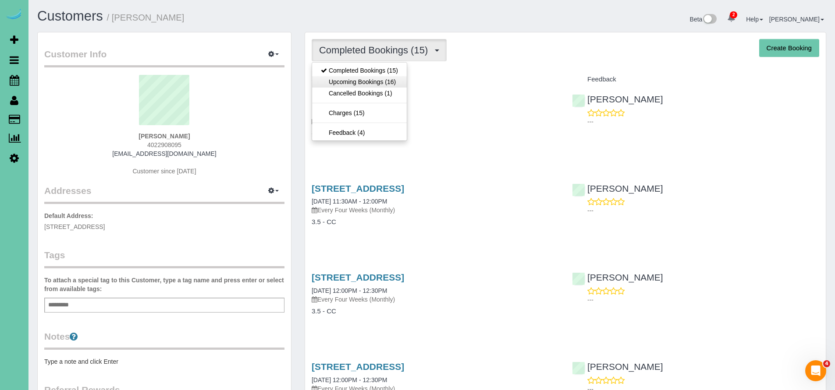
click at [353, 81] on link "Upcoming Bookings (16)" at bounding box center [359, 81] width 95 height 11
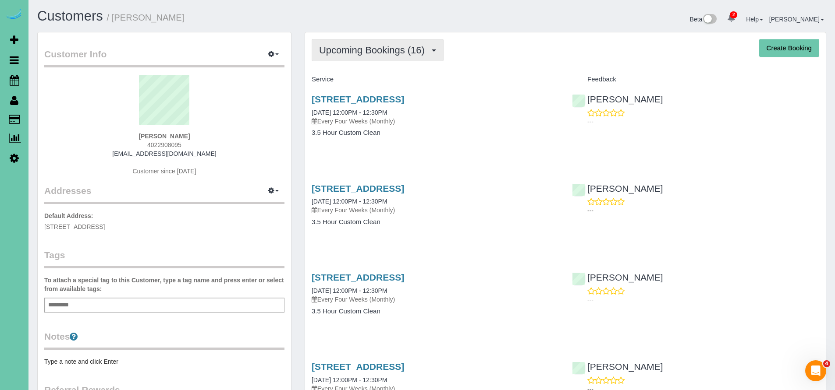
click at [354, 54] on span "Upcoming Bookings (16)" at bounding box center [374, 50] width 110 height 11
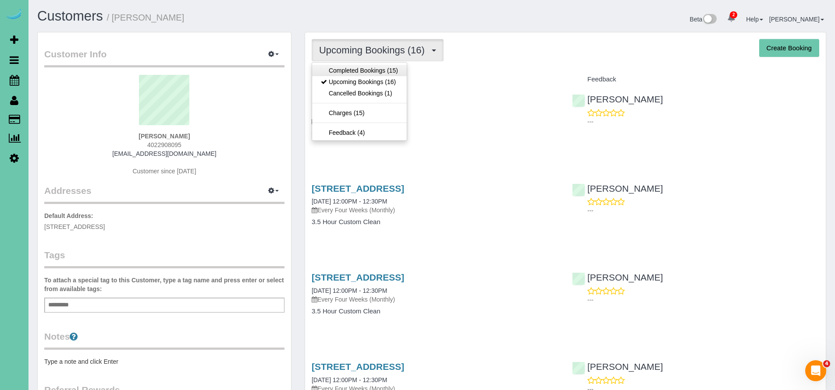
click at [351, 67] on link "Completed Bookings (15)" at bounding box center [359, 70] width 95 height 11
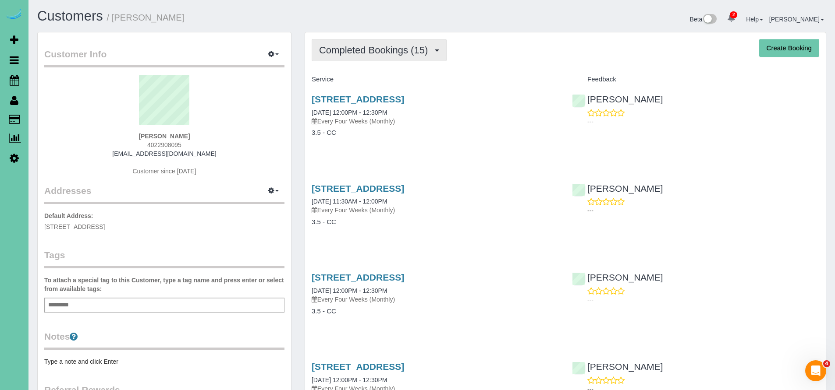
click at [376, 54] on span "Completed Bookings (15)" at bounding box center [375, 50] width 113 height 11
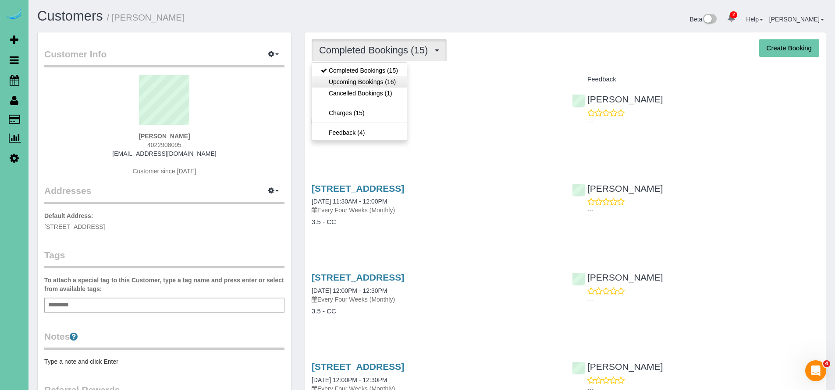
click at [369, 82] on link "Upcoming Bookings (16)" at bounding box center [359, 81] width 95 height 11
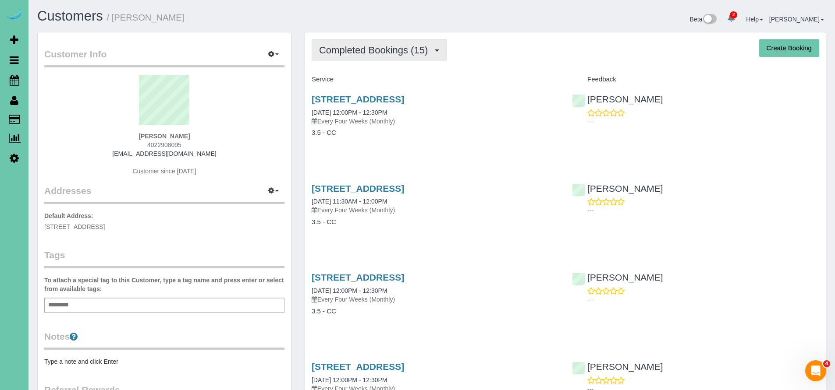
click at [415, 49] on span "Completed Bookings (15)" at bounding box center [375, 50] width 113 height 11
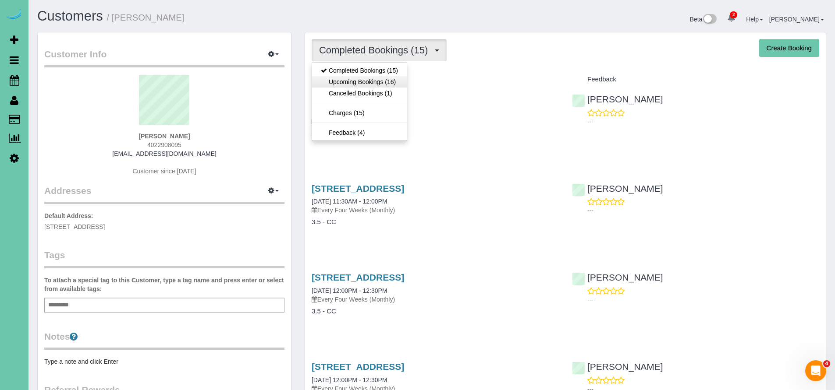
click at [389, 80] on link "Upcoming Bookings (16)" at bounding box center [359, 81] width 95 height 11
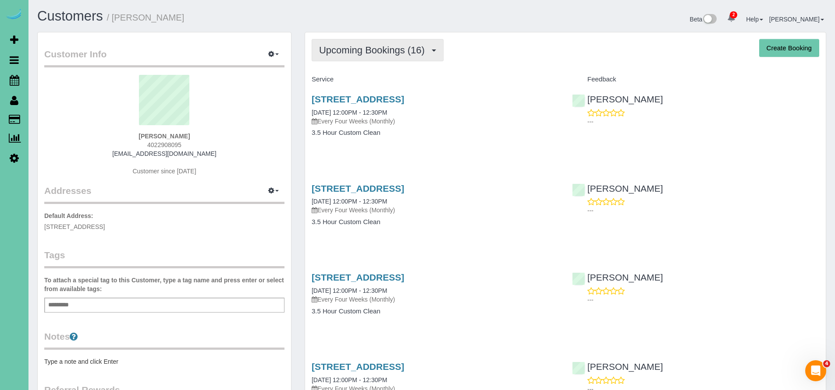
click at [383, 51] on span "Upcoming Bookings (16)" at bounding box center [374, 50] width 110 height 11
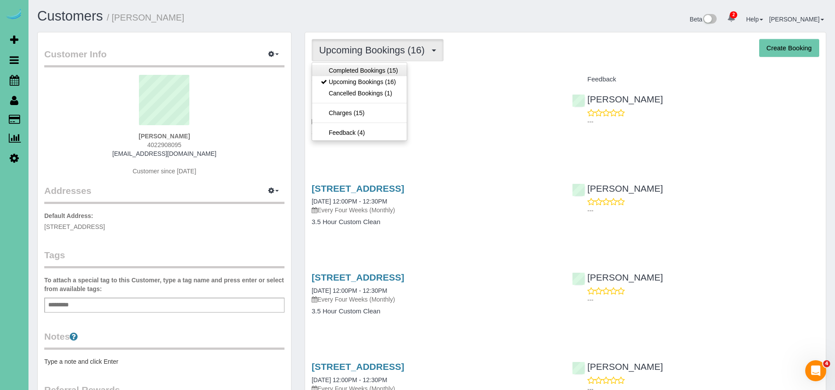
click at [376, 75] on link "Completed Bookings (15)" at bounding box center [359, 70] width 95 height 11
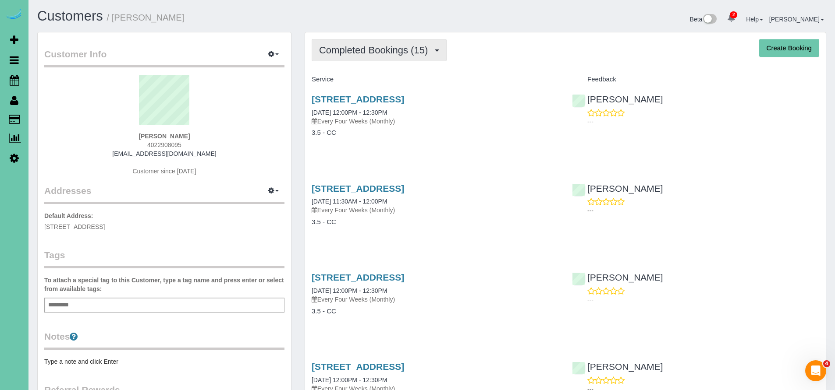
click at [373, 46] on span "Completed Bookings (15)" at bounding box center [375, 50] width 113 height 11
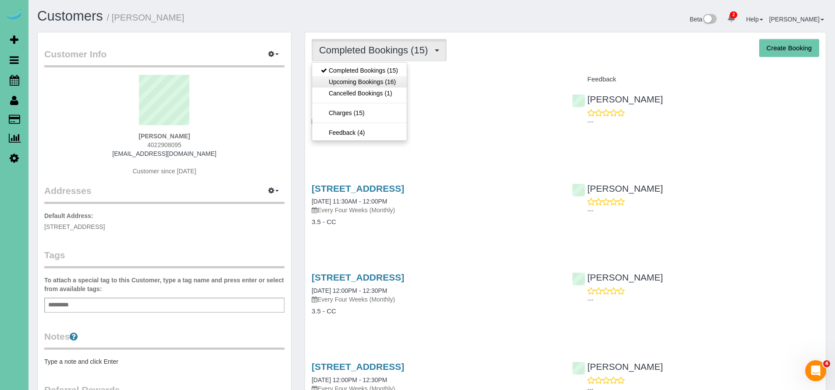
click at [371, 79] on link "Upcoming Bookings (16)" at bounding box center [359, 81] width 95 height 11
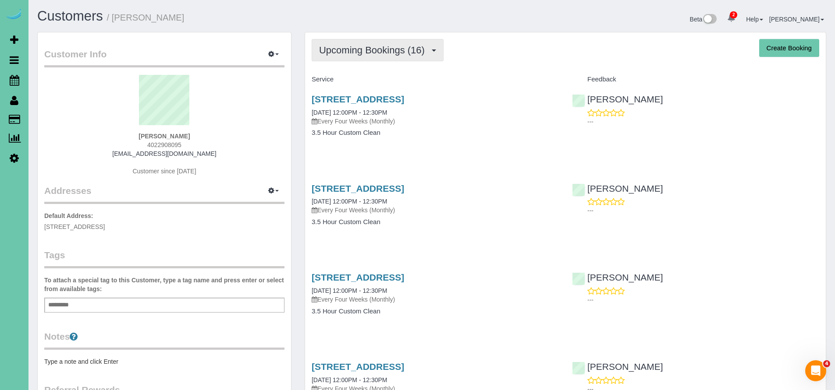
click at [366, 52] on span "Upcoming Bookings (16)" at bounding box center [374, 50] width 110 height 11
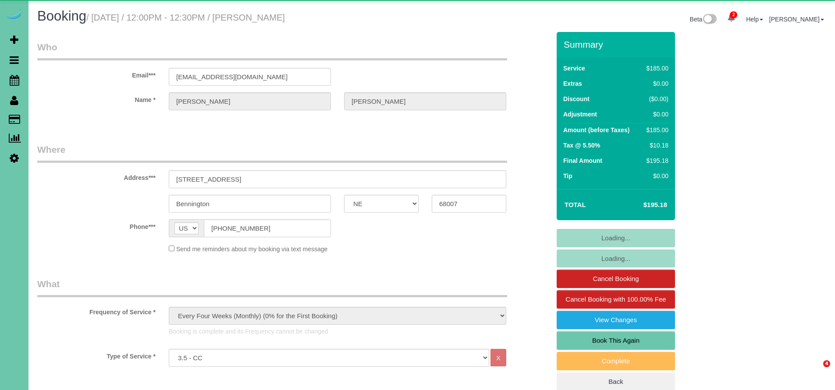
select select "NE"
select select "object:663"
select select "number:36"
select select "number:42"
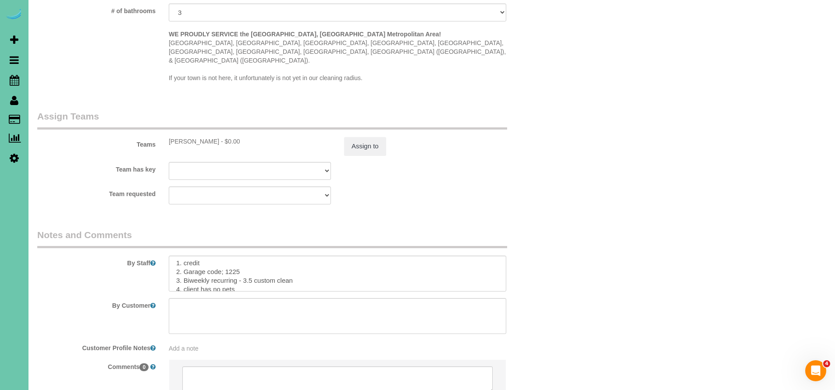
scroll to position [11, 0]
click at [209, 256] on textarea at bounding box center [337, 274] width 337 height 36
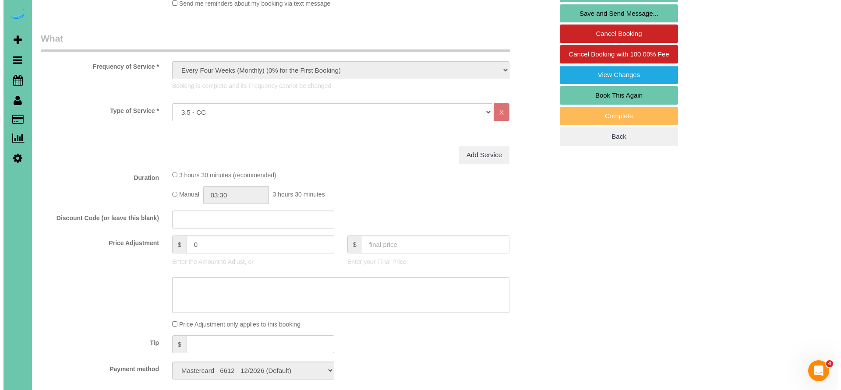
scroll to position [0, 0]
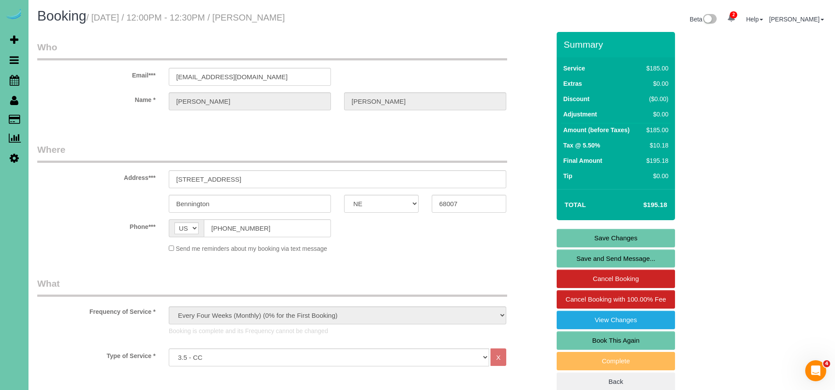
type textarea "1. credit 2. Garage code; 1225 3. Monthly recurring - 3.5 custom clean 4. clien…"
click at [638, 240] on link "Save Changes" at bounding box center [615, 238] width 118 height 18
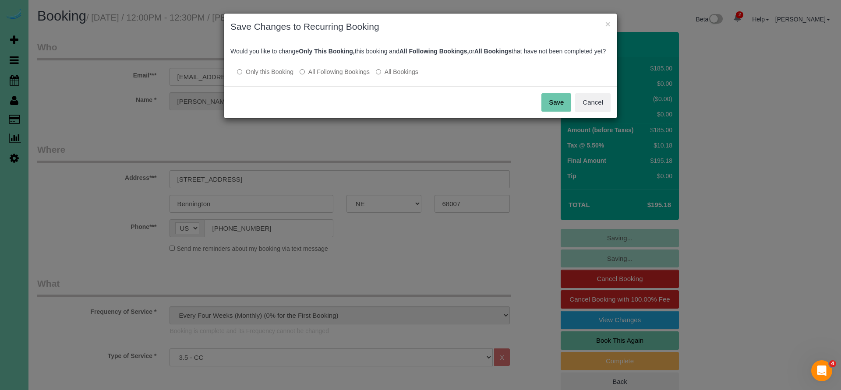
click at [549, 112] on button "Save" at bounding box center [557, 102] width 30 height 18
